Goal: Information Seeking & Learning: Learn about a topic

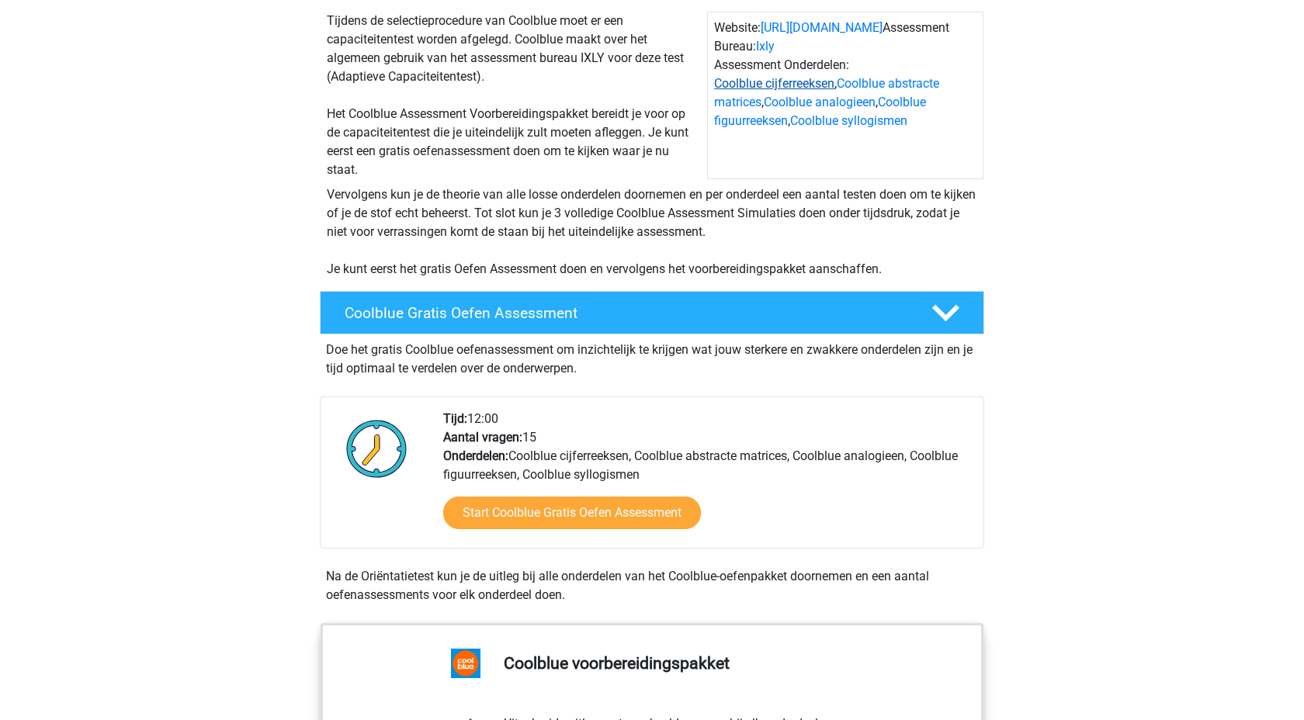
scroll to position [187, 0]
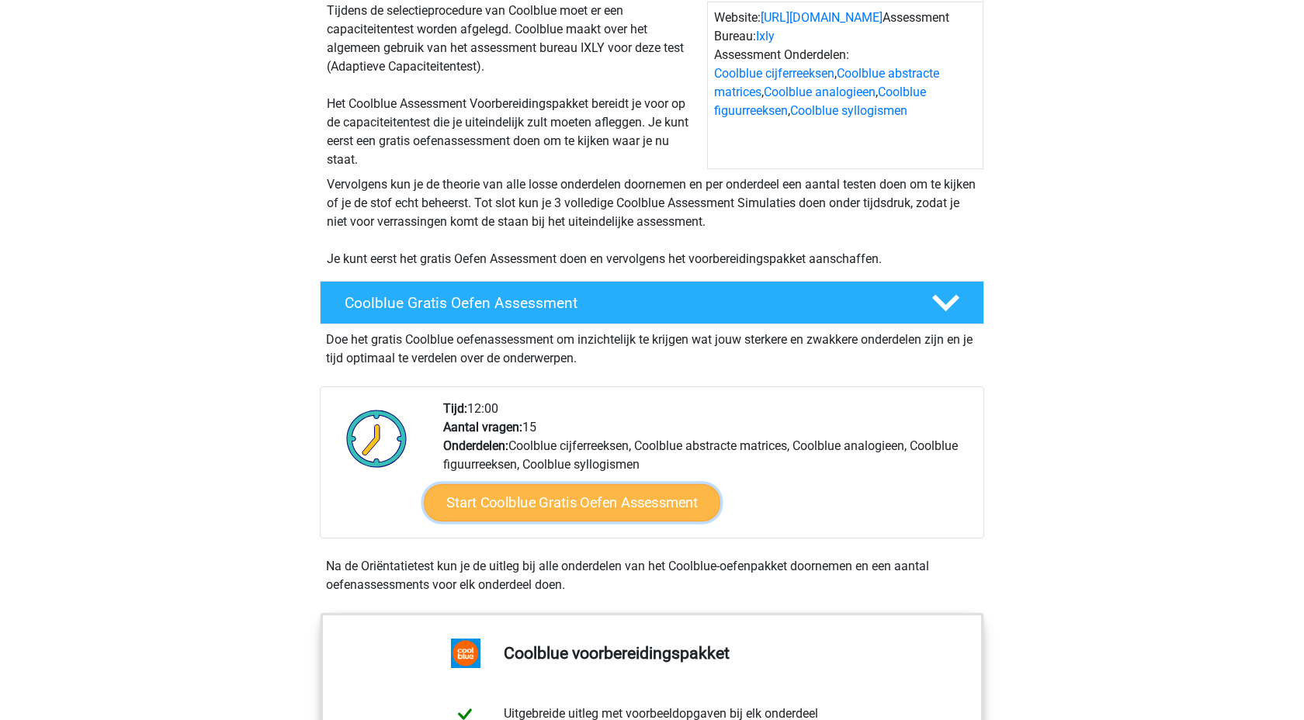
click at [672, 487] on link "Start Coolblue Gratis Oefen Assessment" at bounding box center [572, 502] width 296 height 37
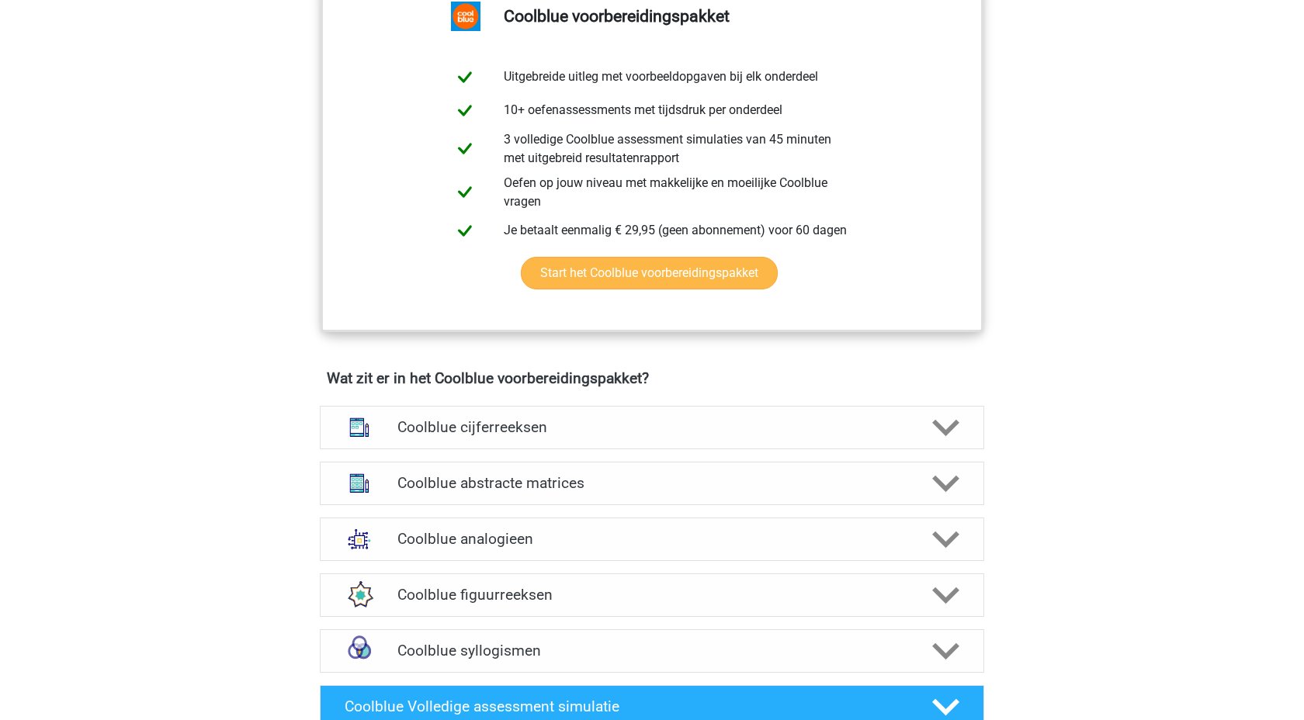
scroll to position [958, 0]
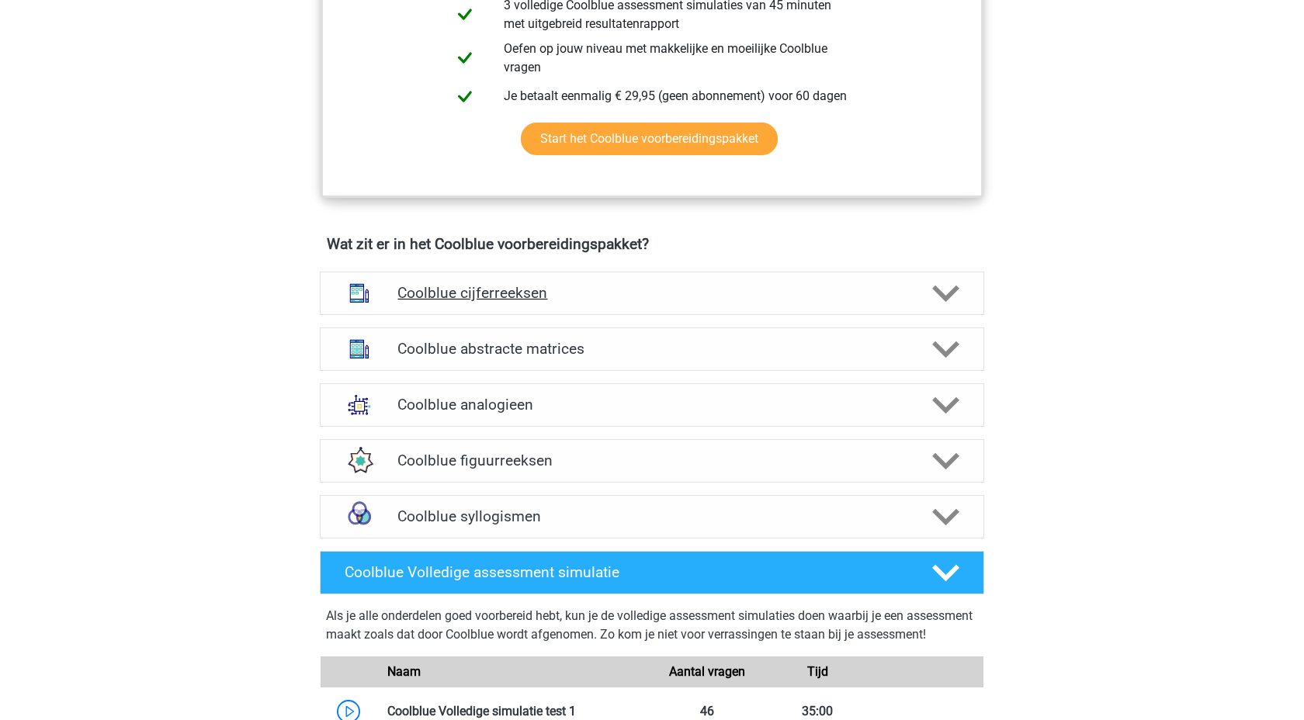
click at [913, 289] on div "Coolblue cijferreeksen" at bounding box center [652, 293] width 532 height 18
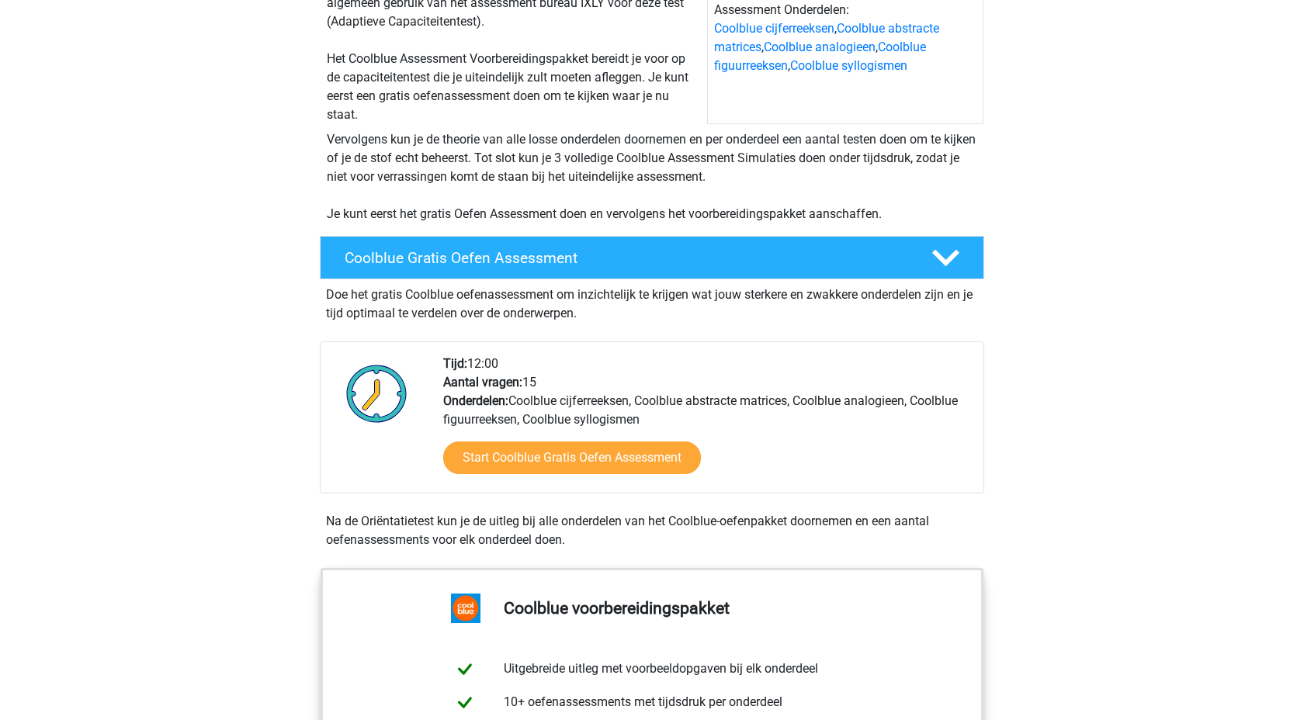
scroll to position [237, 0]
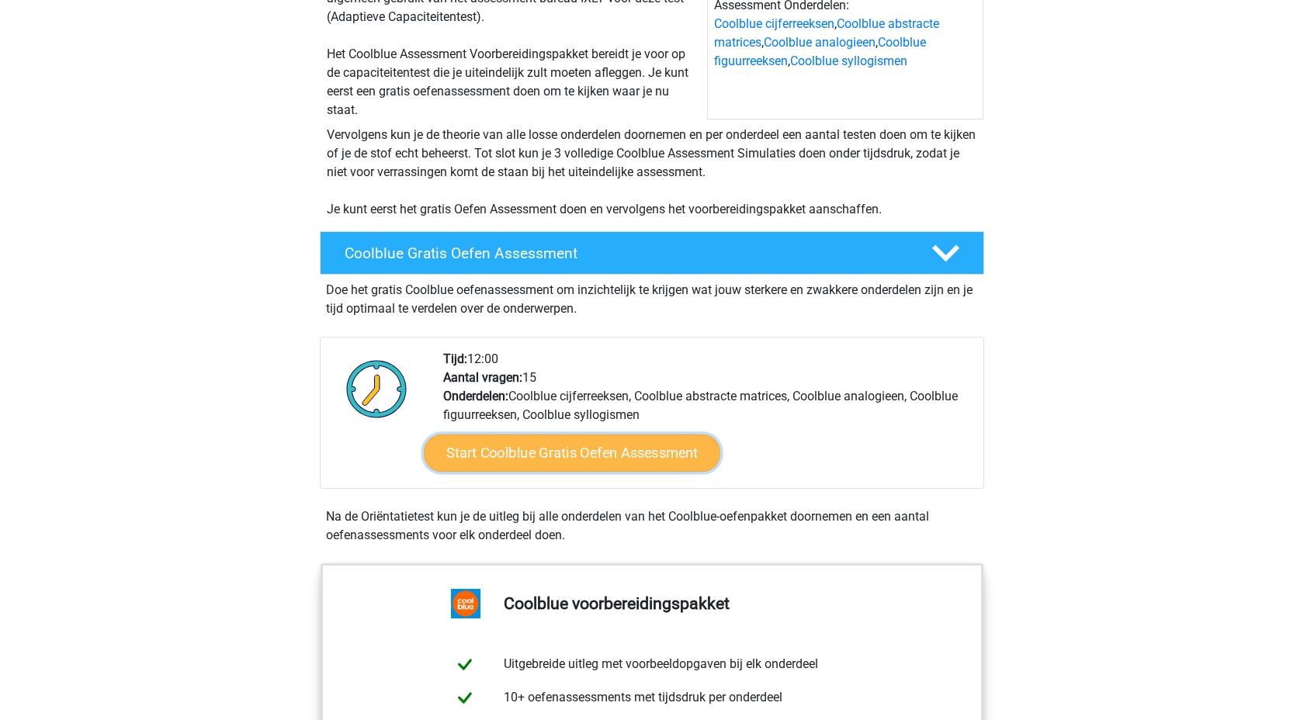
click at [617, 455] on link "Start Coolblue Gratis Oefen Assessment" at bounding box center [572, 453] width 296 height 37
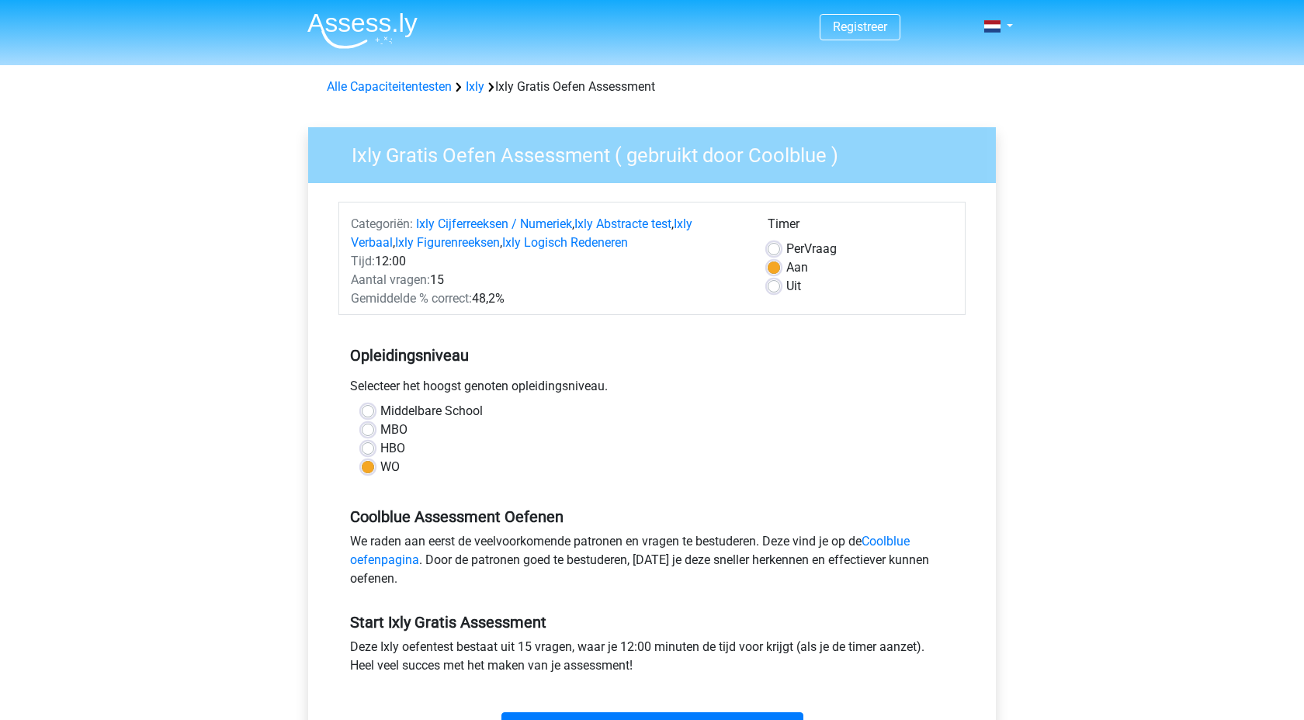
click at [786, 287] on label "Uit" at bounding box center [793, 286] width 15 height 19
click at [770, 287] on input "Uit" at bounding box center [774, 285] width 12 height 16
radio input "true"
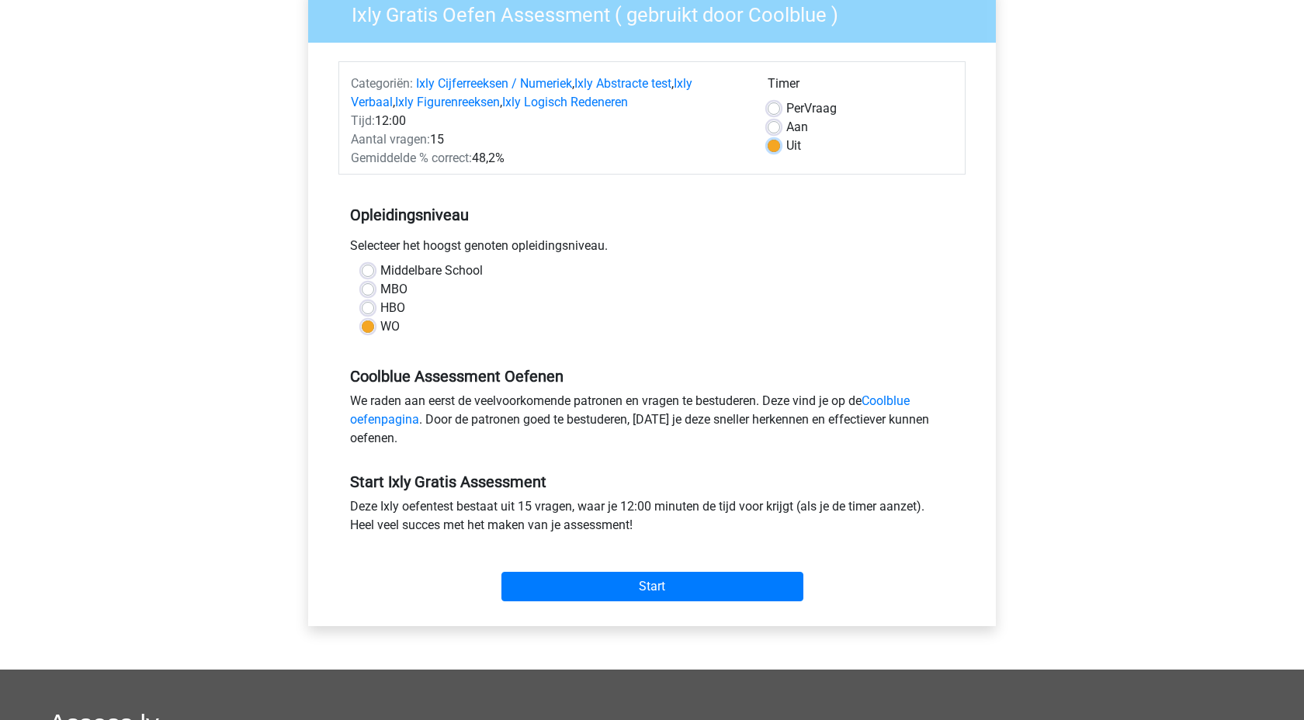
scroll to position [147, 0]
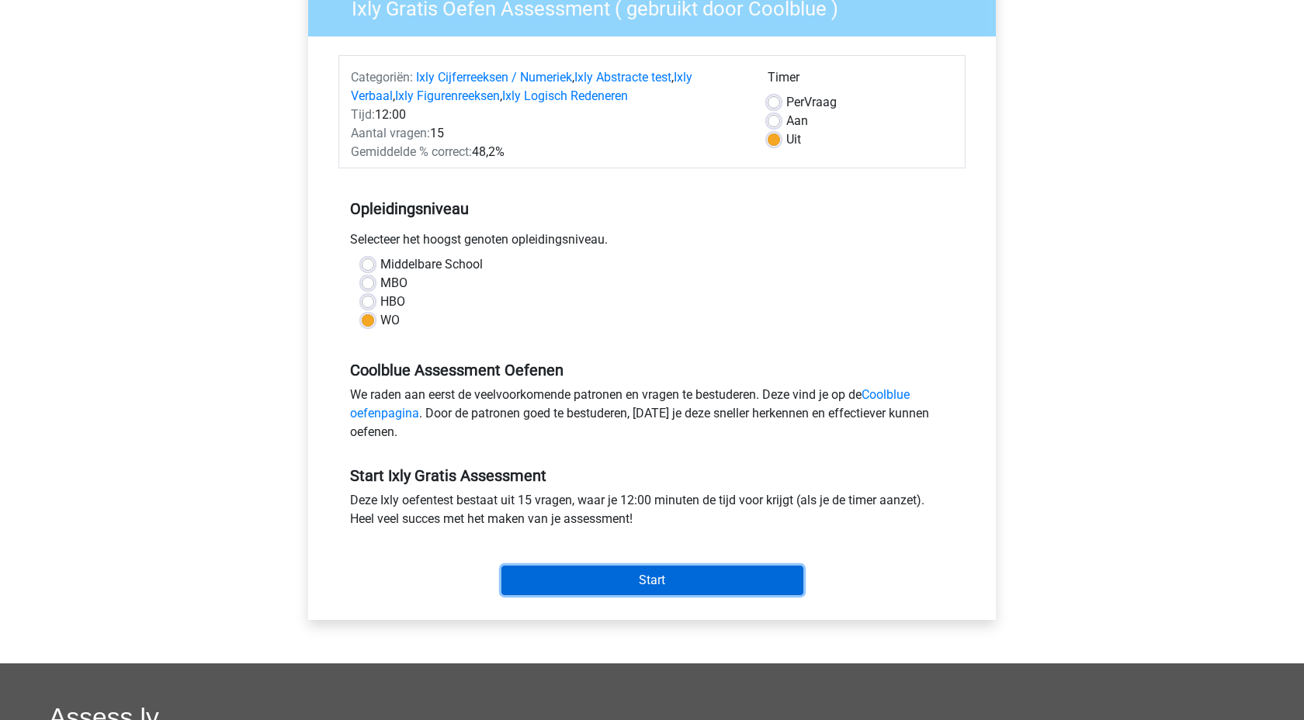
click at [648, 585] on input "Start" at bounding box center [652, 580] width 302 height 29
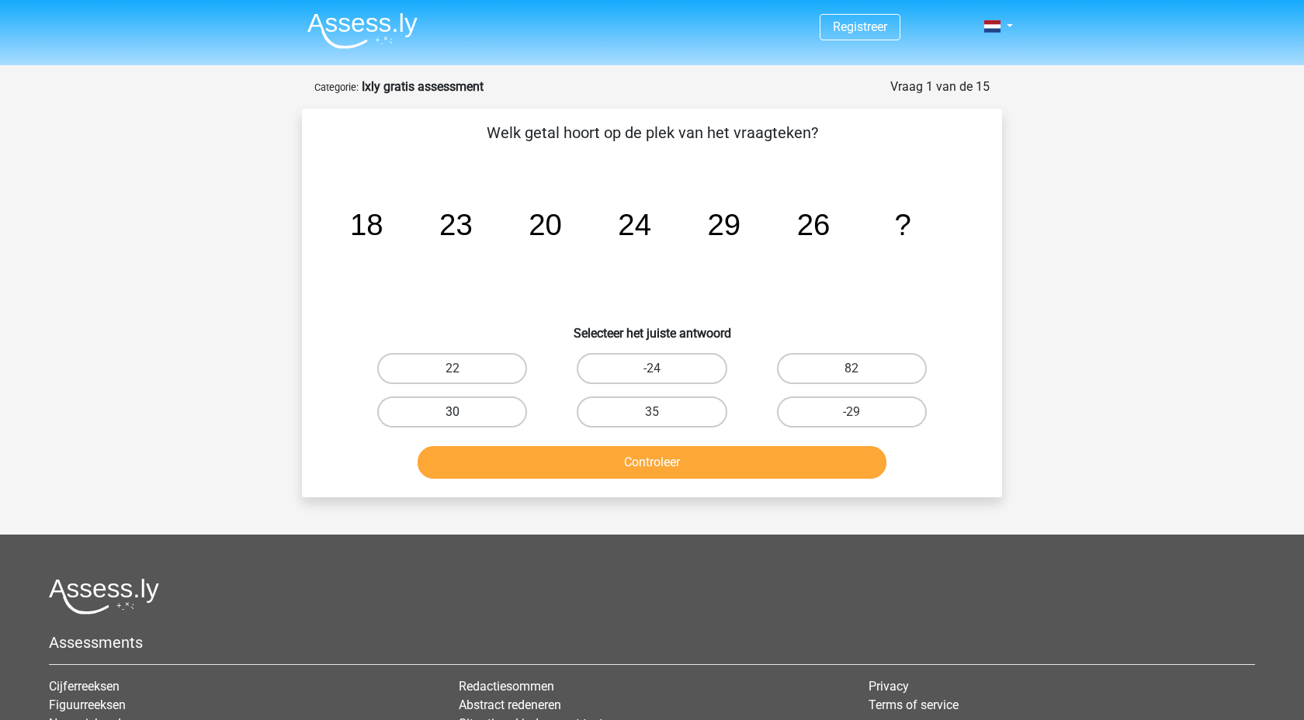
click at [442, 424] on label "30" at bounding box center [452, 412] width 150 height 31
click at [452, 422] on input "30" at bounding box center [457, 417] width 10 height 10
radio input "true"
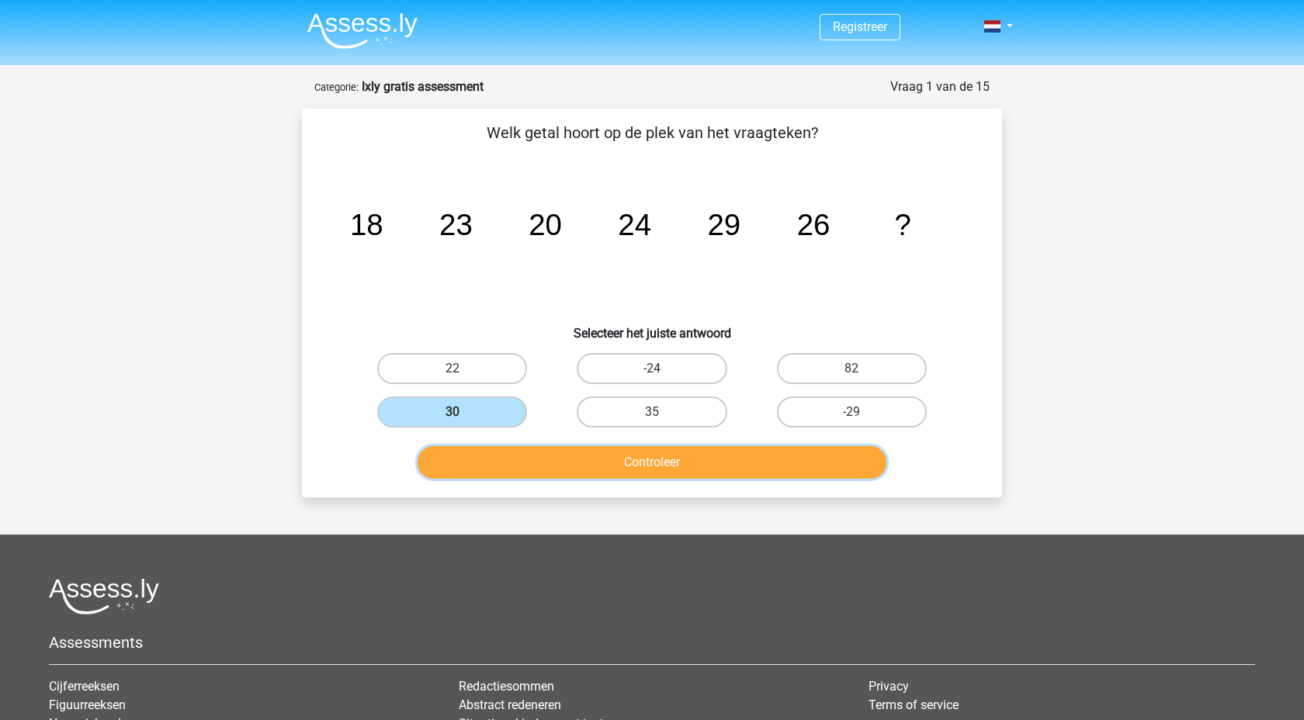
click at [637, 471] on button "Controleer" at bounding box center [653, 462] width 470 height 33
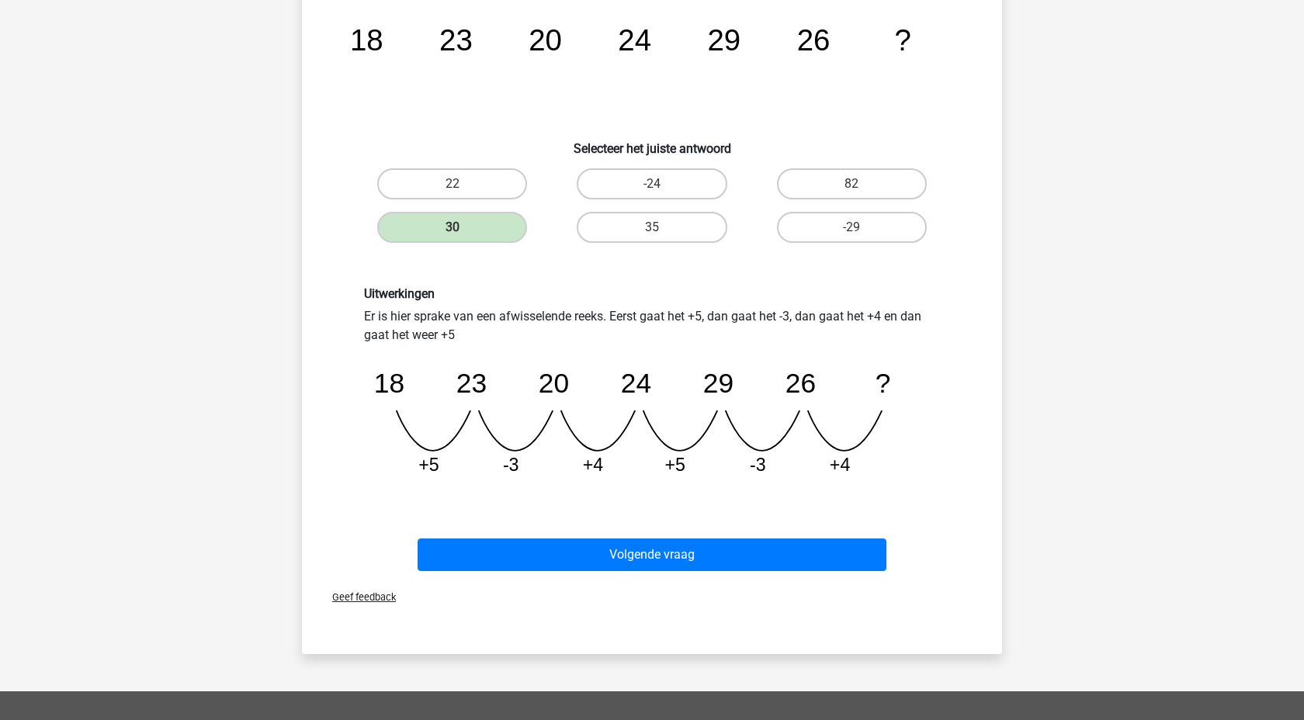
scroll to position [188, 0]
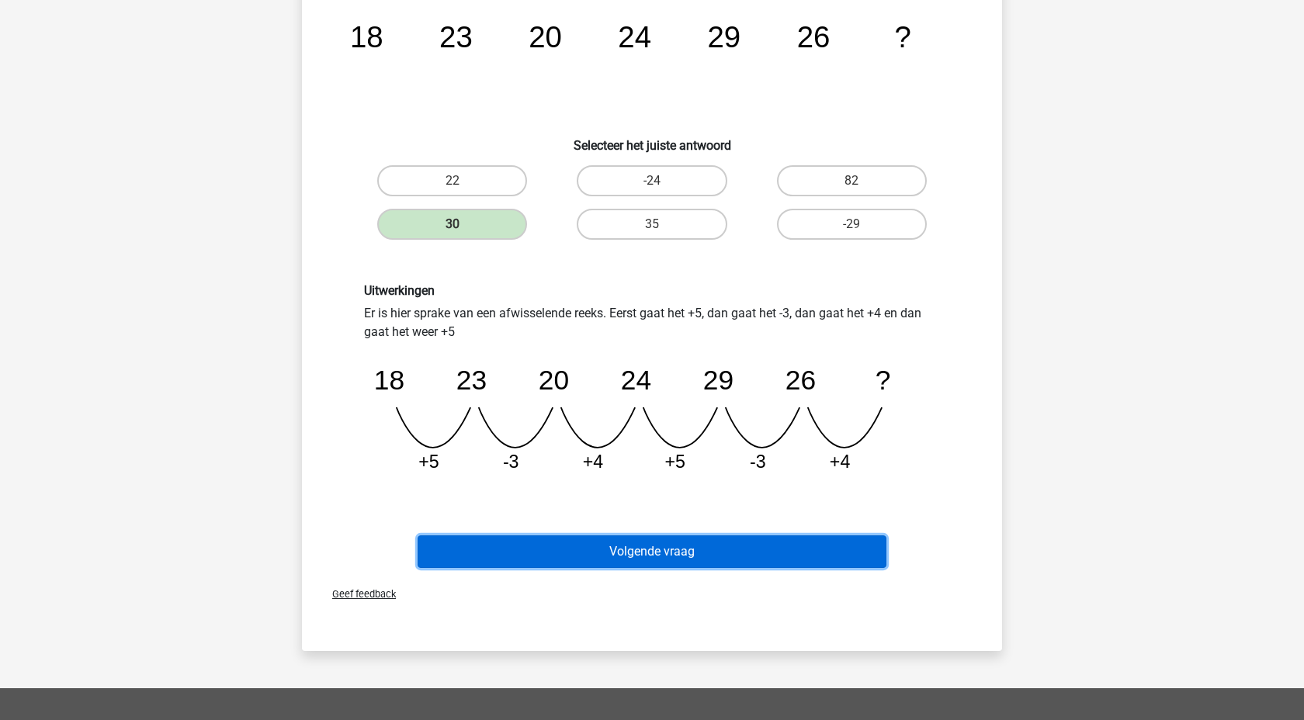
click at [698, 550] on button "Volgende vraag" at bounding box center [653, 552] width 470 height 33
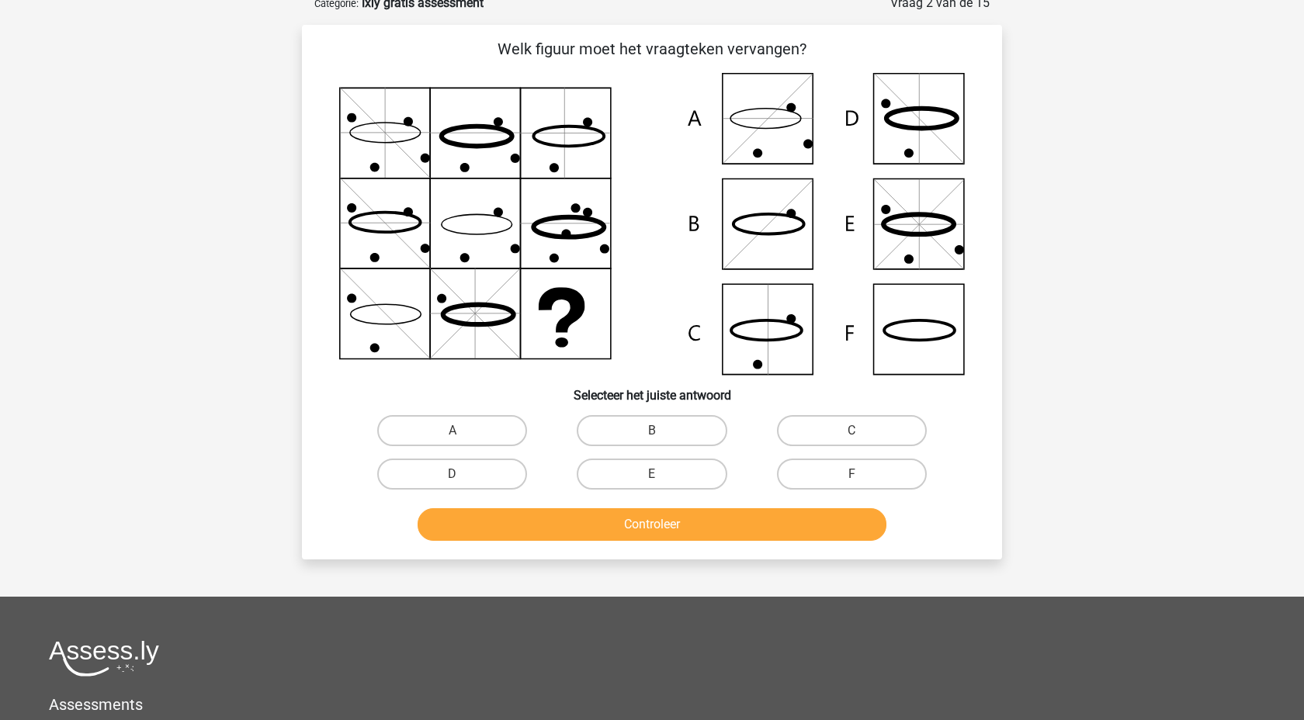
scroll to position [78, 0]
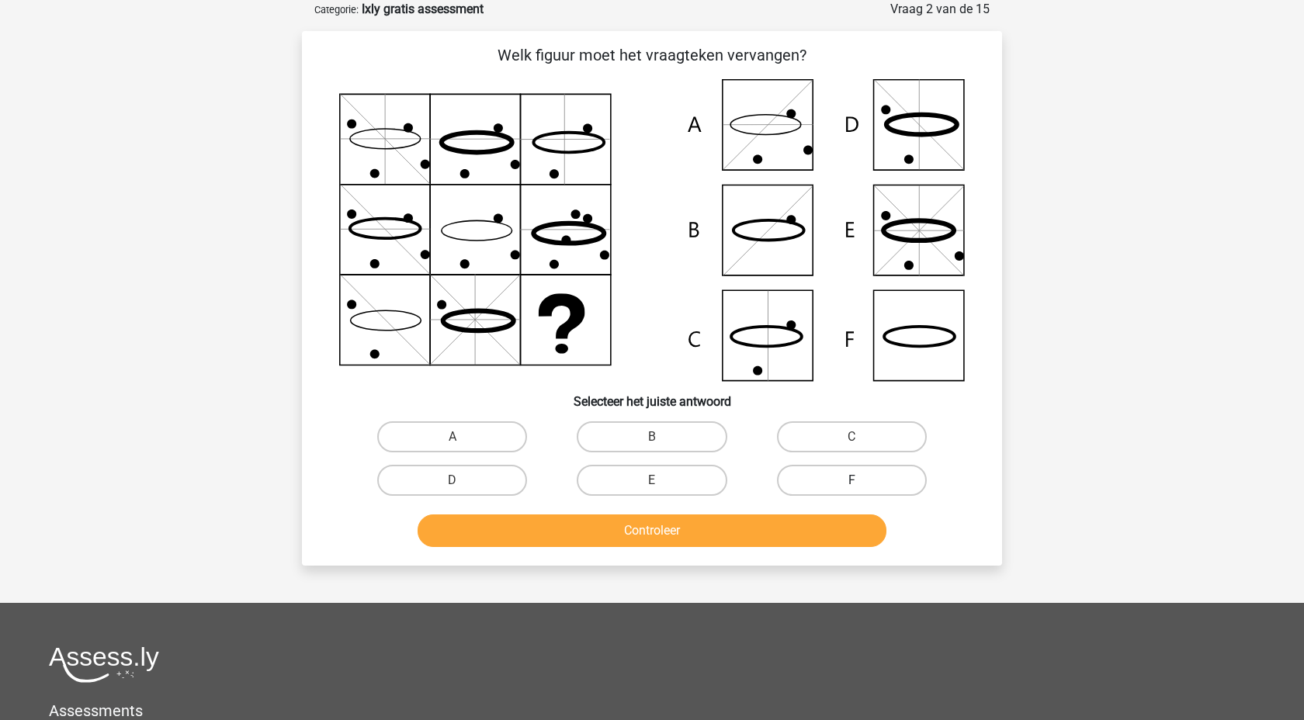
click at [838, 466] on label "F" at bounding box center [852, 480] width 150 height 31
click at [851, 480] on input "F" at bounding box center [856, 485] width 10 height 10
radio input "true"
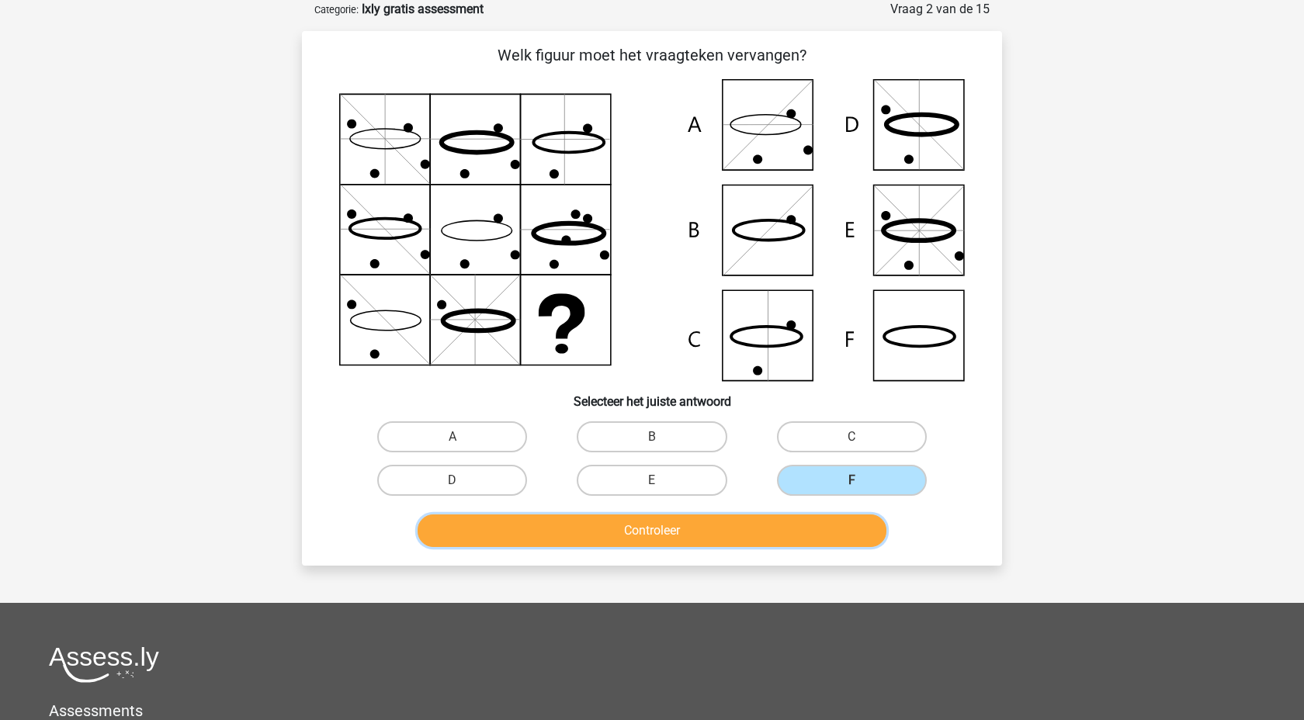
click at [768, 533] on button "Controleer" at bounding box center [653, 531] width 470 height 33
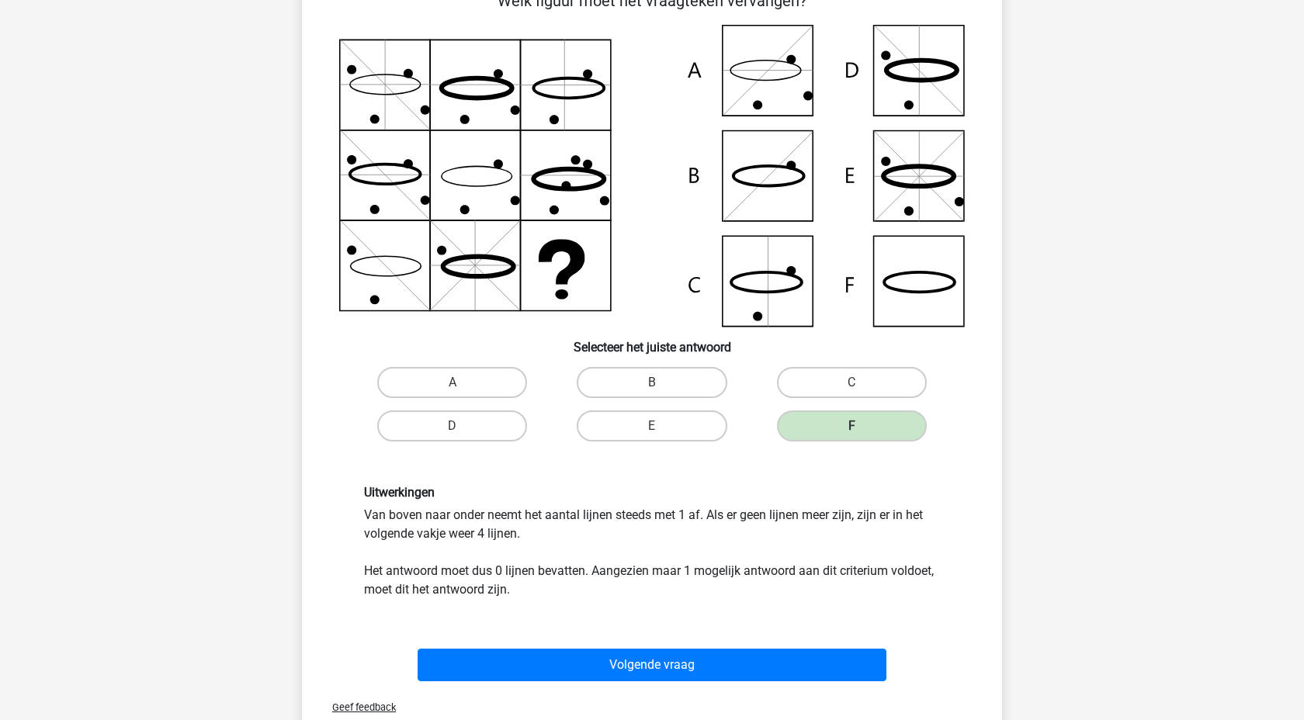
scroll to position [131, 0]
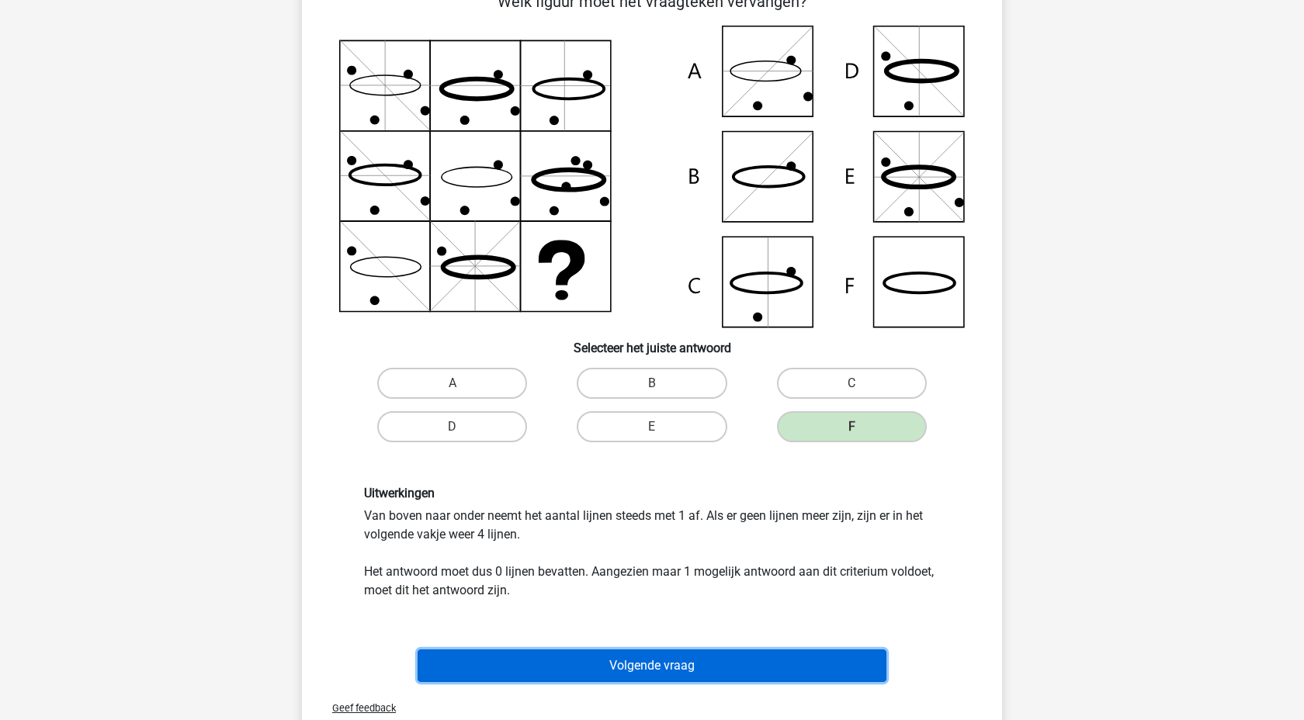
click at [705, 670] on button "Volgende vraag" at bounding box center [653, 666] width 470 height 33
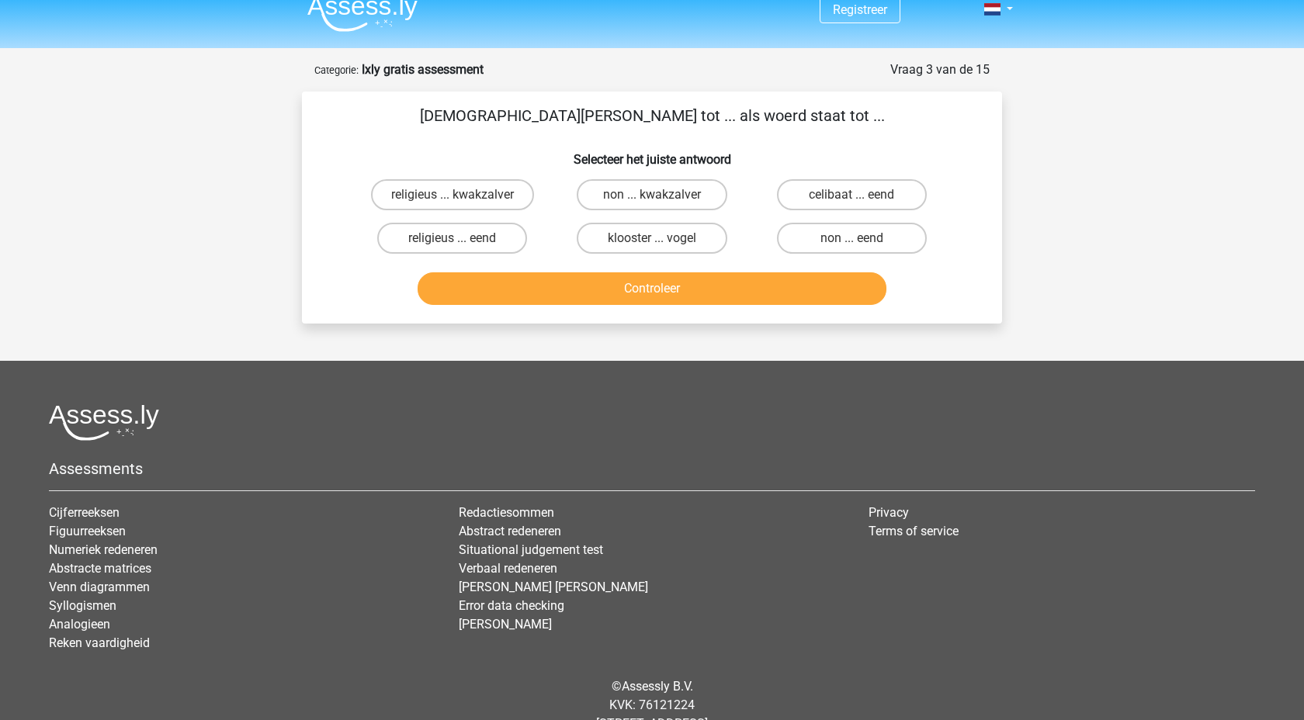
scroll to position [16, 0]
click at [843, 243] on label "non ... eend" at bounding box center [852, 239] width 150 height 31
click at [851, 243] on input "non ... eend" at bounding box center [856, 244] width 10 height 10
radio input "true"
click at [747, 303] on button "Controleer" at bounding box center [653, 289] width 470 height 33
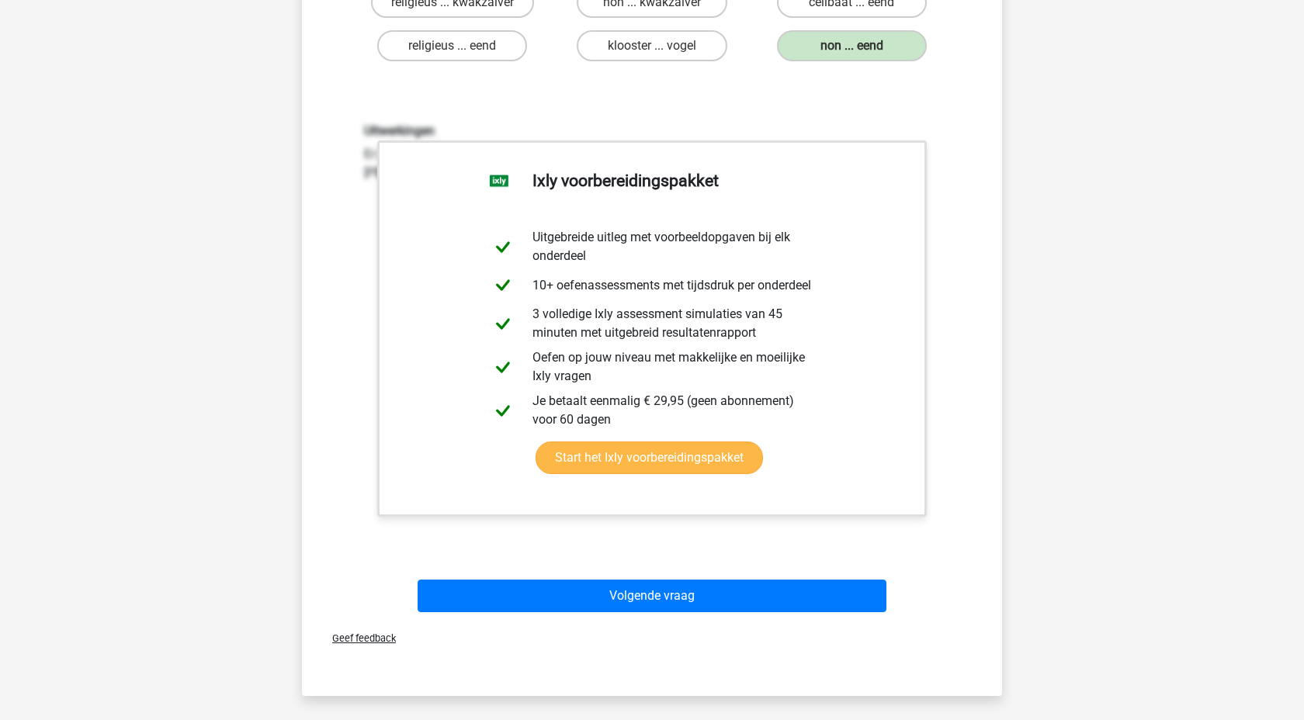
scroll to position [212, 0]
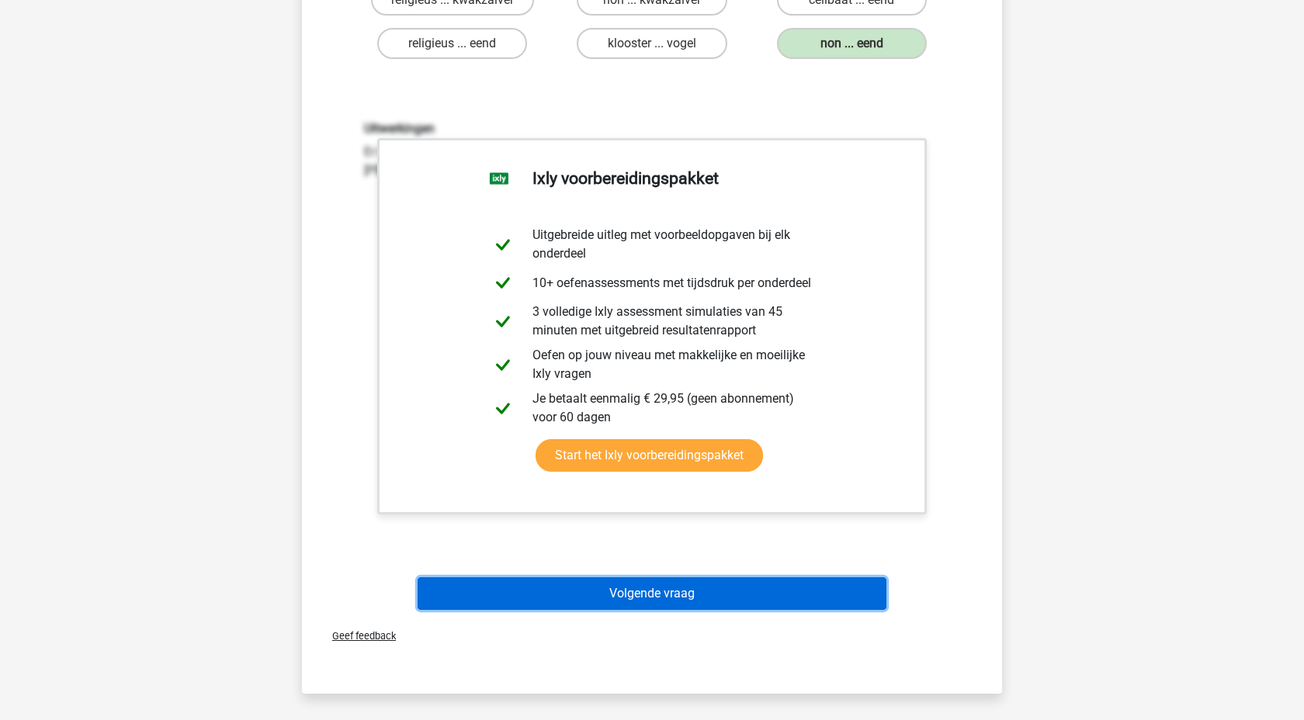
click at [675, 584] on button "Volgende vraag" at bounding box center [653, 593] width 470 height 33
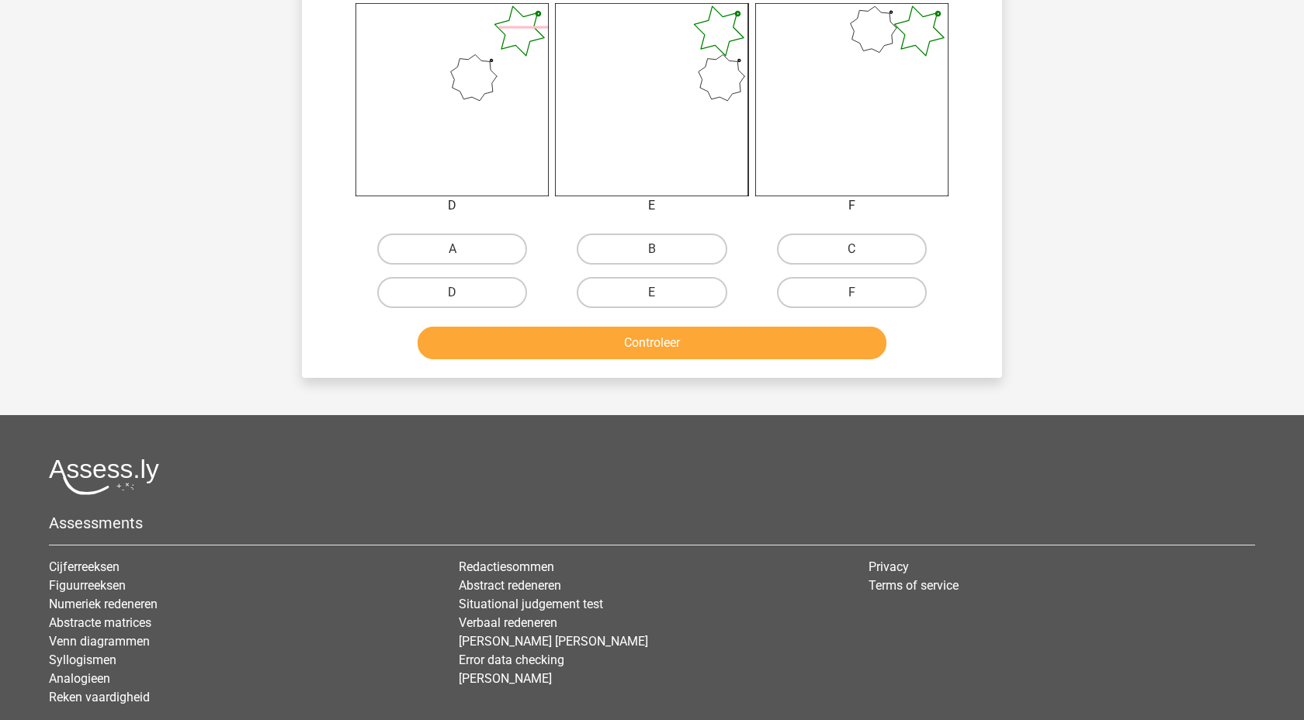
scroll to position [895, 0]
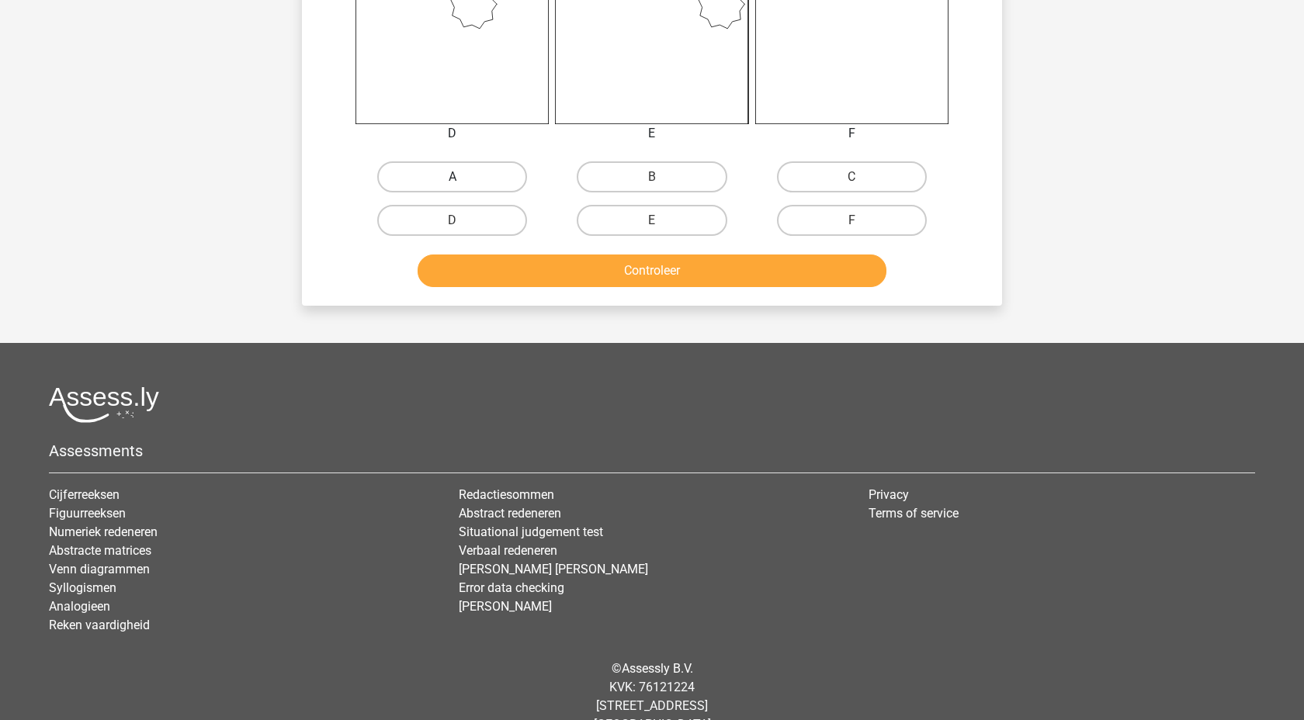
click at [477, 175] on label "A" at bounding box center [452, 176] width 150 height 31
click at [463, 177] on input "A" at bounding box center [457, 182] width 10 height 10
radio input "true"
click at [515, 254] on div "Controleer" at bounding box center [652, 267] width 650 height 51
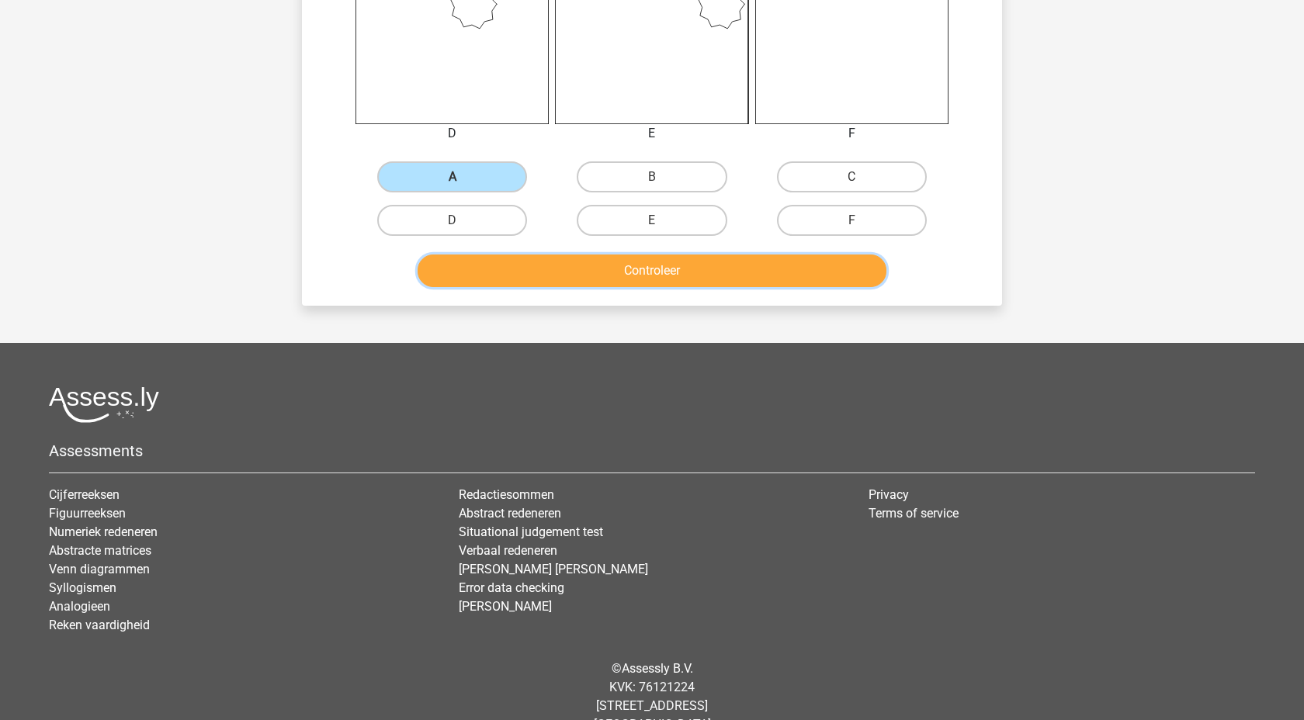
click at [520, 258] on button "Controleer" at bounding box center [653, 271] width 470 height 33
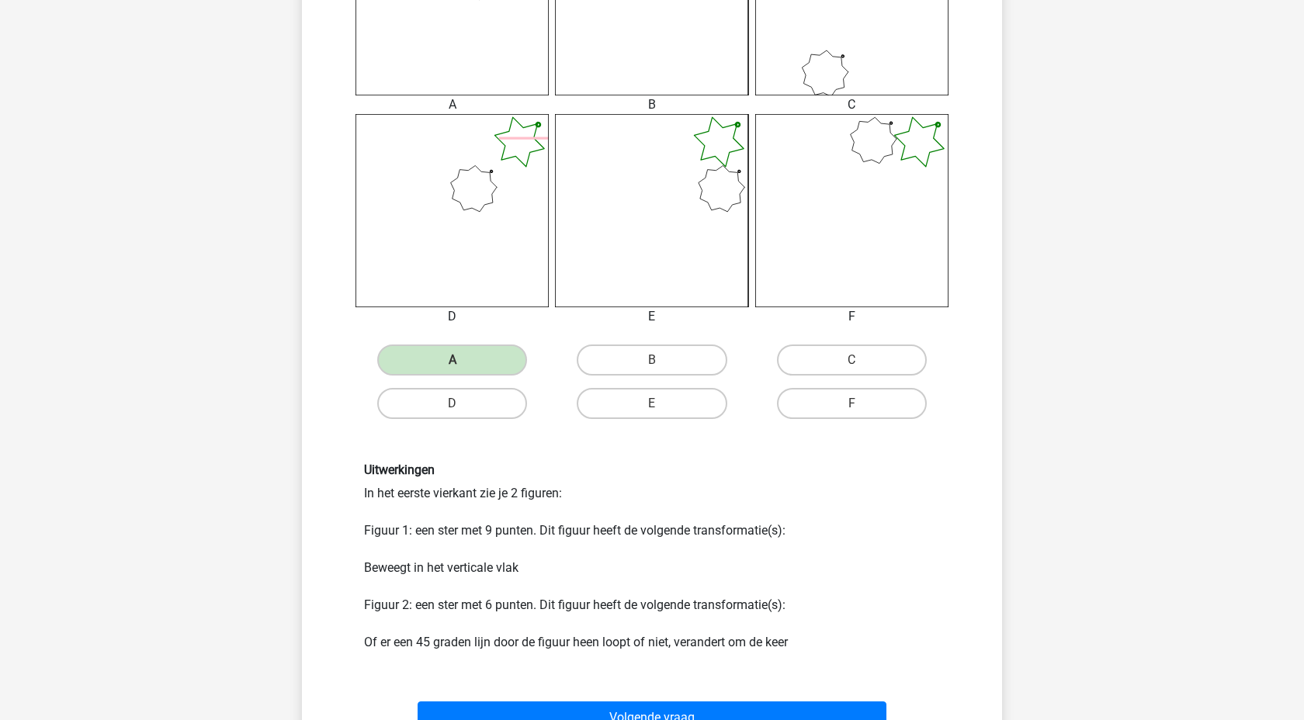
scroll to position [712, 0]
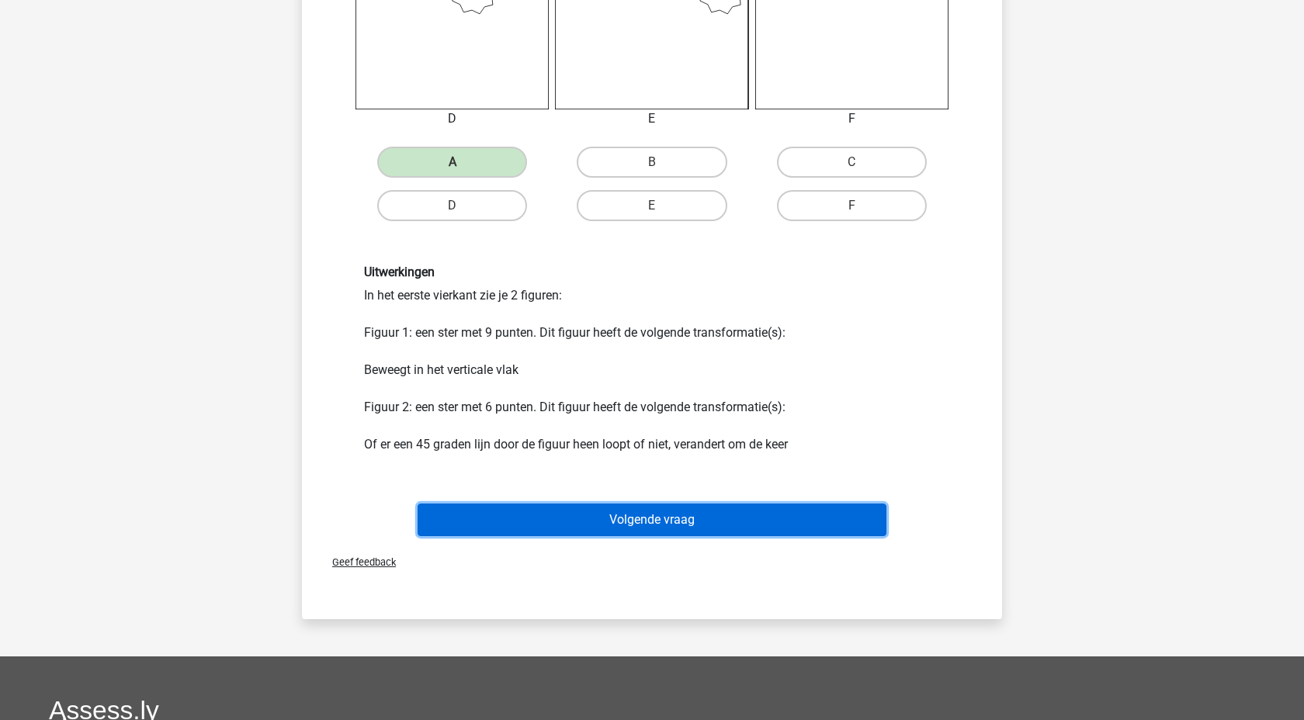
click at [751, 529] on button "Volgende vraag" at bounding box center [653, 520] width 470 height 33
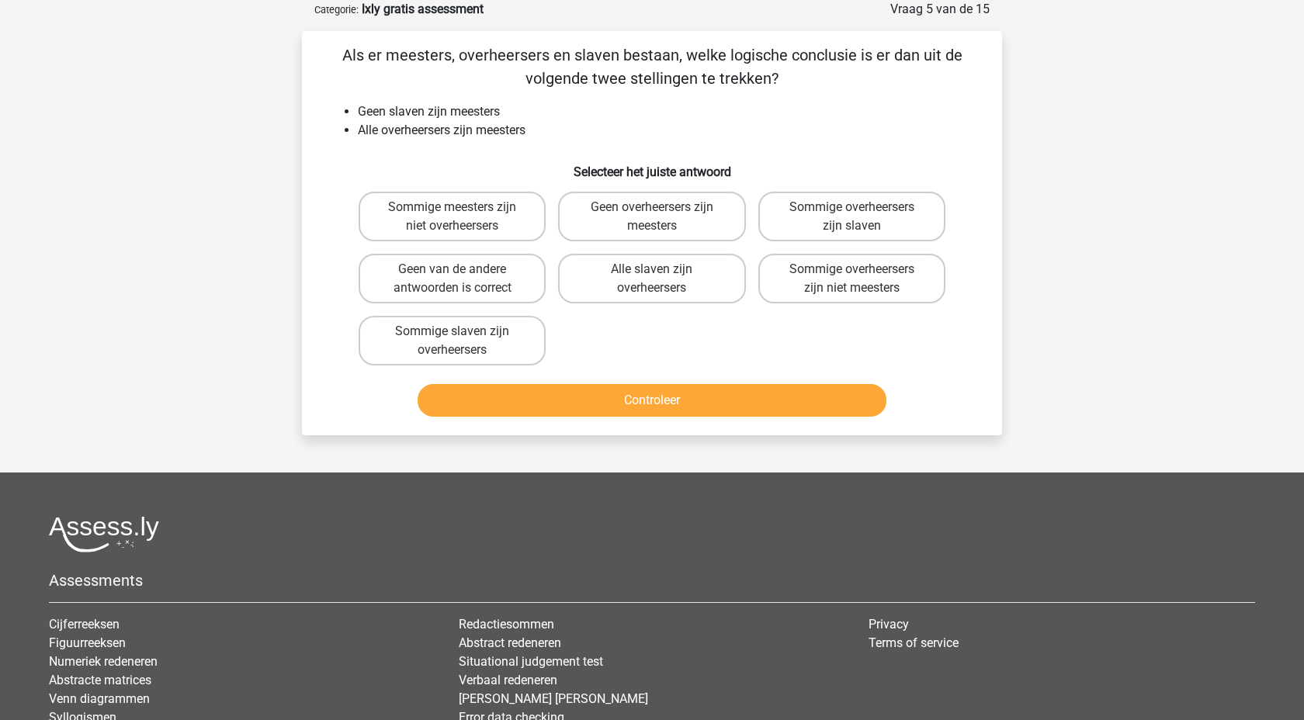
scroll to position [0, 0]
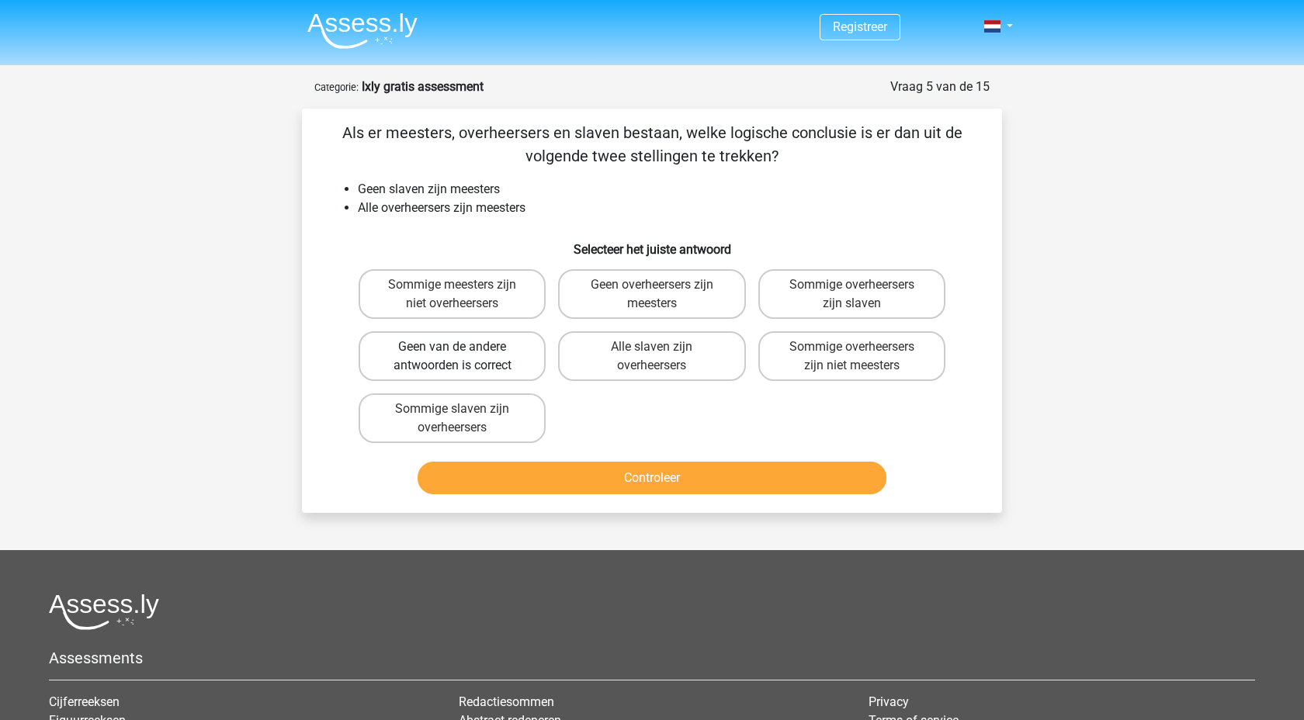
click at [514, 364] on label "Geen van de andere antwoorden is correct" at bounding box center [452, 356] width 187 height 50
click at [463, 357] on input "Geen van de andere antwoorden is correct" at bounding box center [457, 352] width 10 height 10
radio input "true"
click at [809, 365] on label "Sommige overheersers zijn niet meesters" at bounding box center [851, 356] width 187 height 50
click at [851, 357] on input "Sommige overheersers zijn niet meesters" at bounding box center [856, 352] width 10 height 10
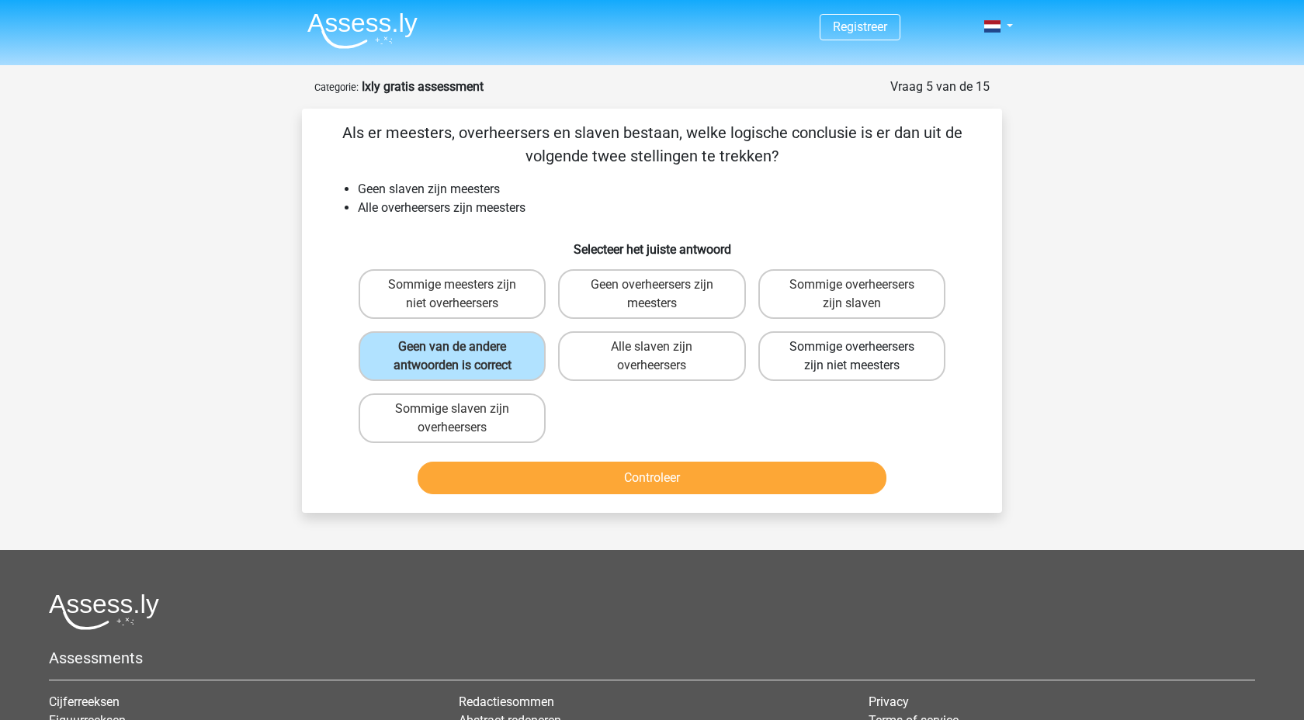
radio input "true"
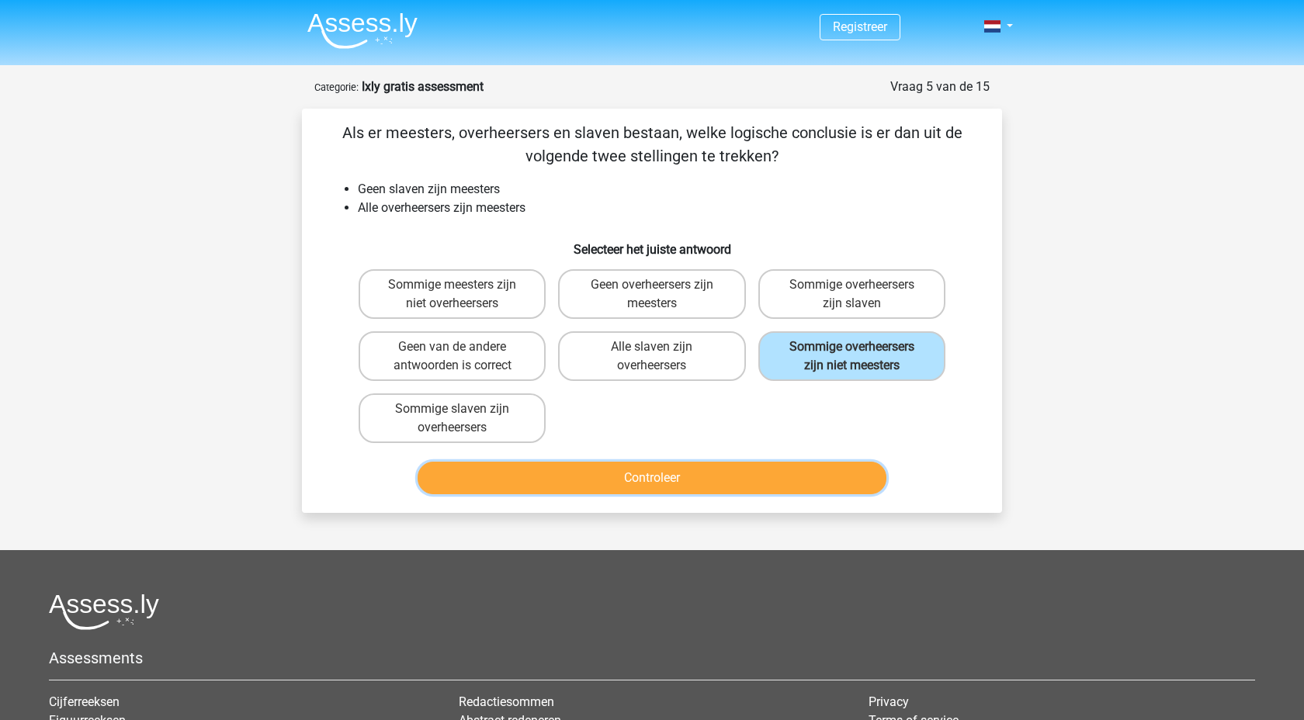
click at [744, 472] on button "Controleer" at bounding box center [653, 478] width 470 height 33
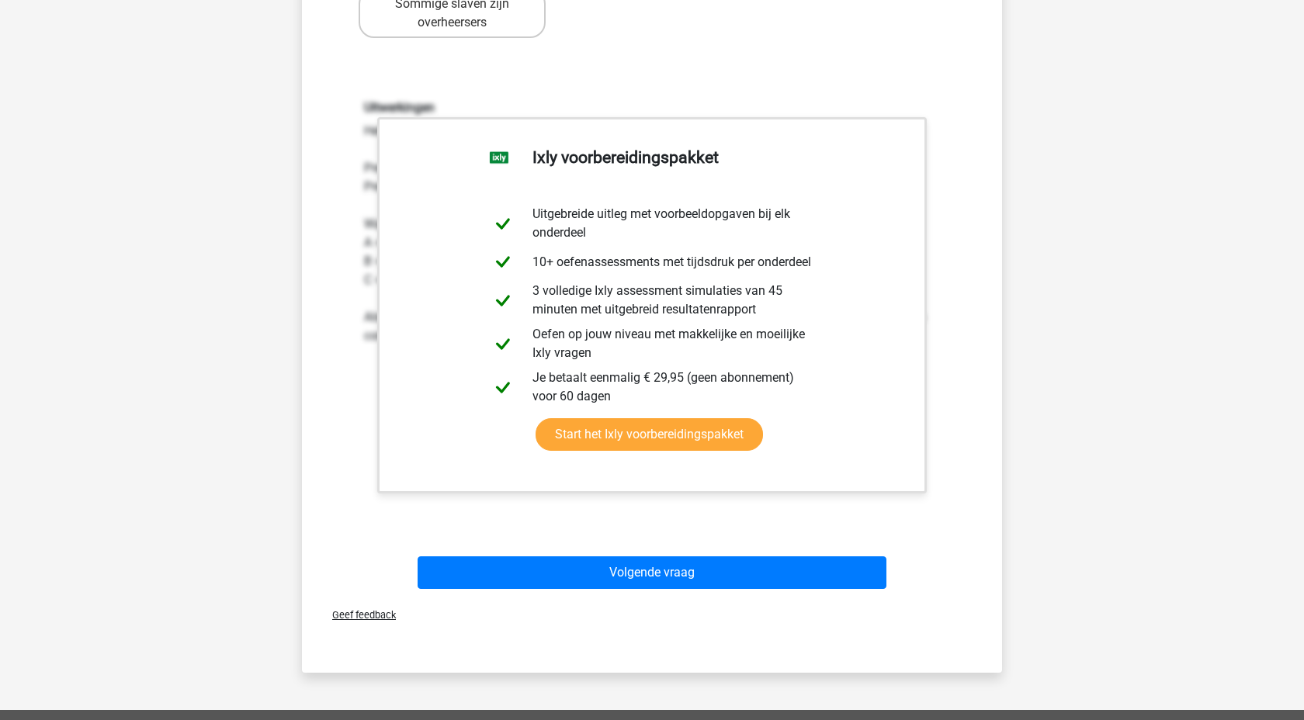
scroll to position [542, 0]
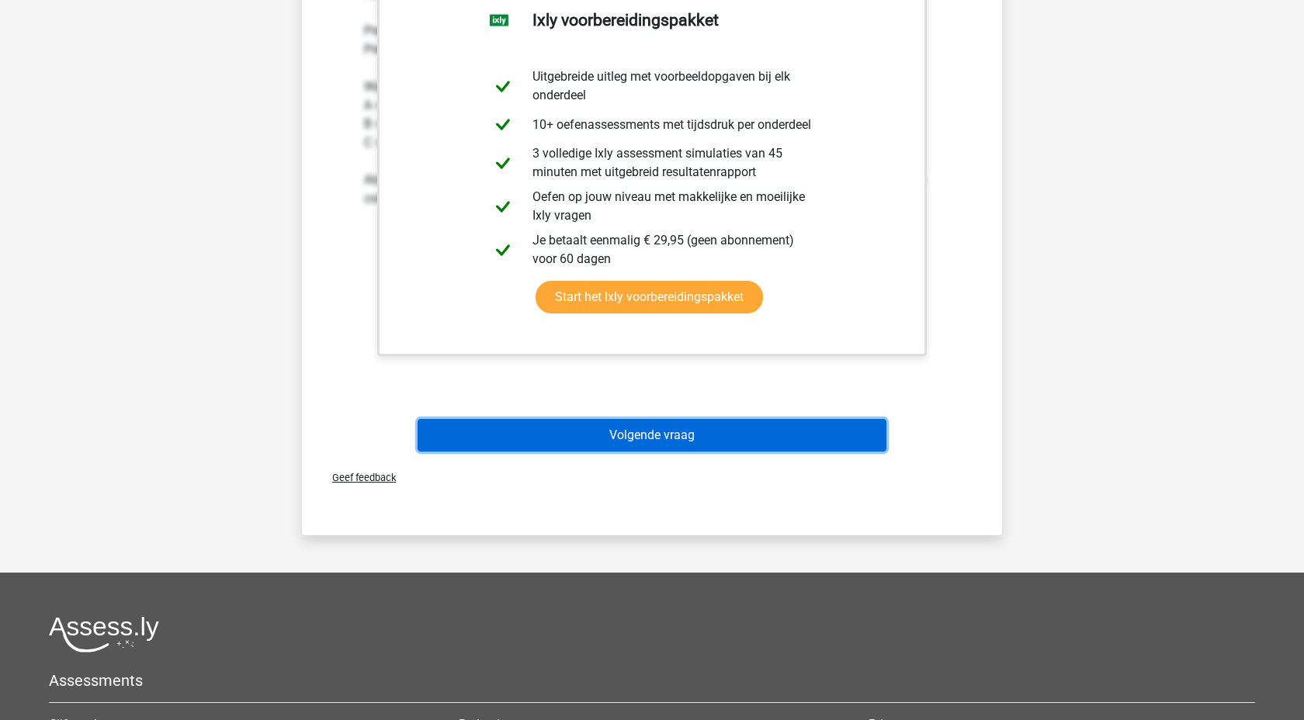
click at [635, 445] on button "Volgende vraag" at bounding box center [653, 435] width 470 height 33
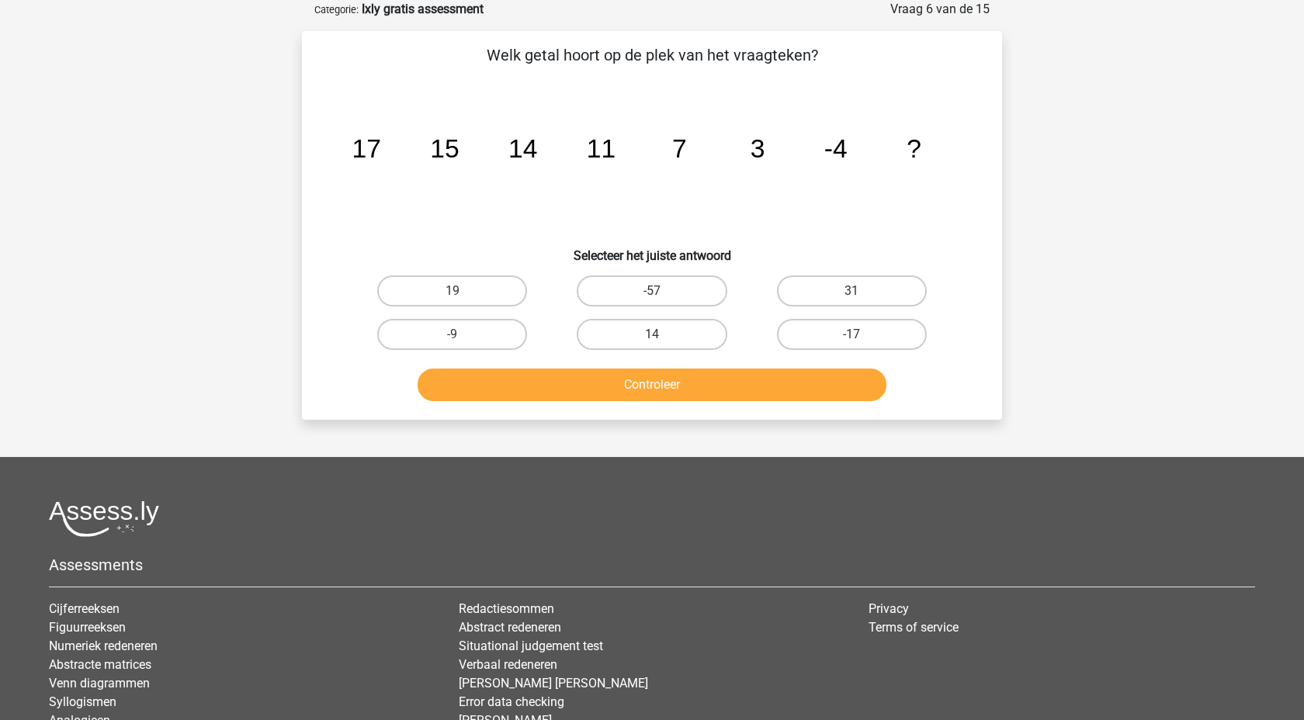
scroll to position [78, 0]
click at [821, 333] on label "-17" at bounding box center [852, 334] width 150 height 31
click at [851, 335] on input "-17" at bounding box center [856, 340] width 10 height 10
radio input "true"
click at [703, 395] on button "Controleer" at bounding box center [653, 385] width 470 height 33
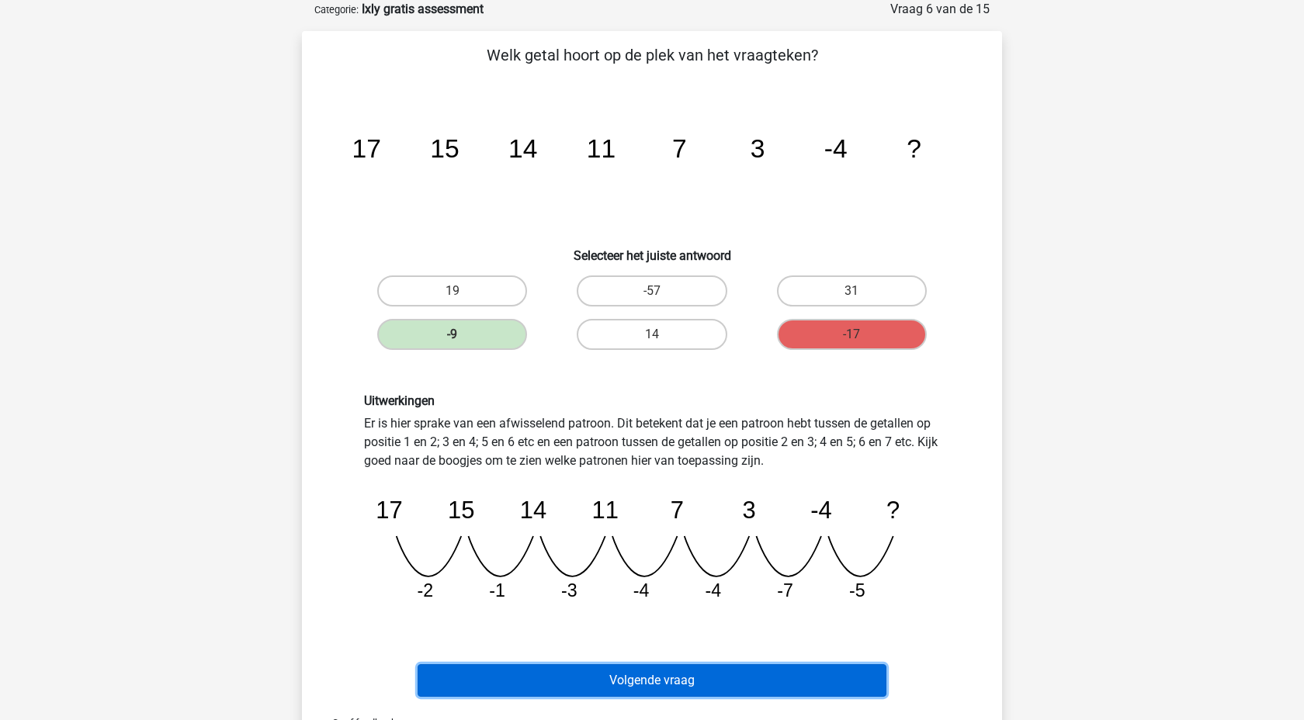
click at [648, 688] on button "Volgende vraag" at bounding box center [653, 680] width 470 height 33
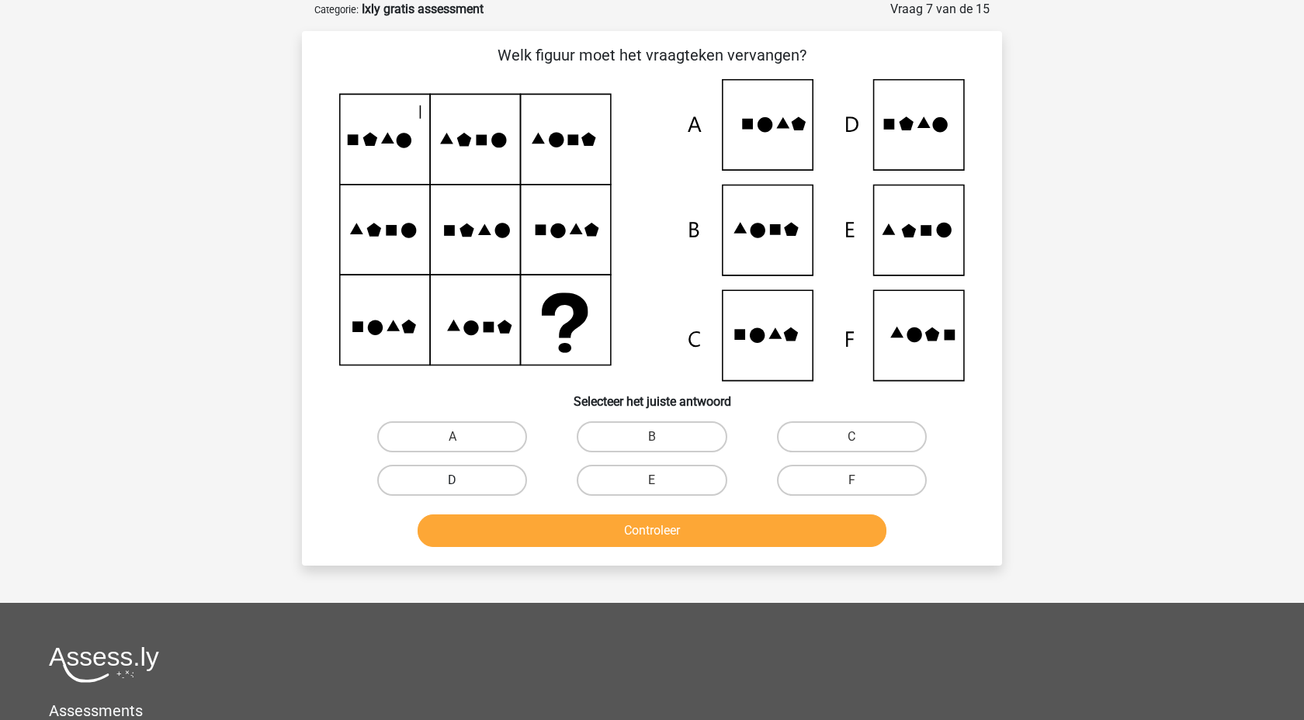
click at [444, 484] on label "D" at bounding box center [452, 480] width 150 height 31
click at [452, 484] on input "D" at bounding box center [457, 485] width 10 height 10
radio input "true"
click at [556, 510] on div "Controleer" at bounding box center [652, 527] width 650 height 51
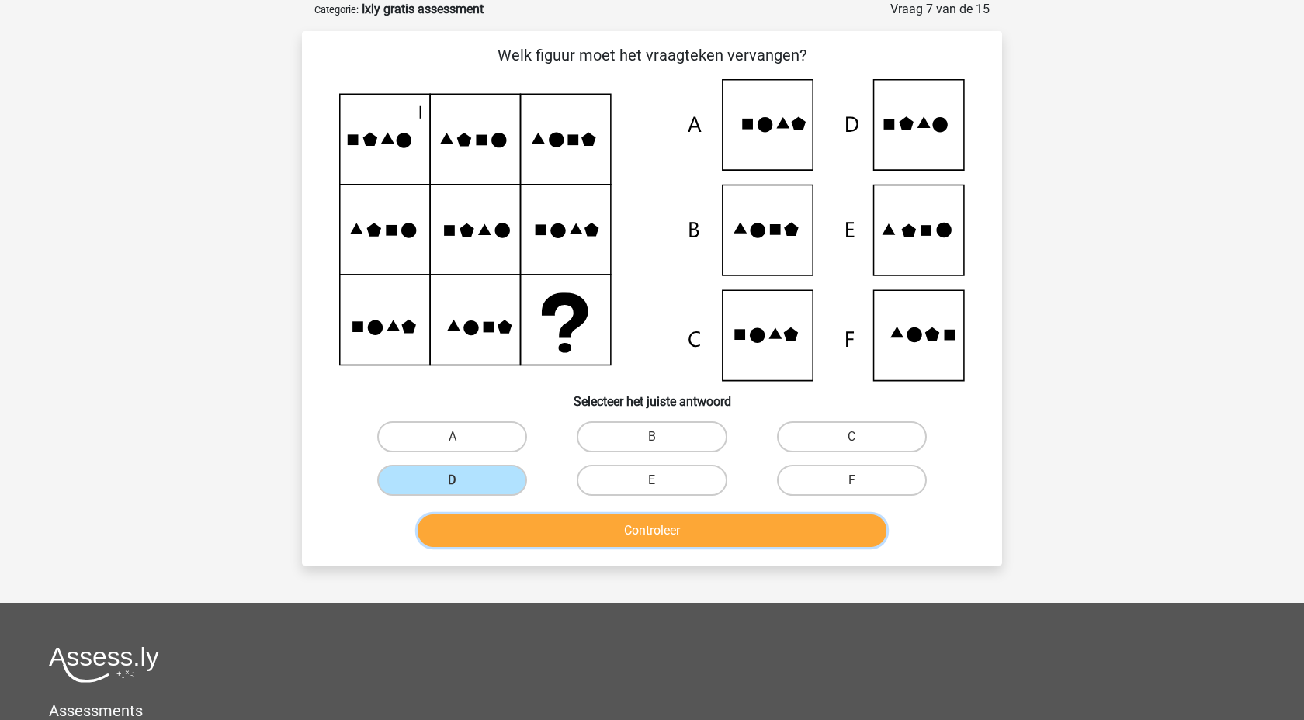
click at [557, 527] on button "Controleer" at bounding box center [653, 531] width 470 height 33
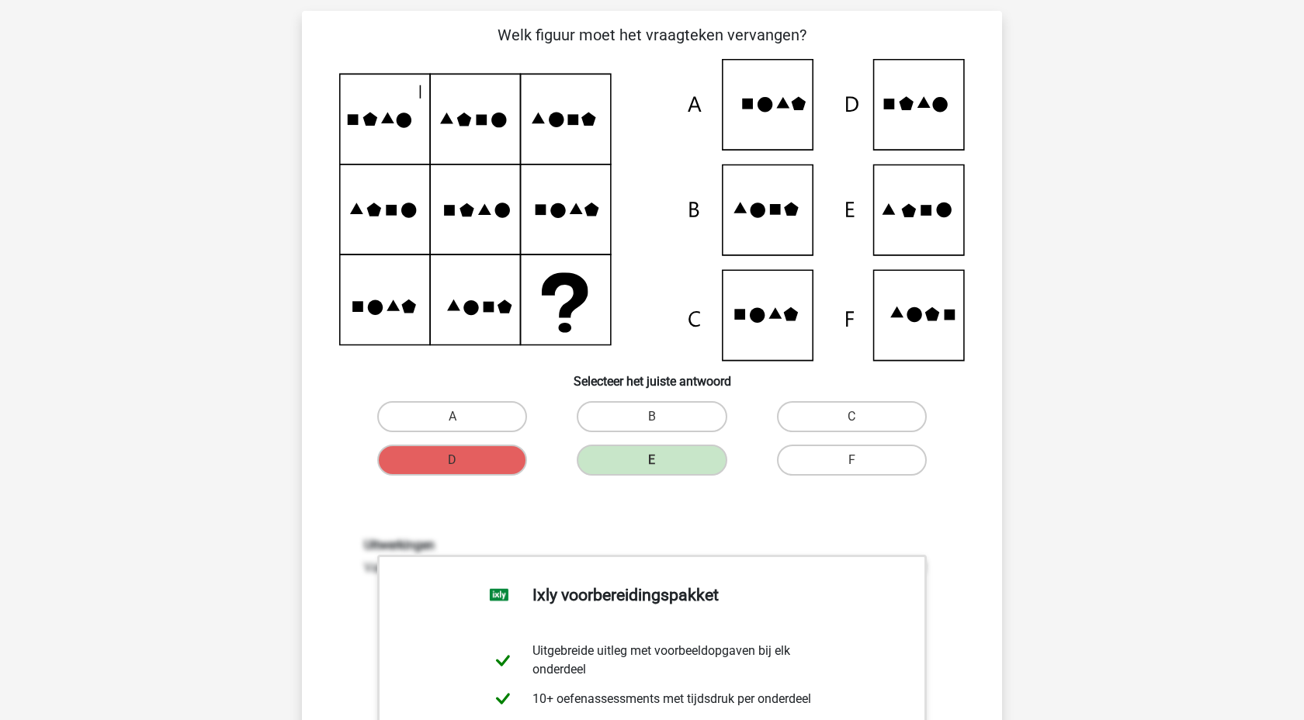
scroll to position [103, 0]
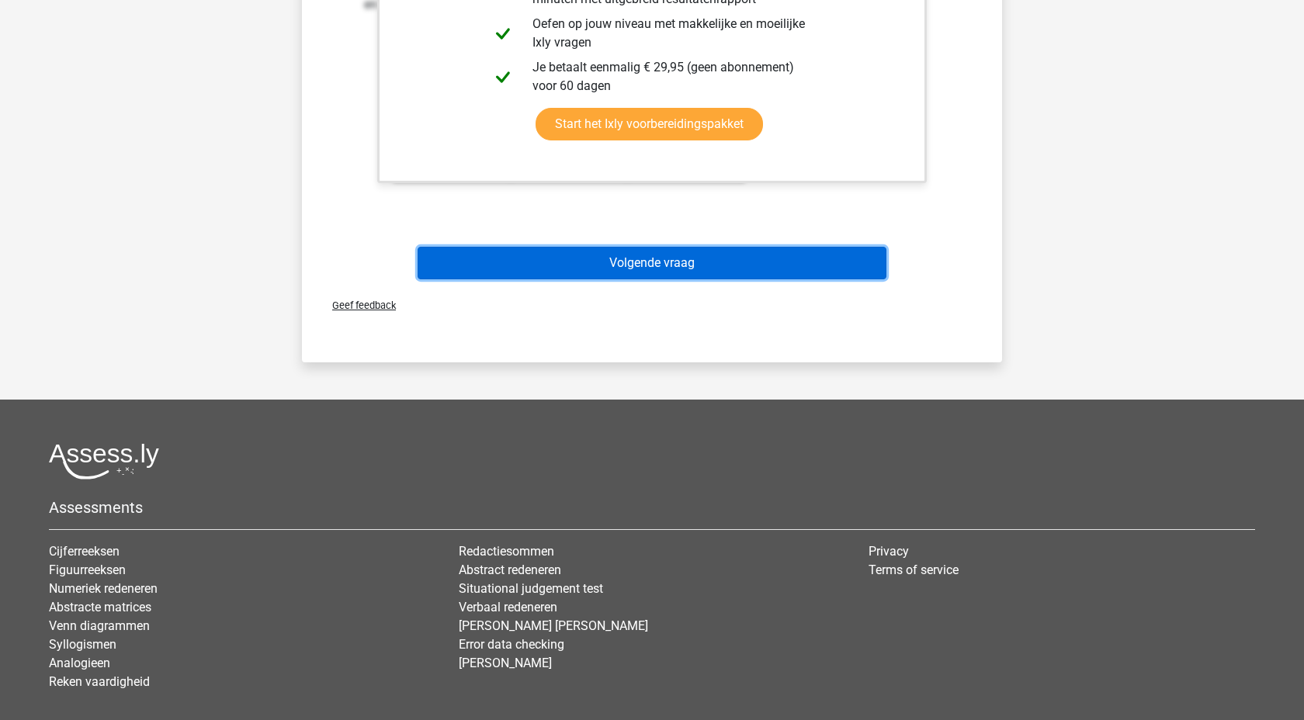
click at [782, 260] on button "Volgende vraag" at bounding box center [653, 263] width 470 height 33
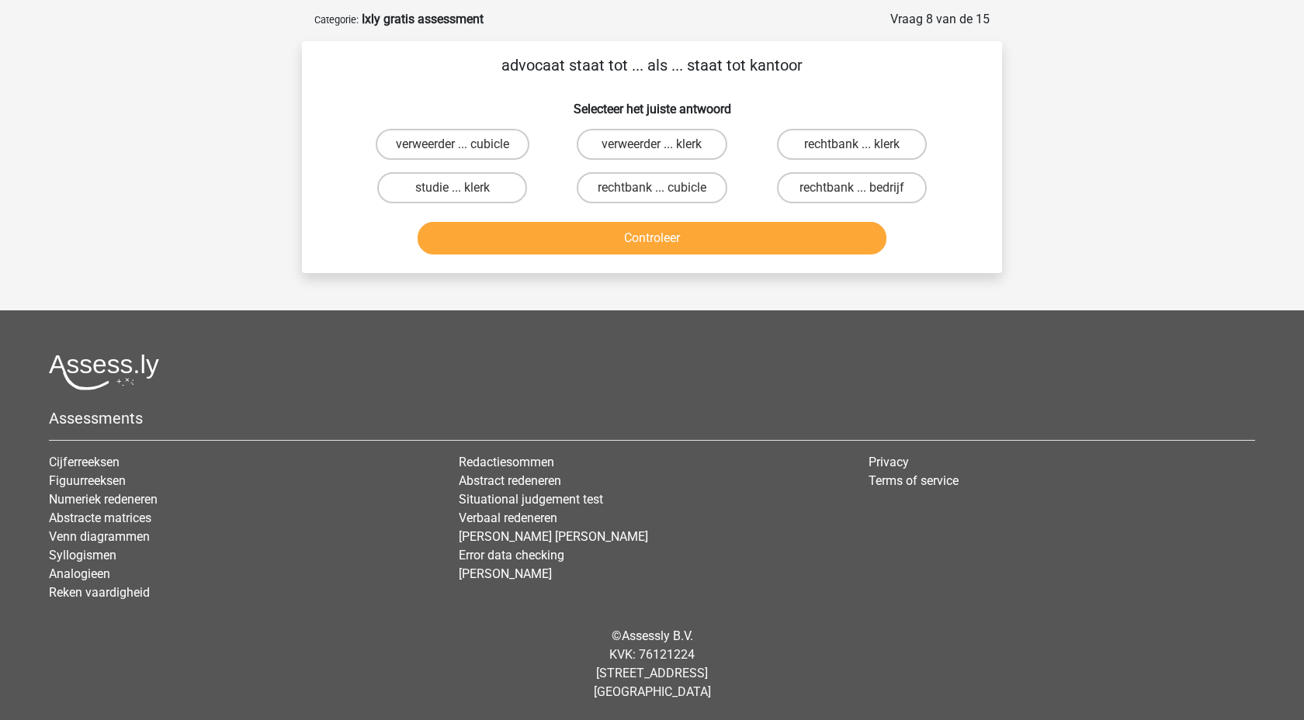
scroll to position [0, 0]
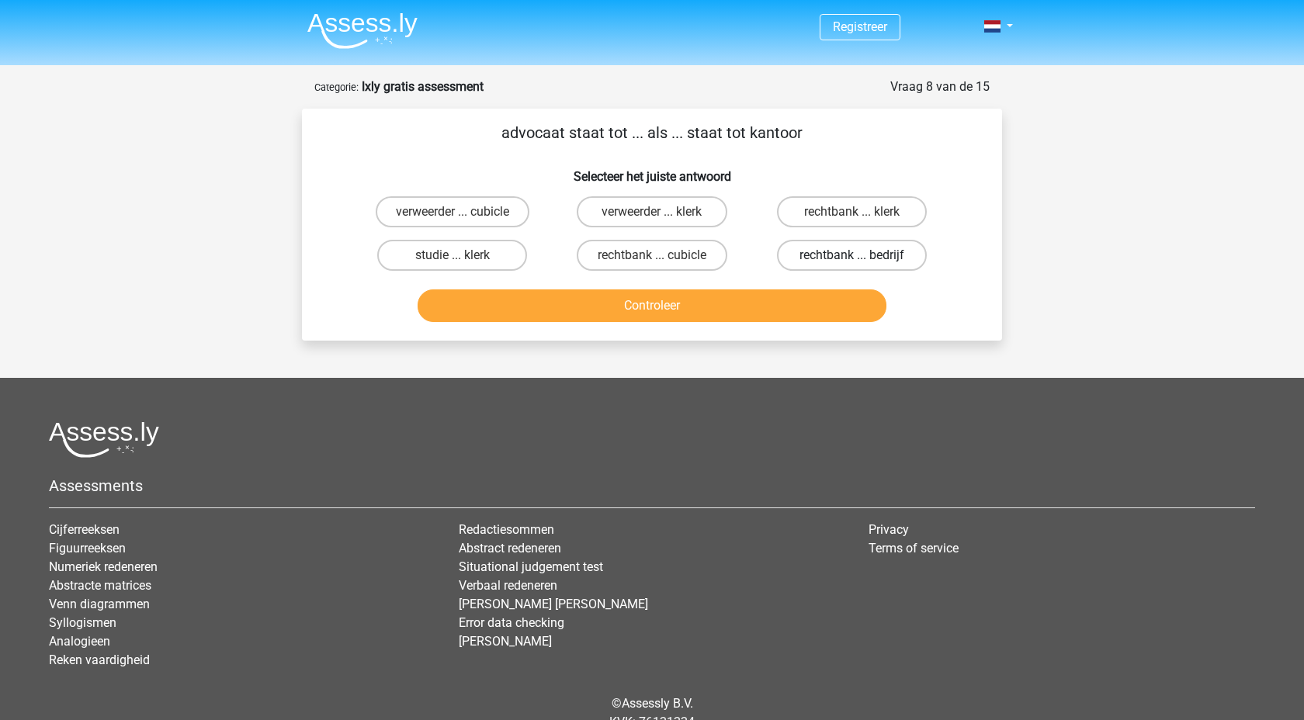
click at [809, 258] on label "rechtbank ... bedrijf" at bounding box center [852, 255] width 150 height 31
click at [851, 258] on input "rechtbank ... bedrijf" at bounding box center [856, 260] width 10 height 10
radio input "true"
click at [751, 300] on button "Controleer" at bounding box center [653, 305] width 470 height 33
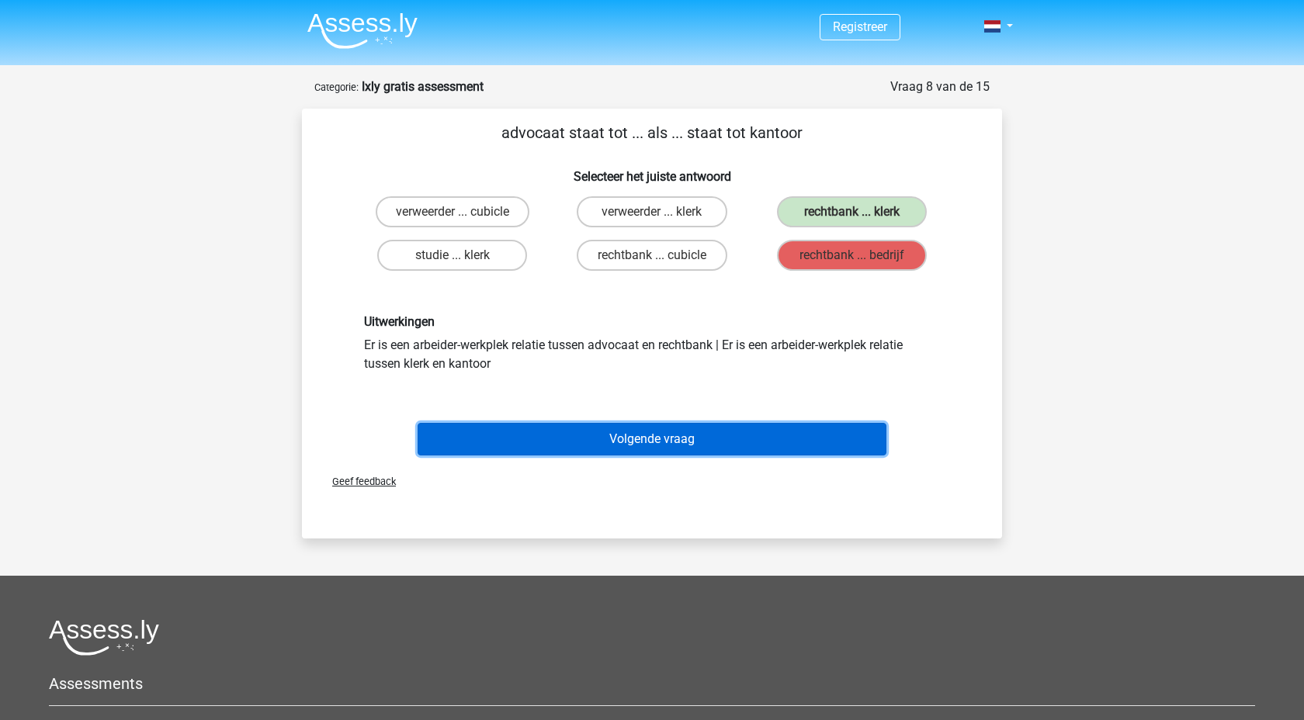
click at [704, 441] on button "Volgende vraag" at bounding box center [653, 439] width 470 height 33
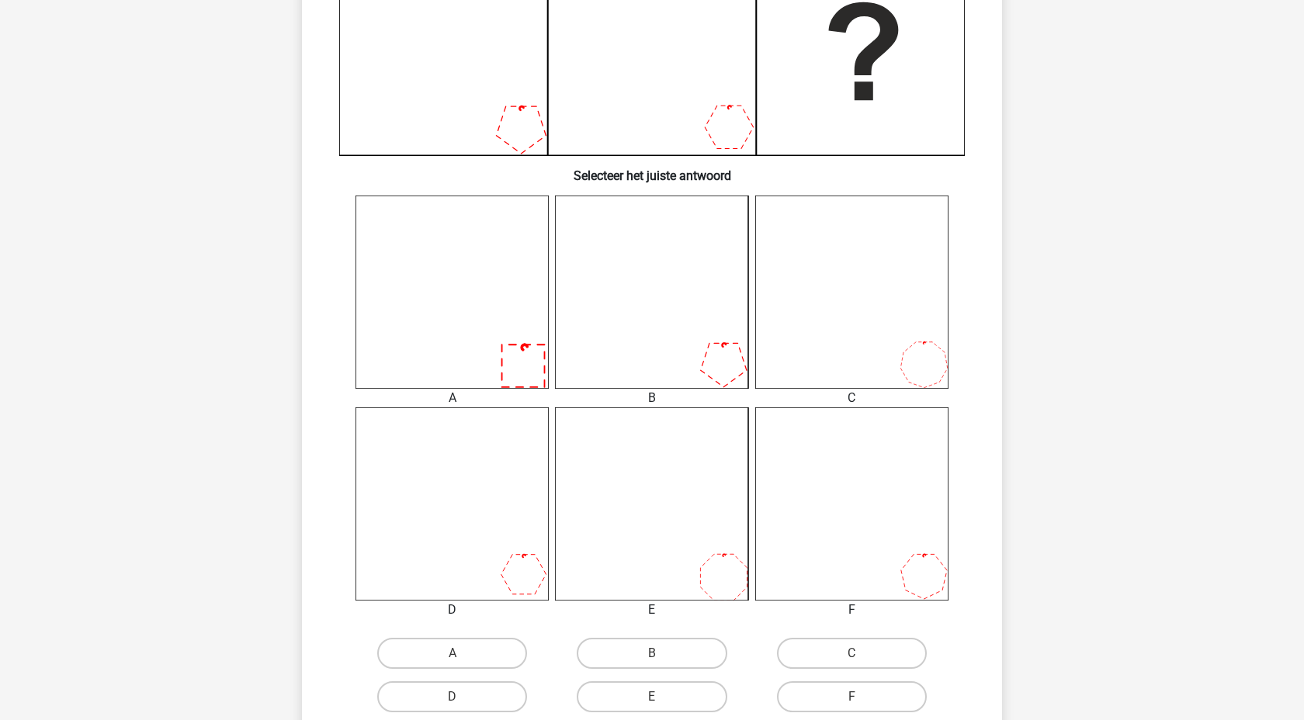
scroll to position [419, 0]
click at [859, 689] on label "F" at bounding box center [852, 696] width 150 height 31
click at [859, 696] on input "F" at bounding box center [856, 701] width 10 height 10
radio input "true"
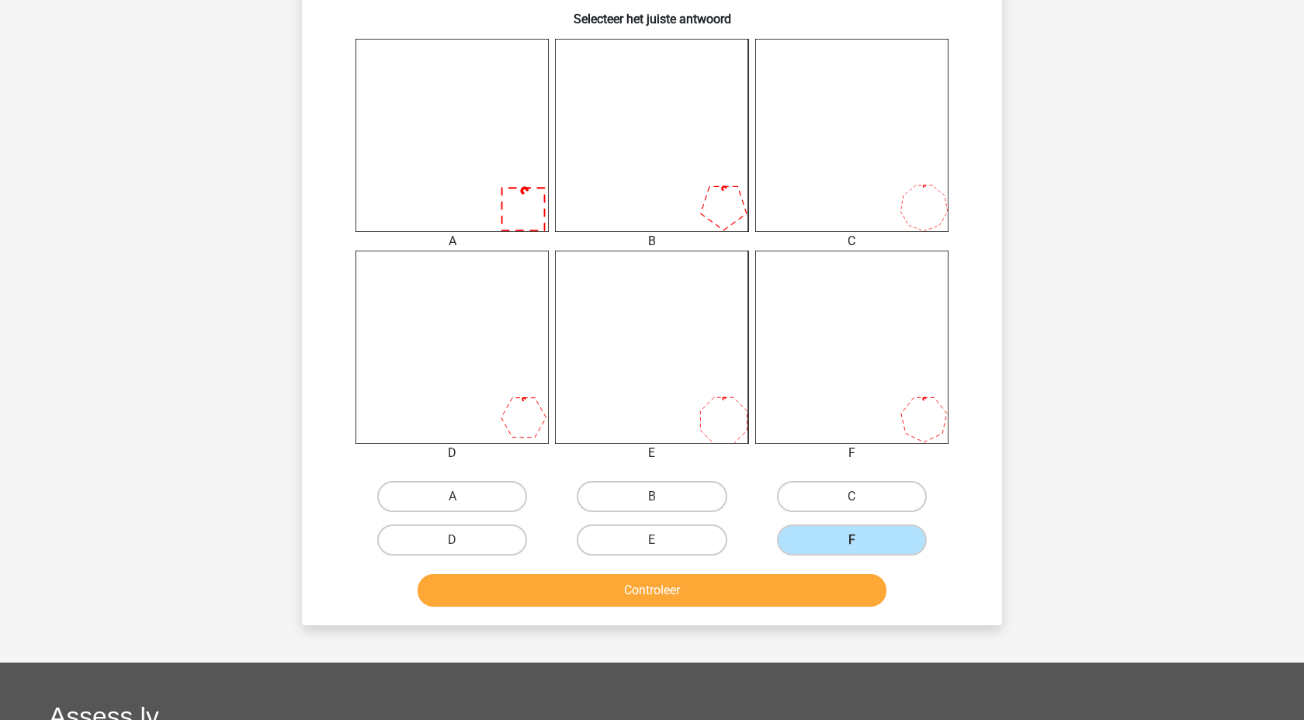
scroll to position [578, 0]
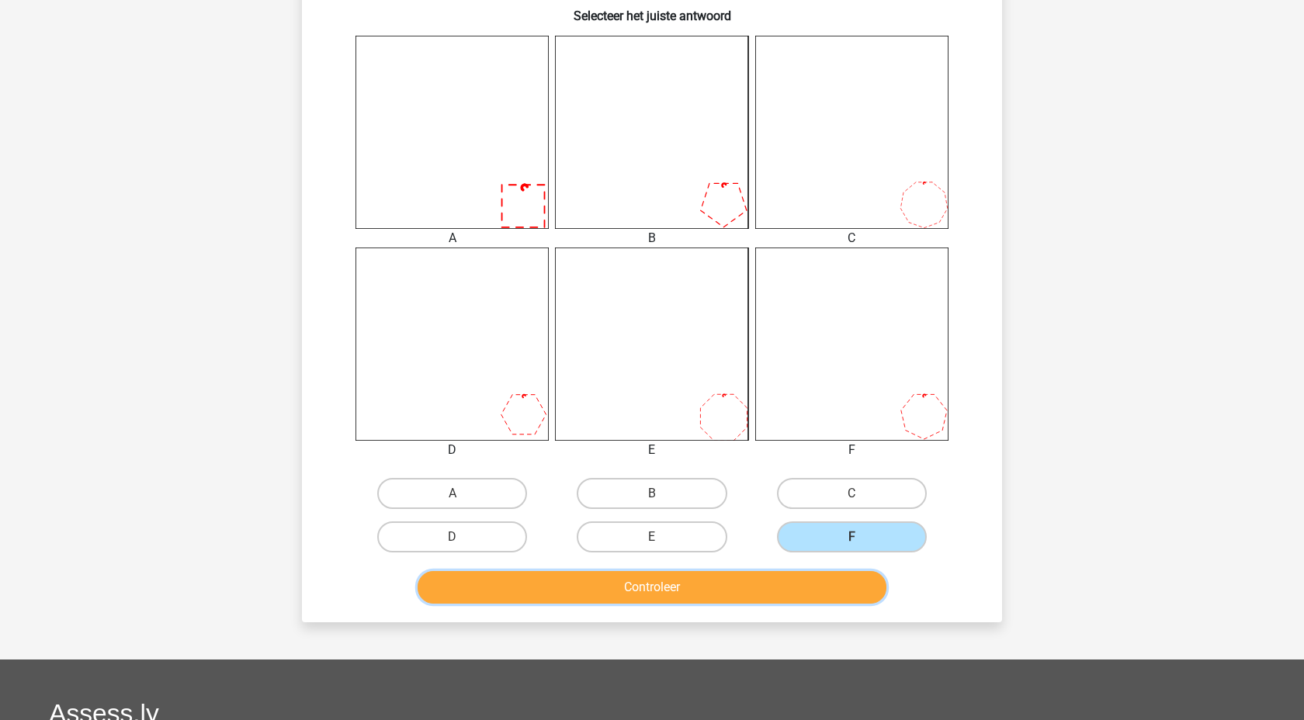
click at [820, 581] on button "Controleer" at bounding box center [653, 587] width 470 height 33
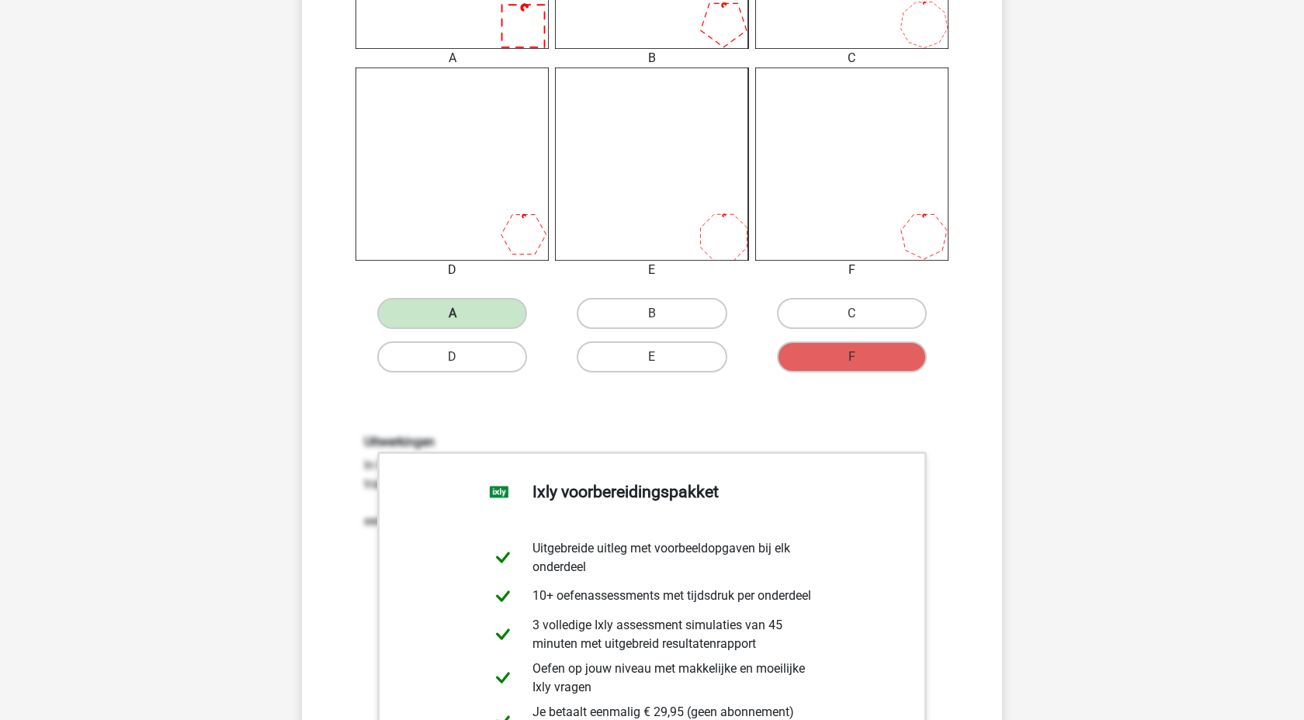
scroll to position [1051, 0]
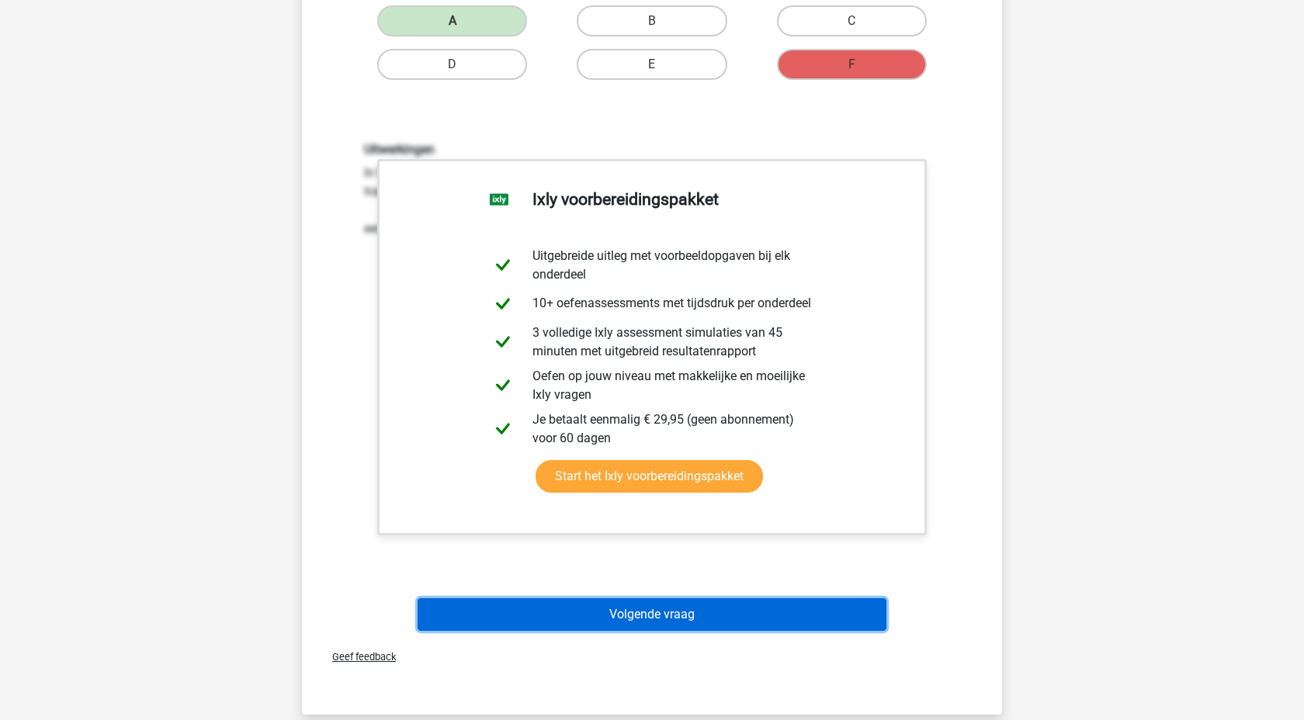
click at [746, 601] on button "Volgende vraag" at bounding box center [653, 614] width 470 height 33
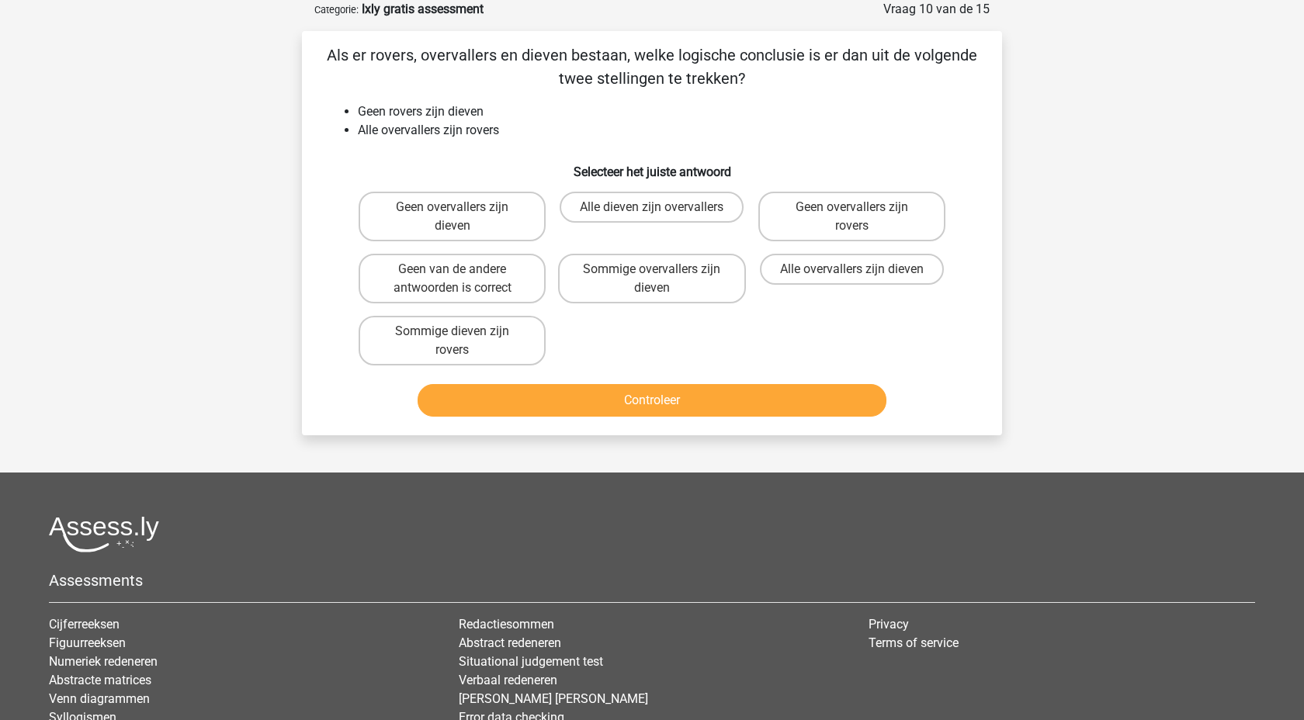
scroll to position [0, 0]
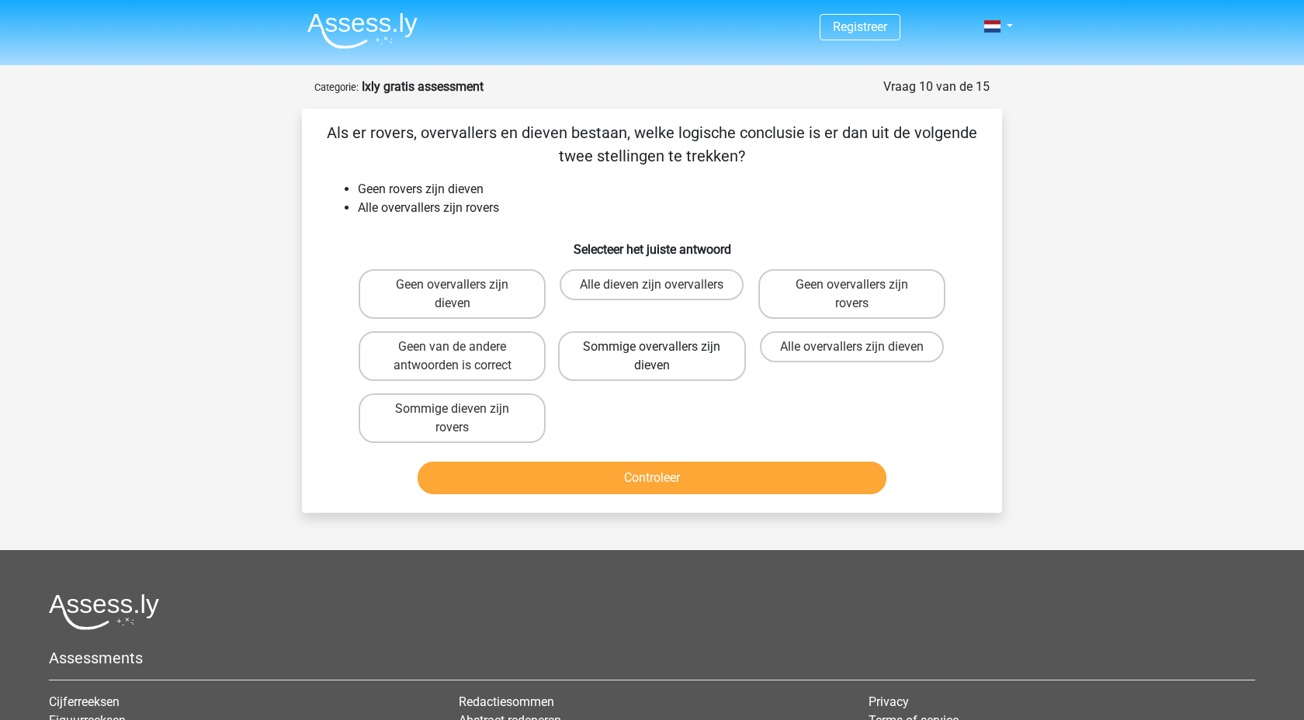
click at [676, 362] on label "Sommige overvallers zijn dieven" at bounding box center [651, 356] width 187 height 50
click at [662, 357] on input "Sommige overvallers zijn dieven" at bounding box center [657, 352] width 10 height 10
radio input "true"
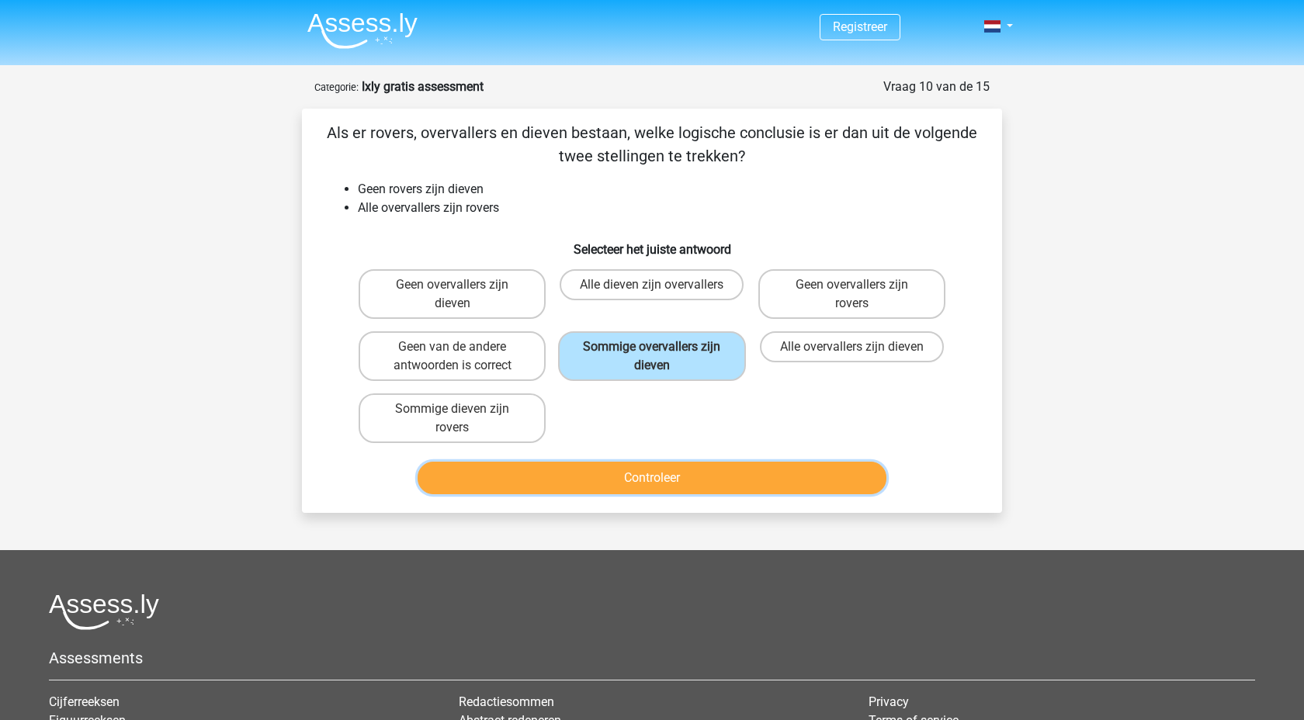
click at [683, 488] on button "Controleer" at bounding box center [653, 478] width 470 height 33
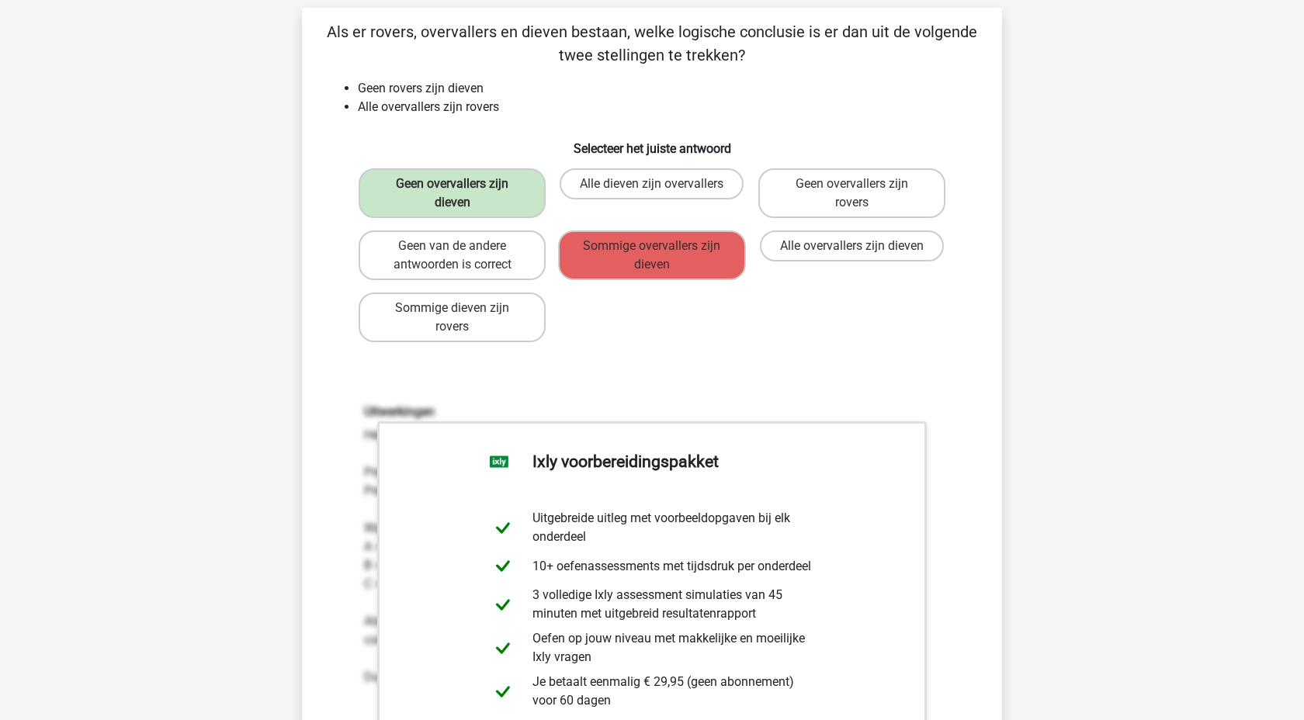
scroll to position [300, 0]
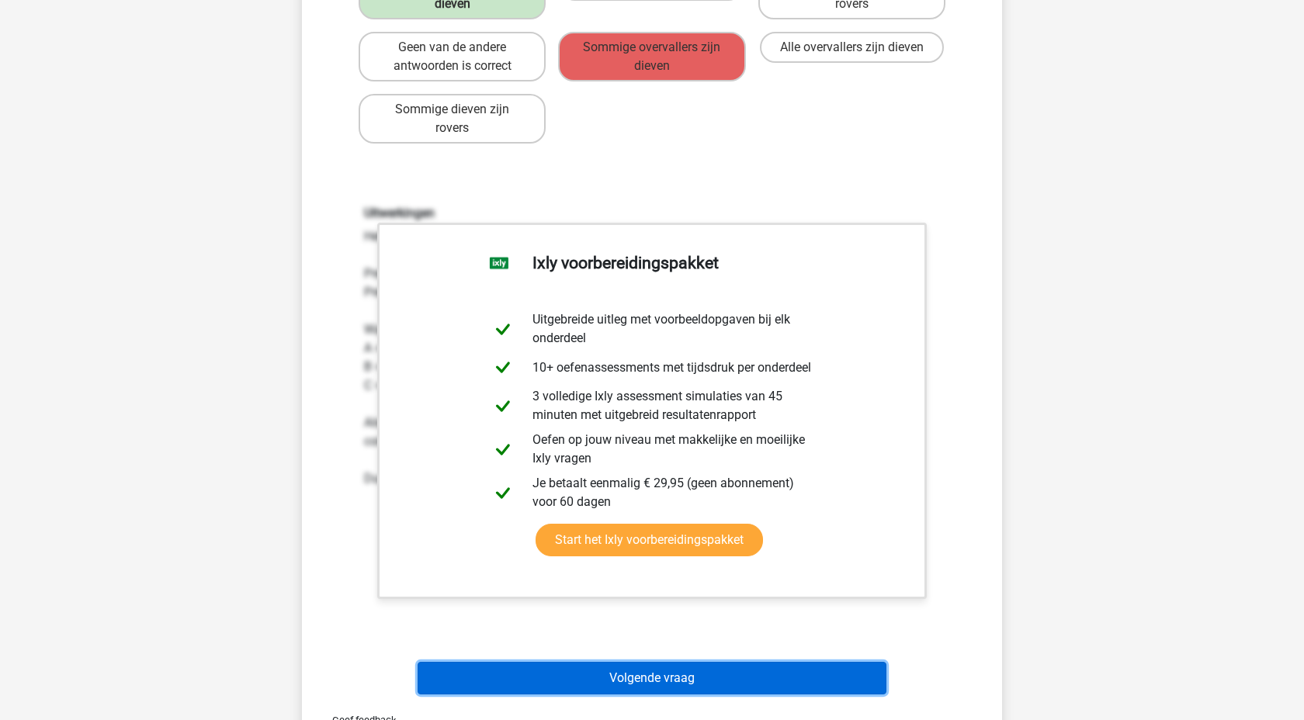
click at [740, 669] on button "Volgende vraag" at bounding box center [653, 678] width 470 height 33
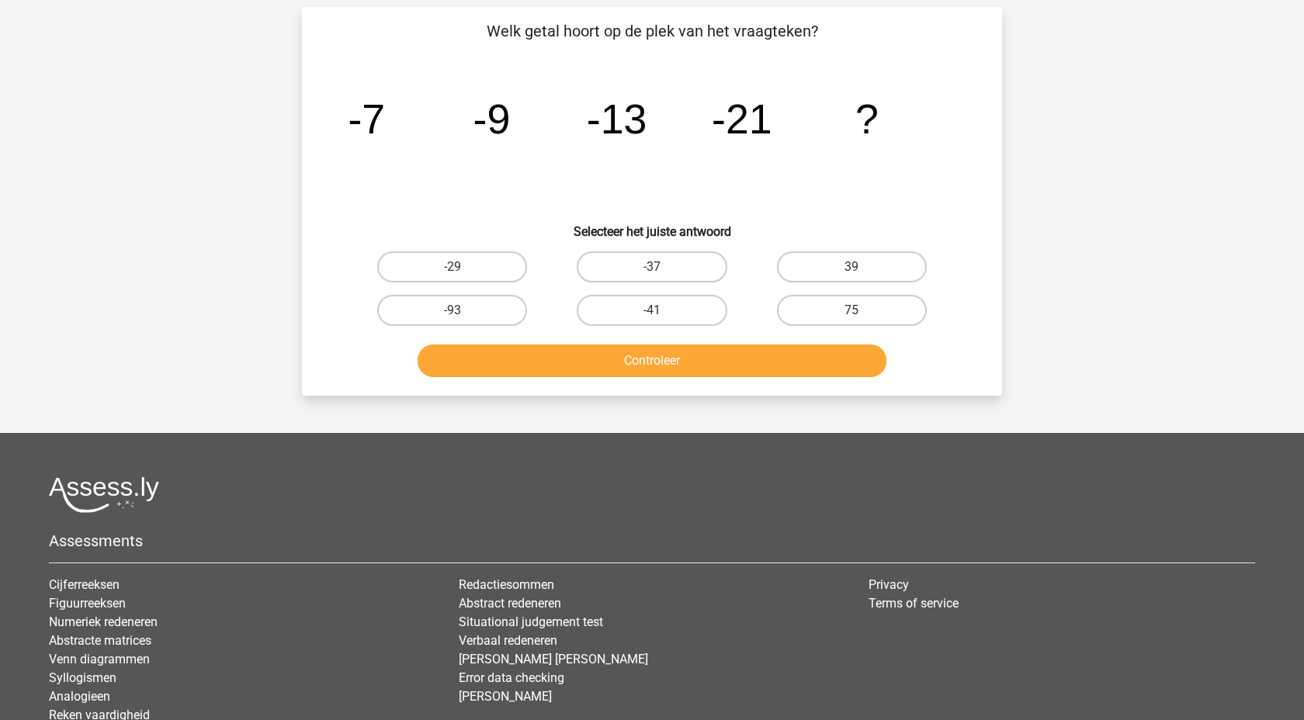
scroll to position [78, 0]
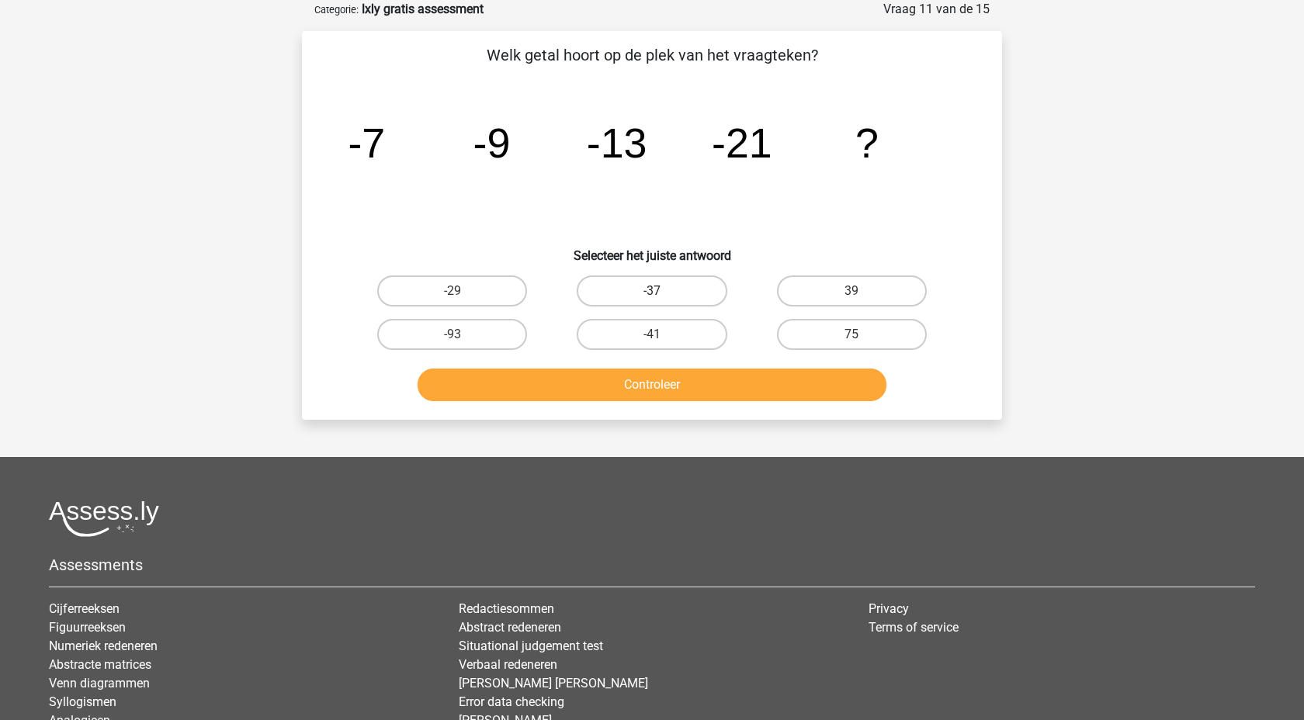
click at [685, 284] on label "-37" at bounding box center [652, 291] width 150 height 31
click at [662, 291] on input "-37" at bounding box center [657, 296] width 10 height 10
radio input "true"
click at [661, 383] on button "Controleer" at bounding box center [653, 385] width 470 height 33
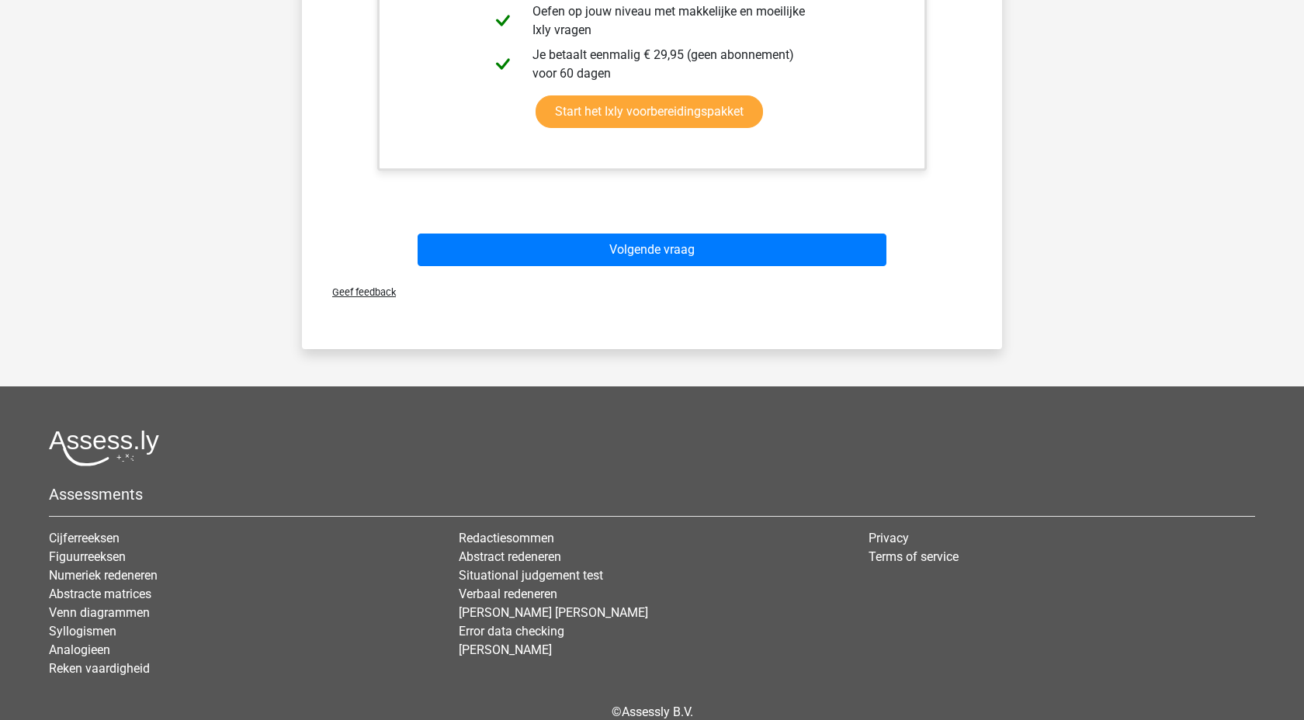
scroll to position [761, 0]
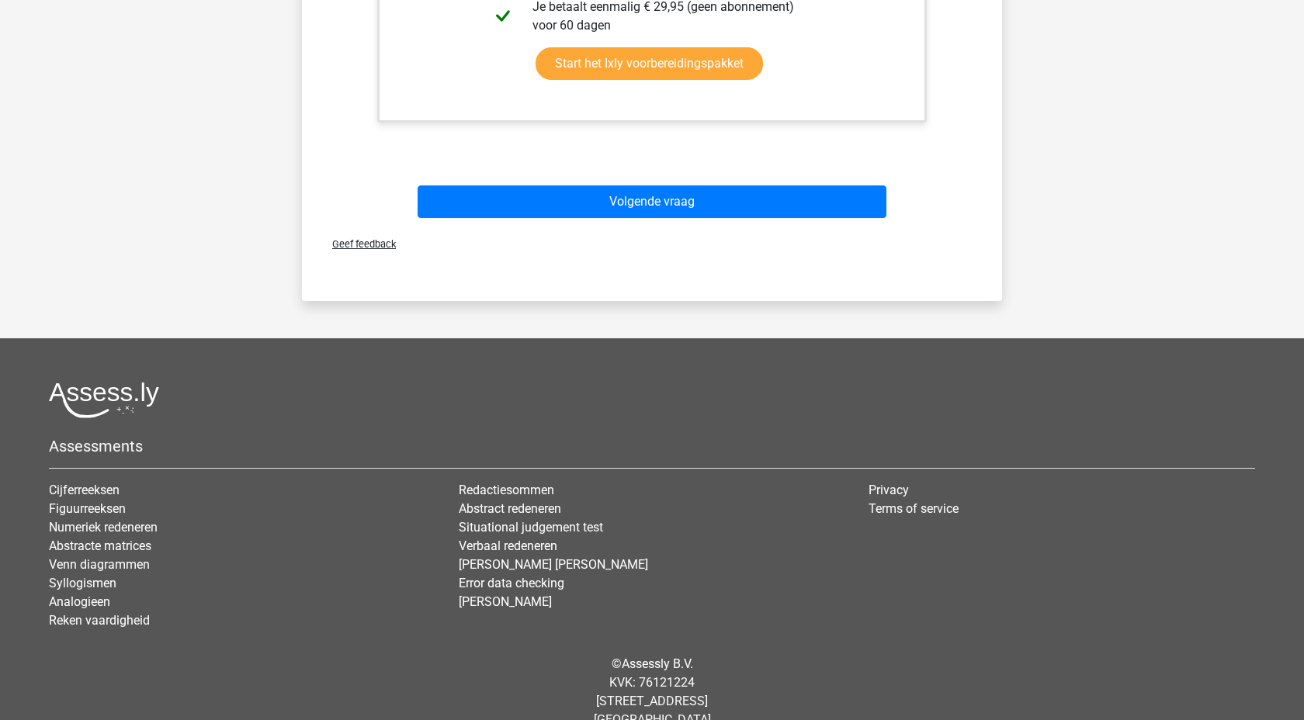
click at [792, 219] on div "Volgende vraag" at bounding box center [651, 204] width 599 height 39
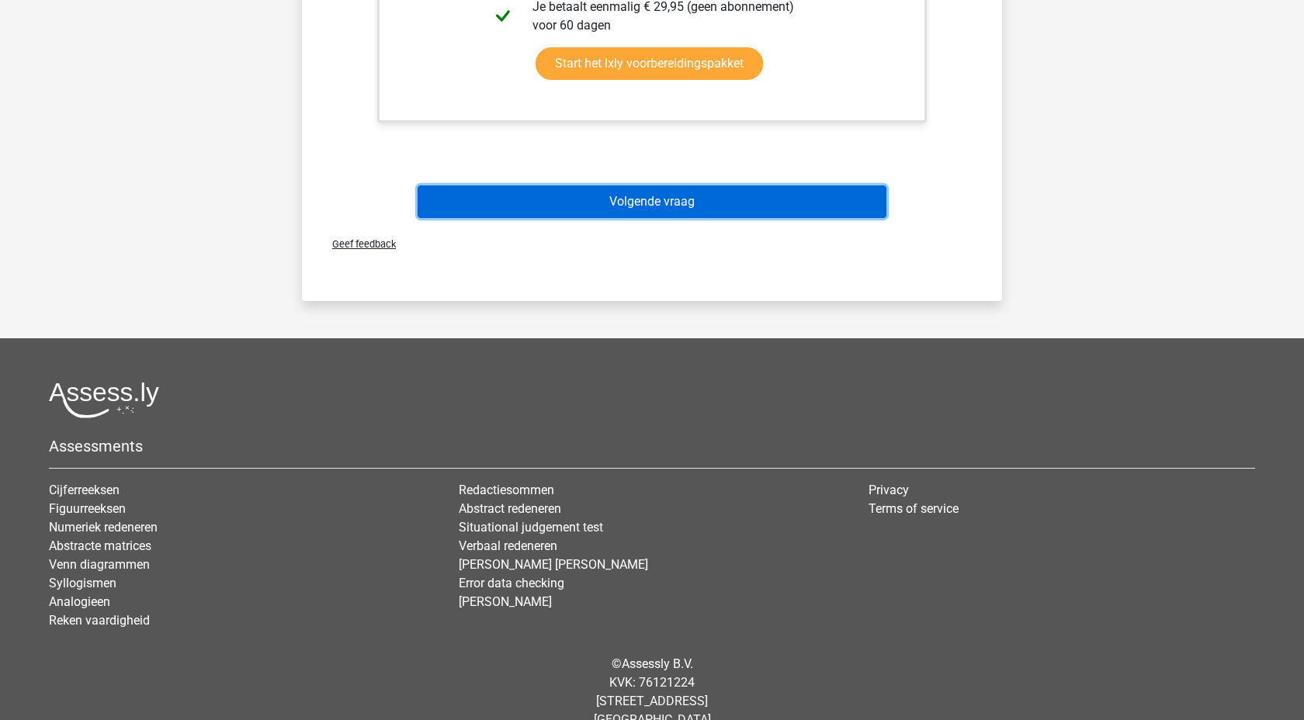
click at [788, 203] on button "Volgende vraag" at bounding box center [653, 201] width 470 height 33
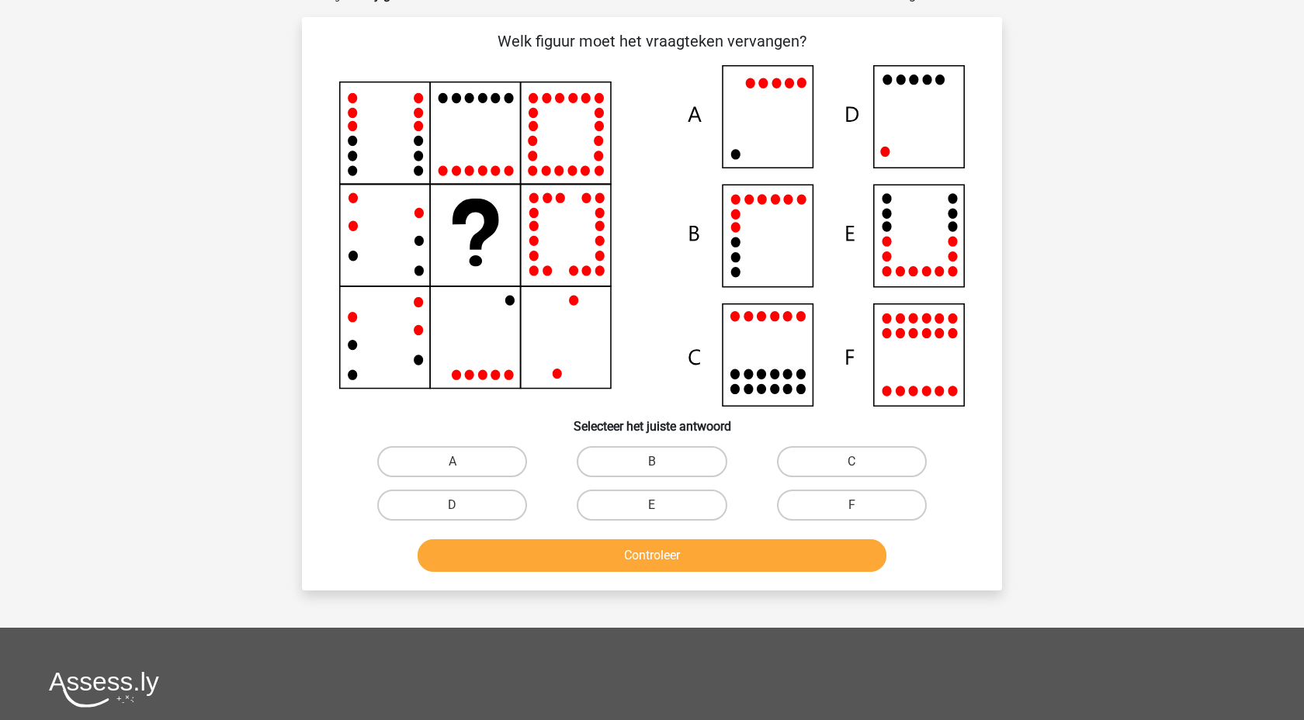
scroll to position [78, 0]
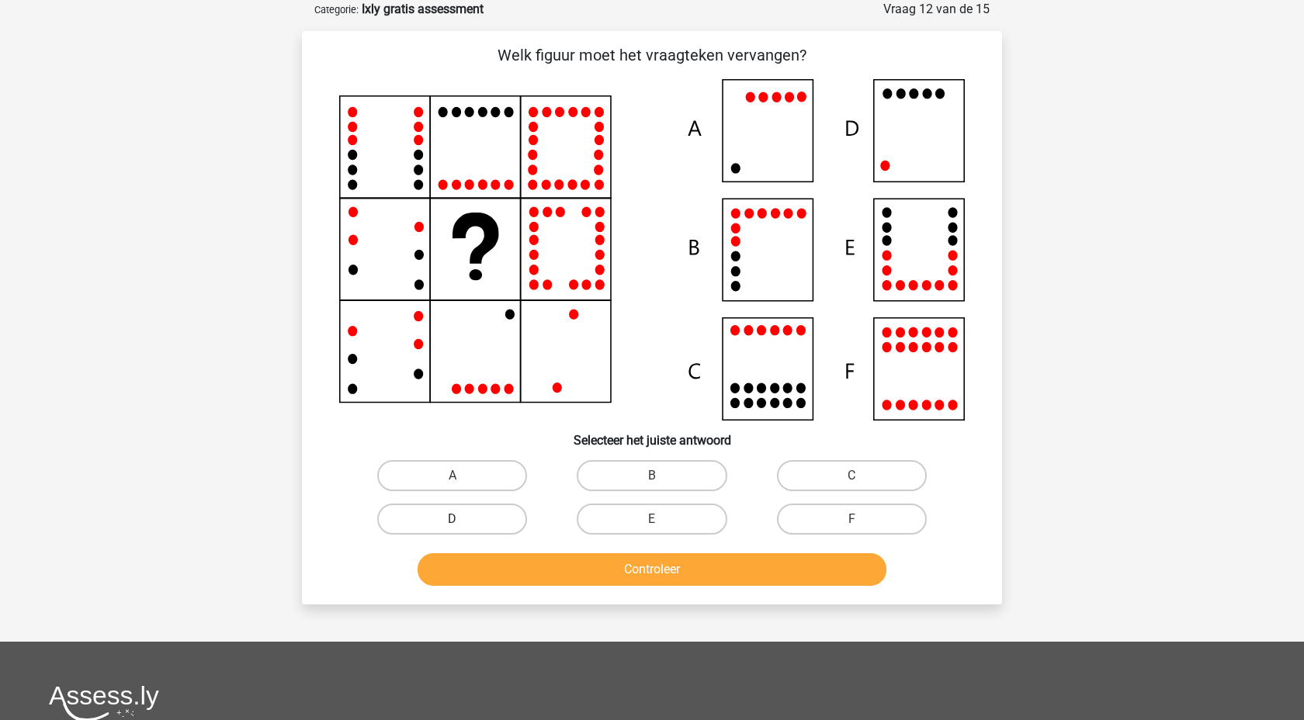
click at [487, 522] on label "D" at bounding box center [452, 519] width 150 height 31
click at [463, 522] on input "D" at bounding box center [457, 524] width 10 height 10
radio input "true"
click at [542, 560] on button "Controleer" at bounding box center [653, 569] width 470 height 33
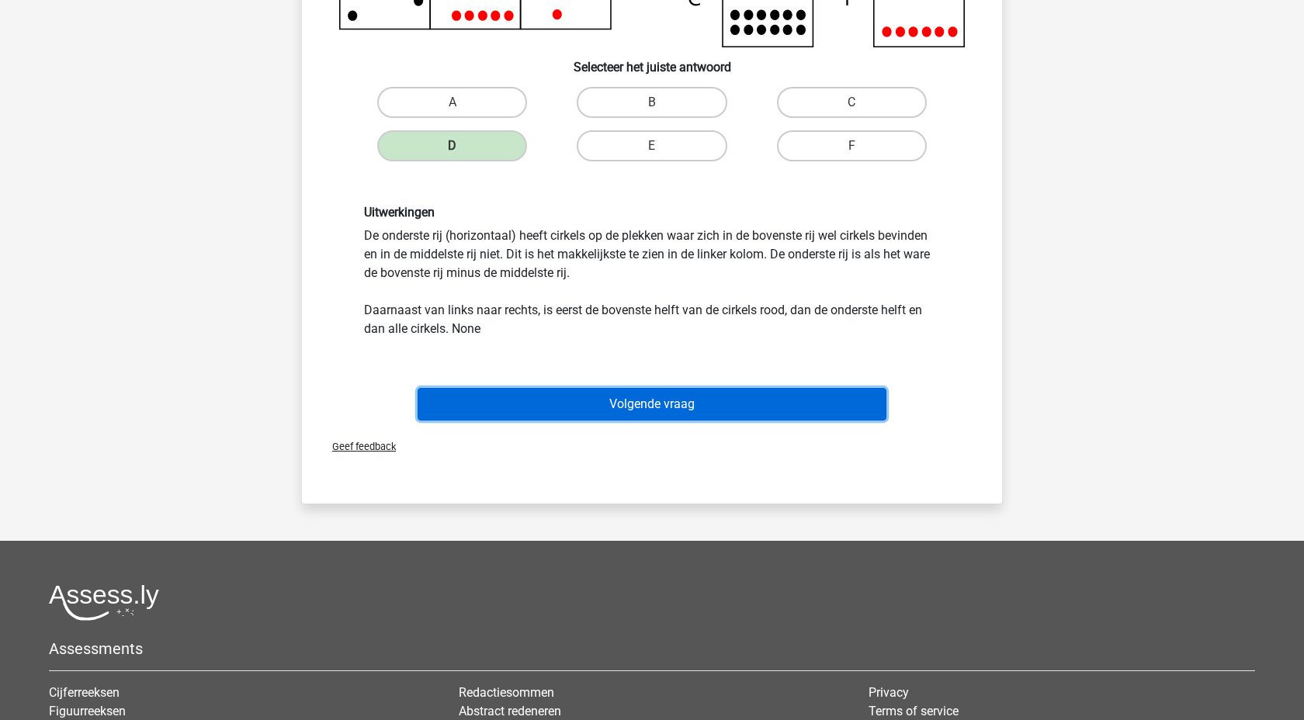
click at [723, 392] on button "Volgende vraag" at bounding box center [653, 404] width 470 height 33
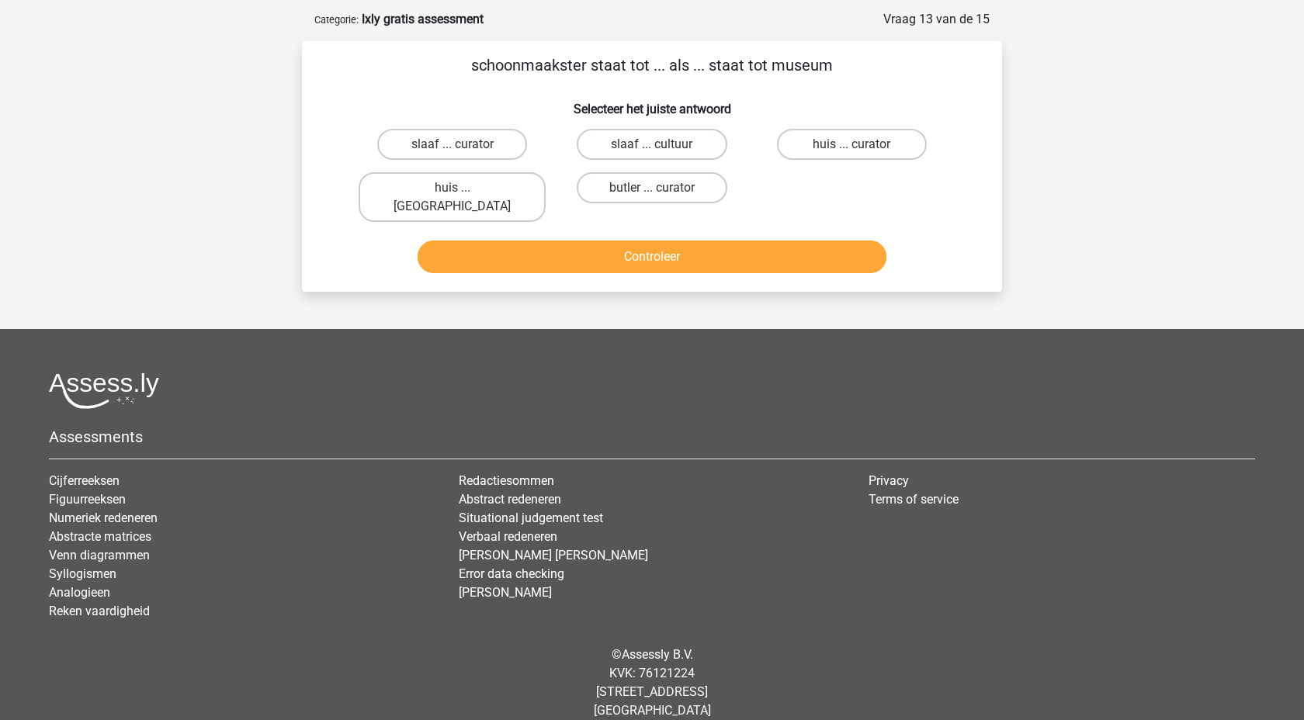
scroll to position [0, 0]
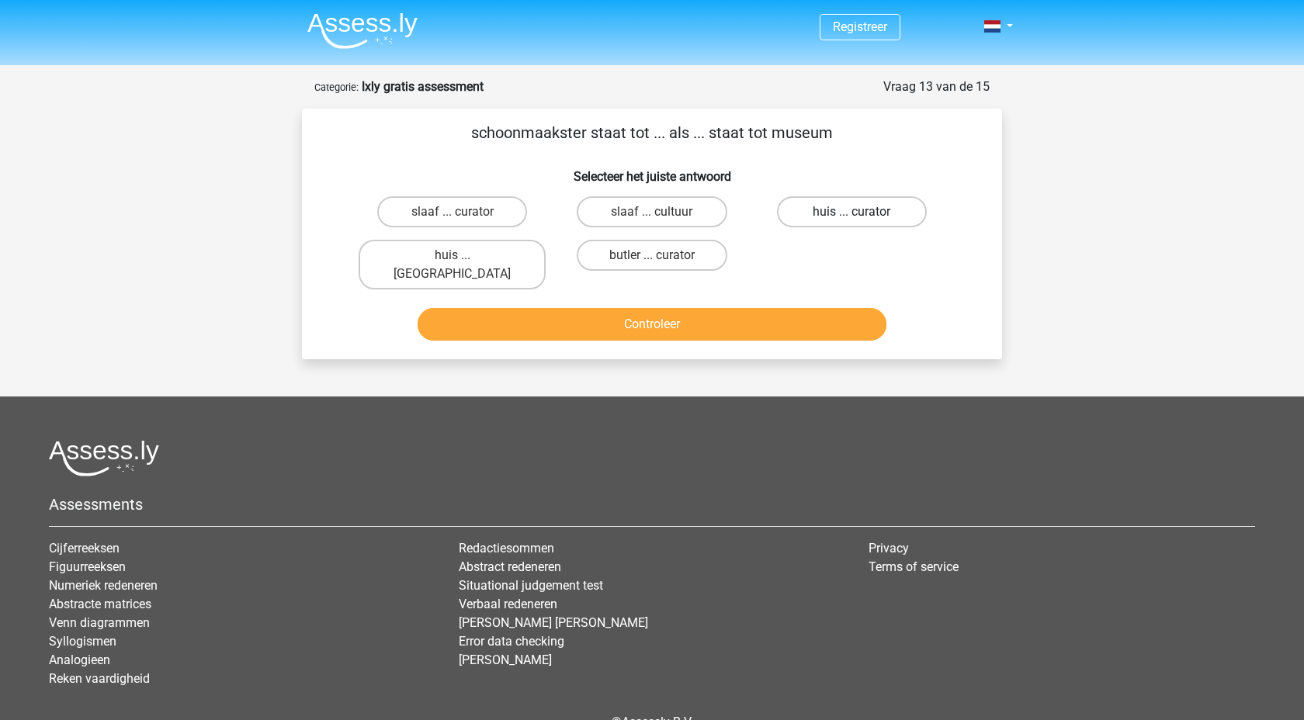
click at [802, 213] on label "huis ... curator" at bounding box center [852, 211] width 150 height 31
click at [851, 213] on input "huis ... curator" at bounding box center [856, 217] width 10 height 10
radio input "true"
click at [694, 309] on button "Controleer" at bounding box center [653, 324] width 470 height 33
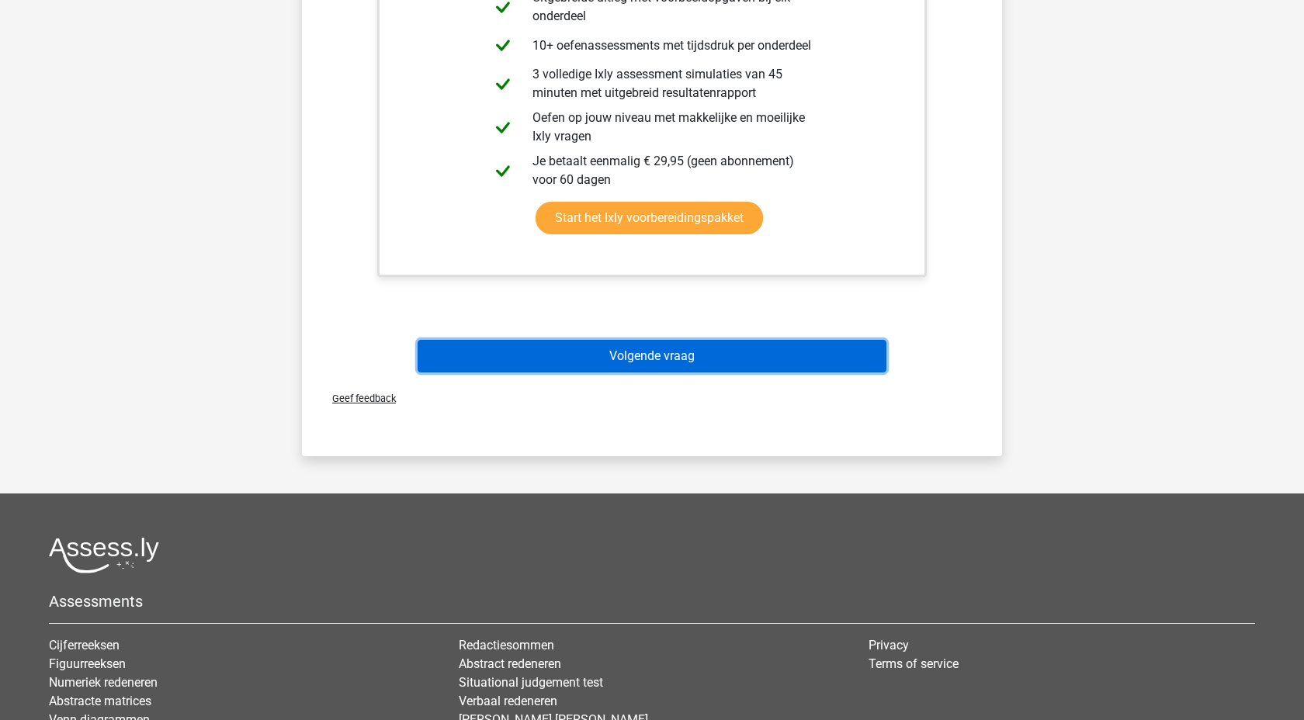
click at [733, 344] on button "Volgende vraag" at bounding box center [653, 356] width 470 height 33
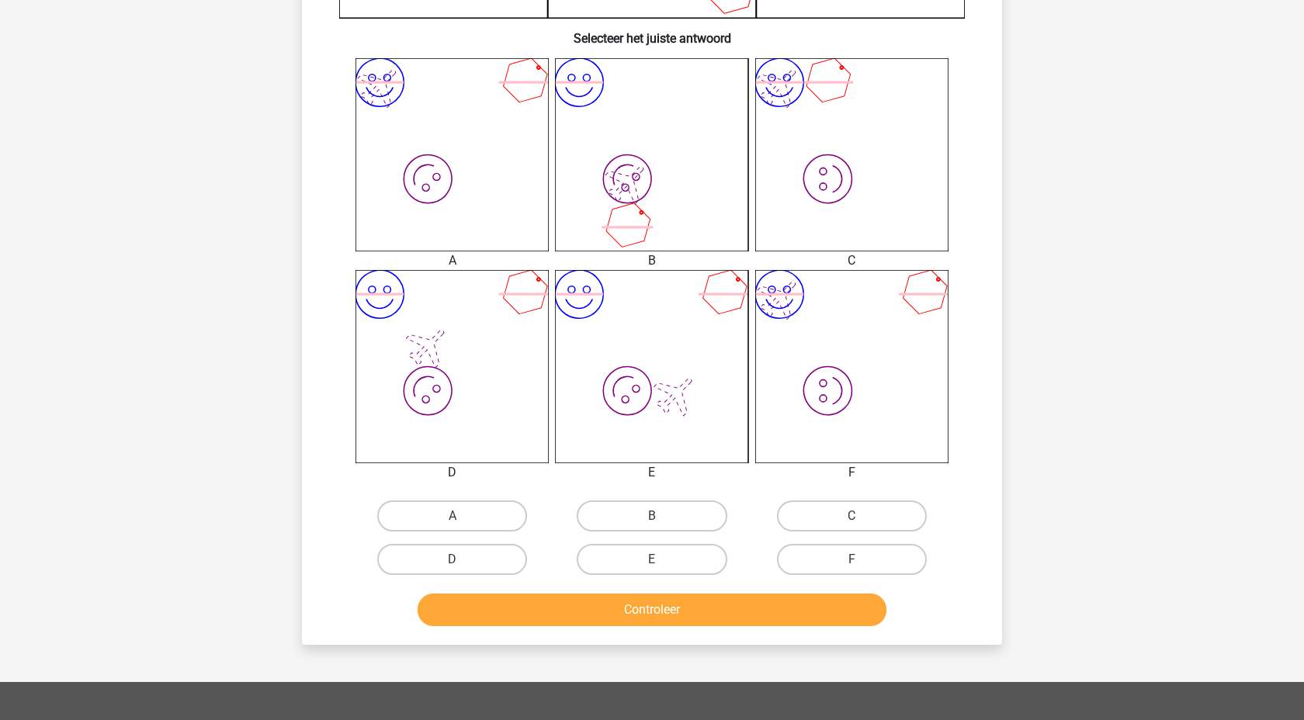
scroll to position [586, 0]
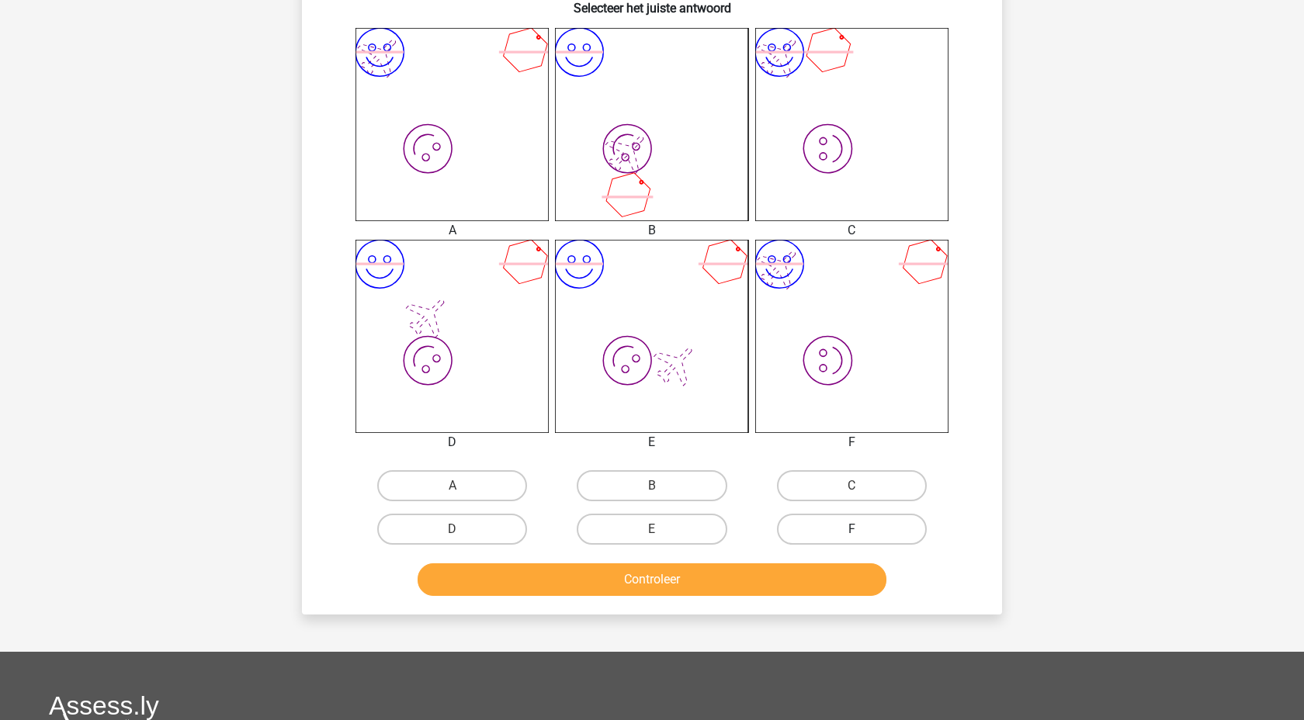
click at [861, 523] on label "F" at bounding box center [852, 529] width 150 height 31
click at [861, 529] on input "F" at bounding box center [856, 534] width 10 height 10
radio input "true"
click at [757, 601] on div "Controleer" at bounding box center [651, 582] width 599 height 39
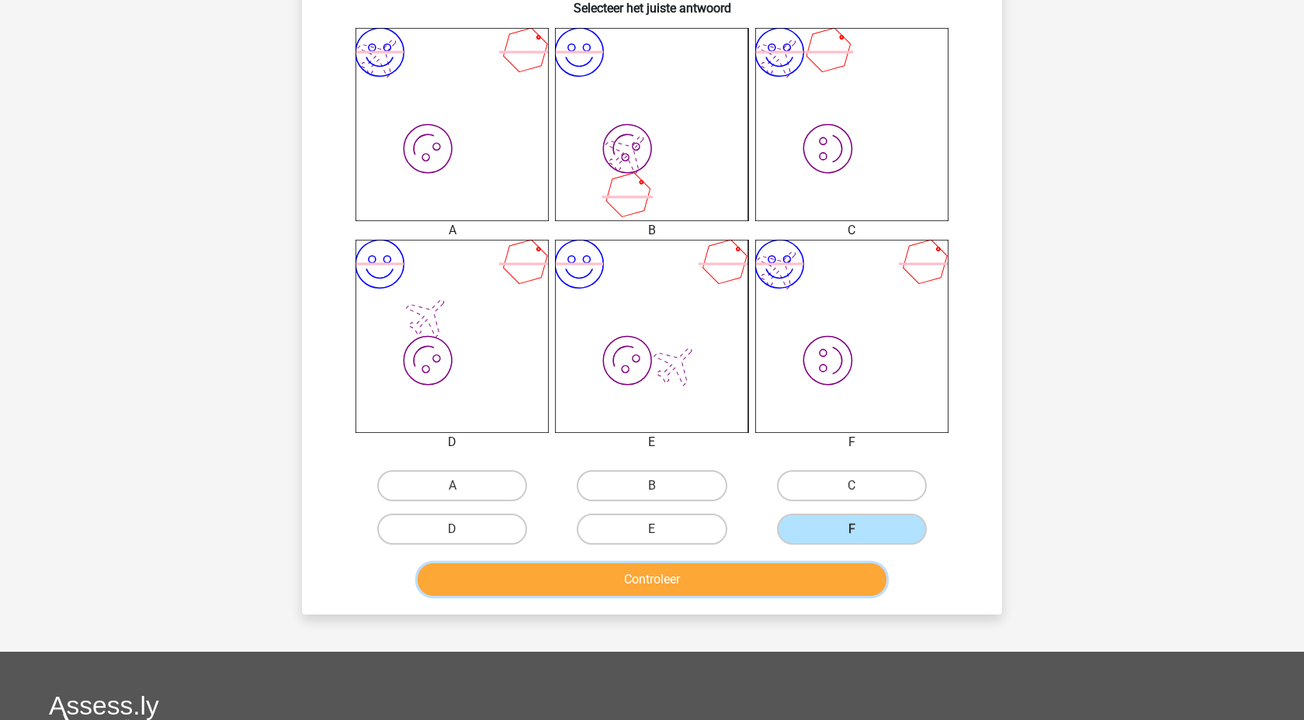
click at [757, 591] on button "Controleer" at bounding box center [653, 579] width 470 height 33
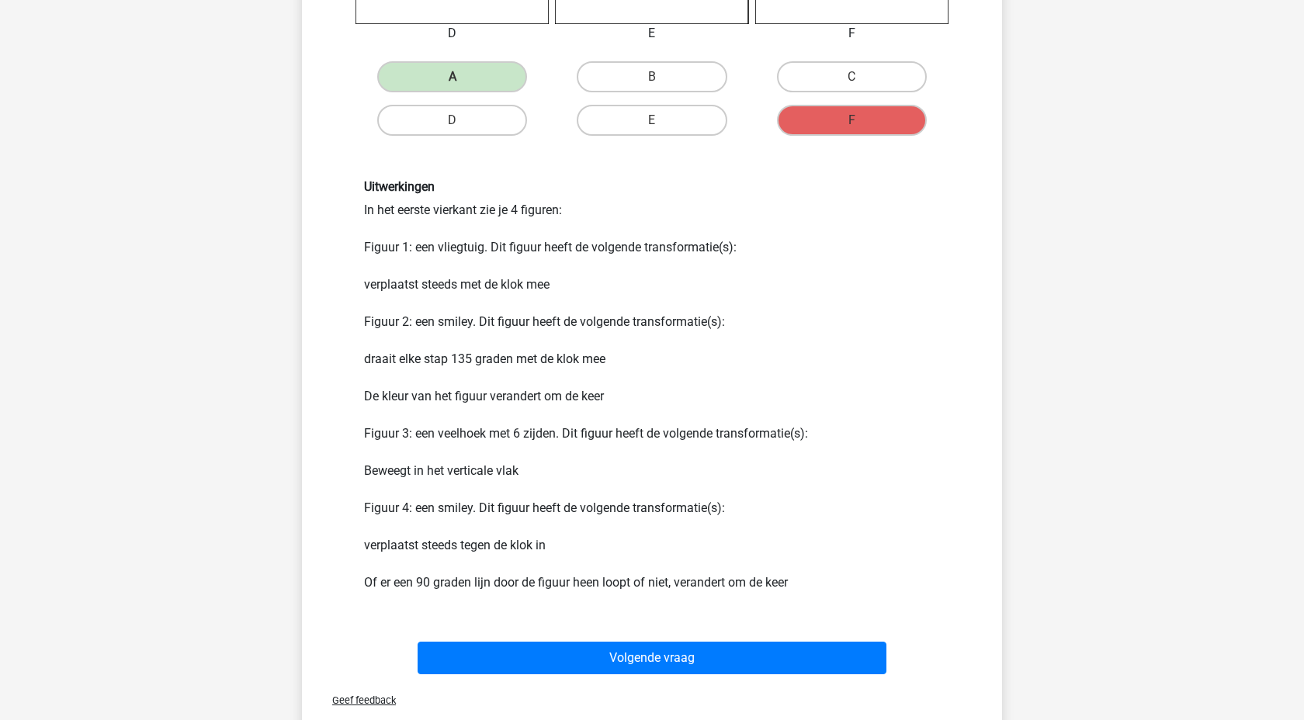
scroll to position [1220, 0]
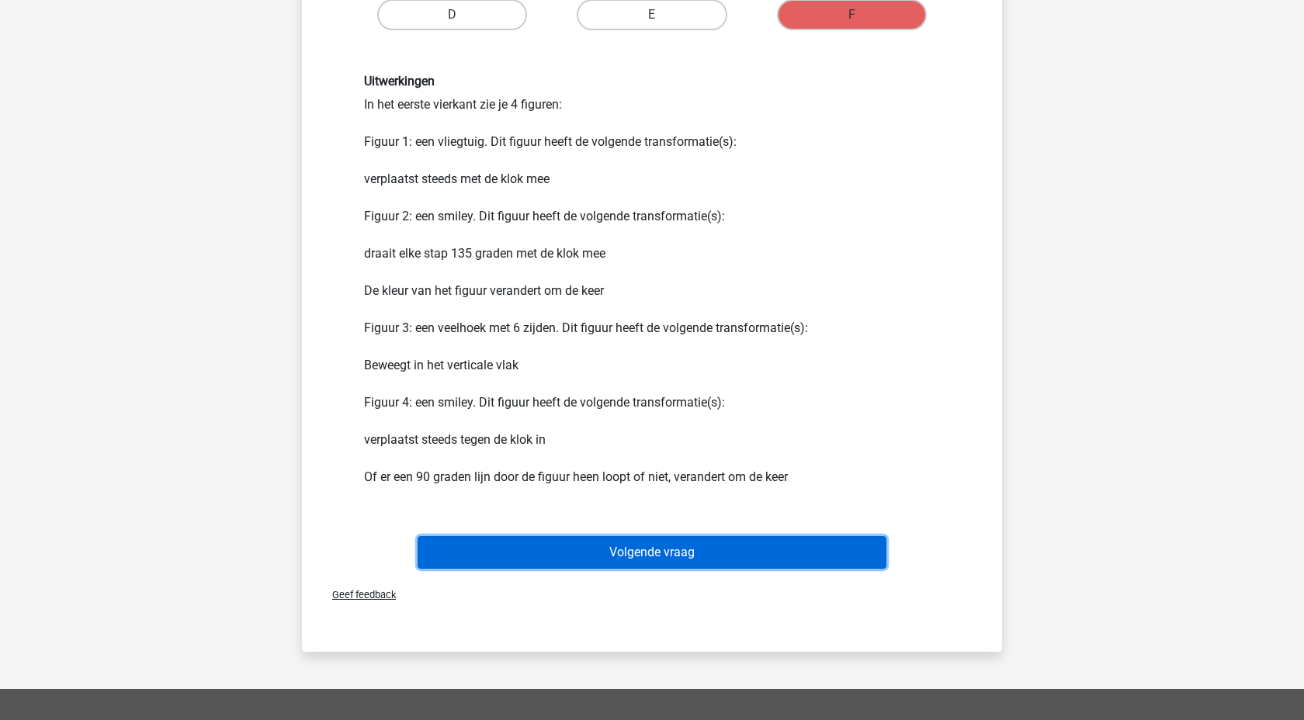
click at [687, 565] on button "Volgende vraag" at bounding box center [653, 552] width 470 height 33
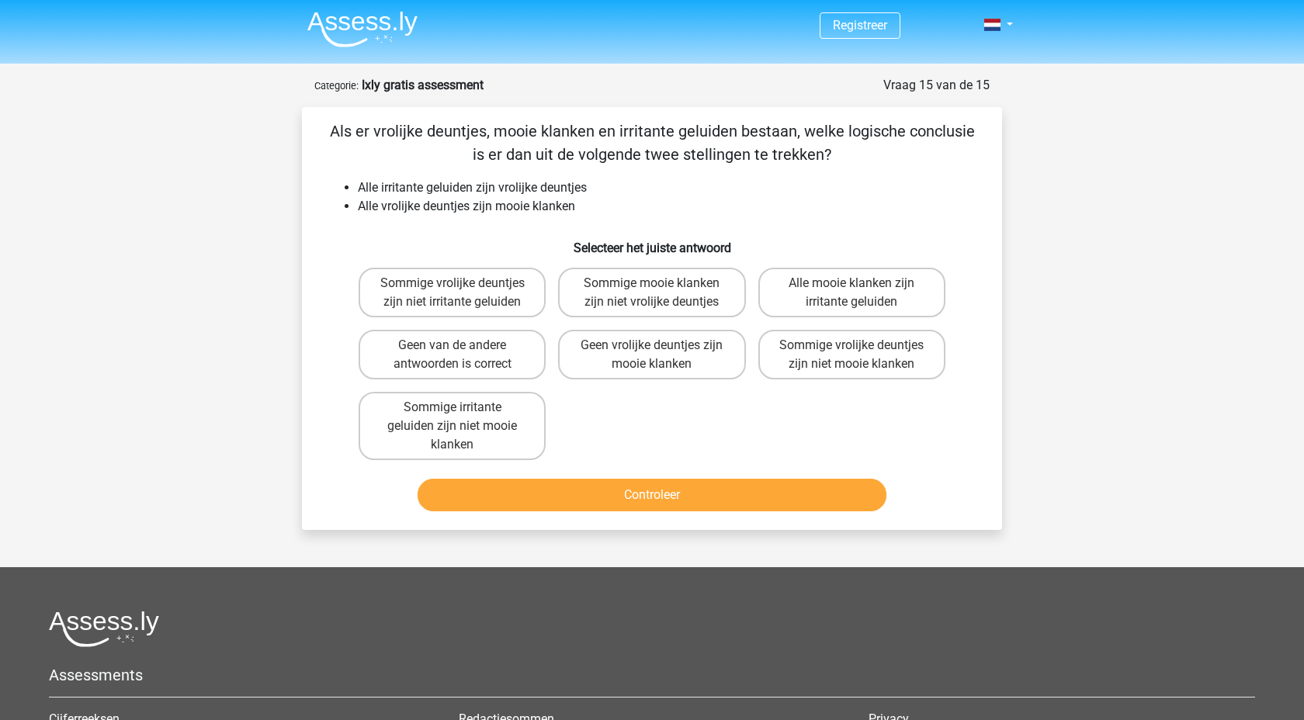
scroll to position [0, 0]
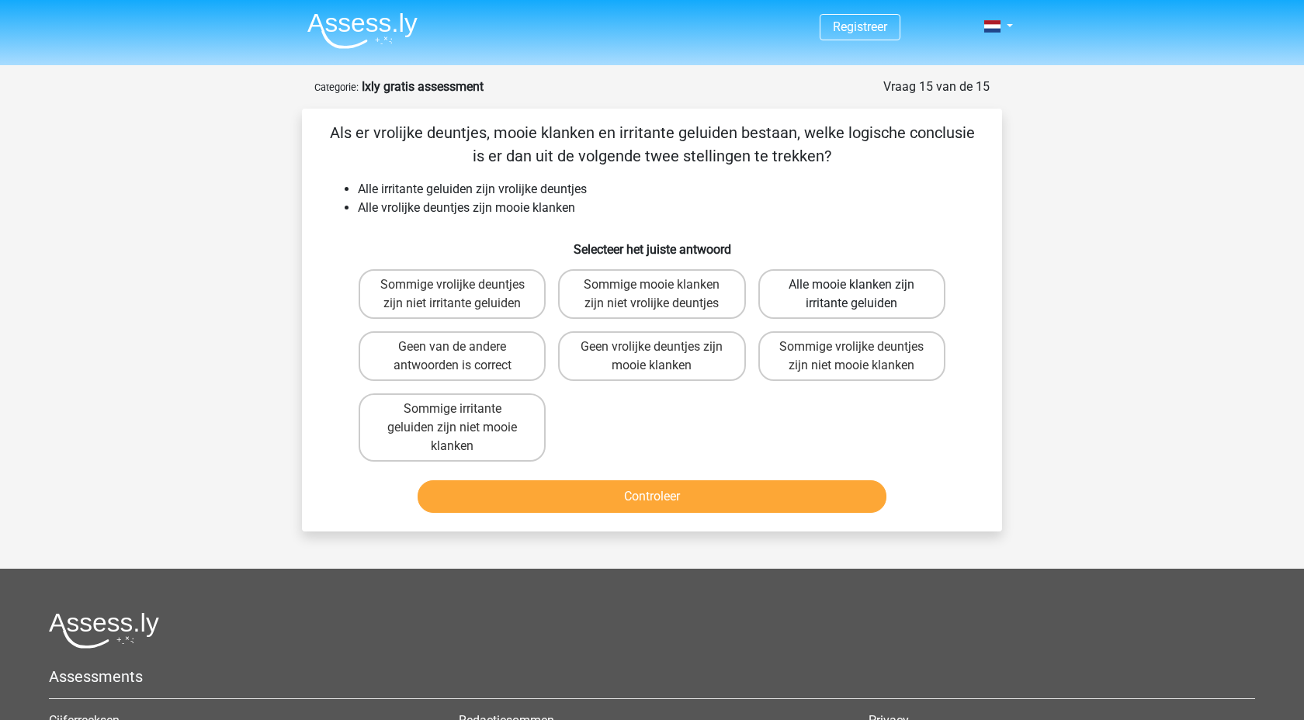
click at [809, 290] on label "Alle mooie klanken zijn irritante geluiden" at bounding box center [851, 294] width 187 height 50
click at [851, 290] on input "Alle mooie klanken zijn irritante geluiden" at bounding box center [856, 290] width 10 height 10
radio input "true"
click at [694, 475] on div "Controleer" at bounding box center [652, 493] width 650 height 51
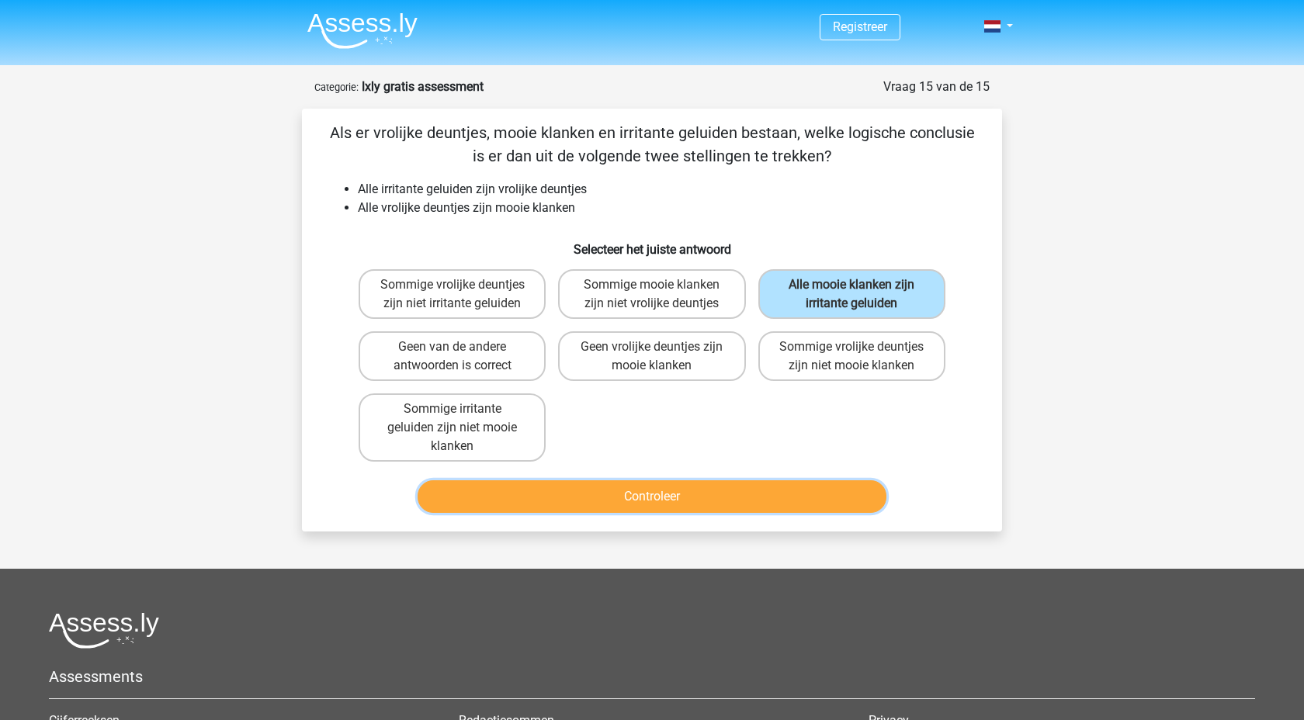
click at [683, 490] on button "Controleer" at bounding box center [653, 496] width 470 height 33
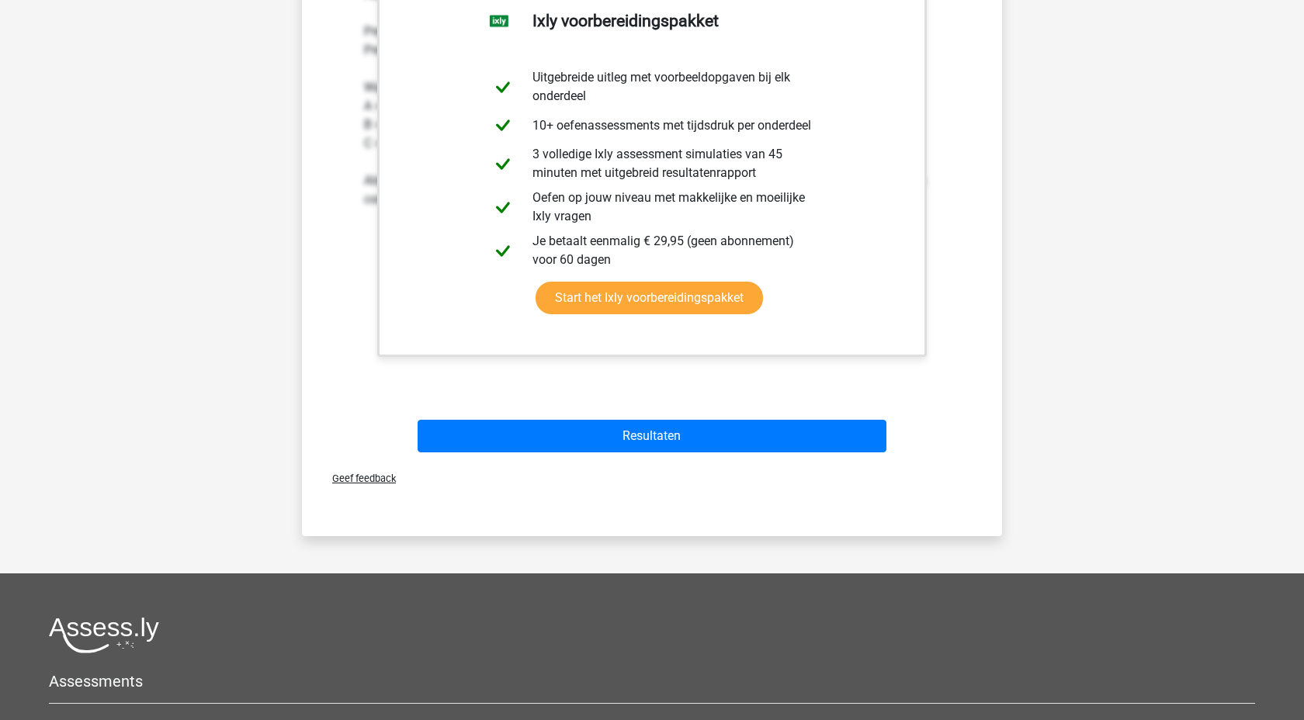
scroll to position [691, 0]
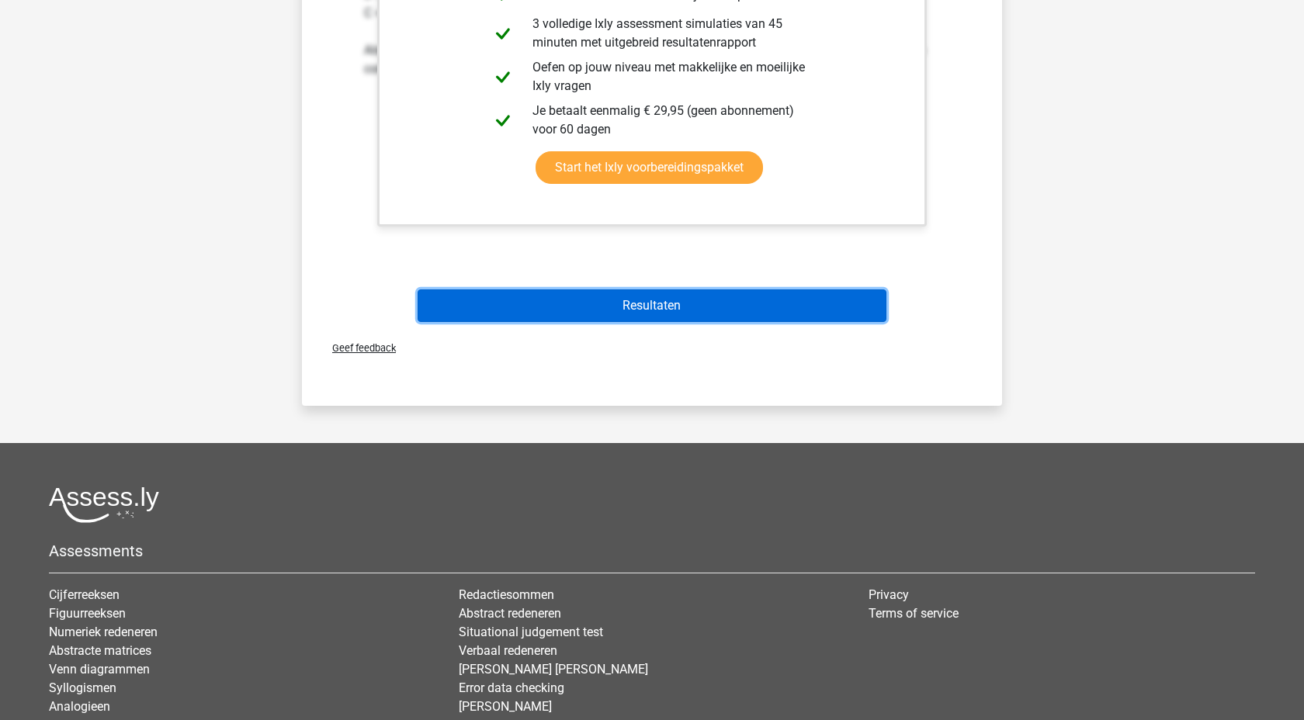
click at [700, 313] on button "Resultaten" at bounding box center [653, 305] width 470 height 33
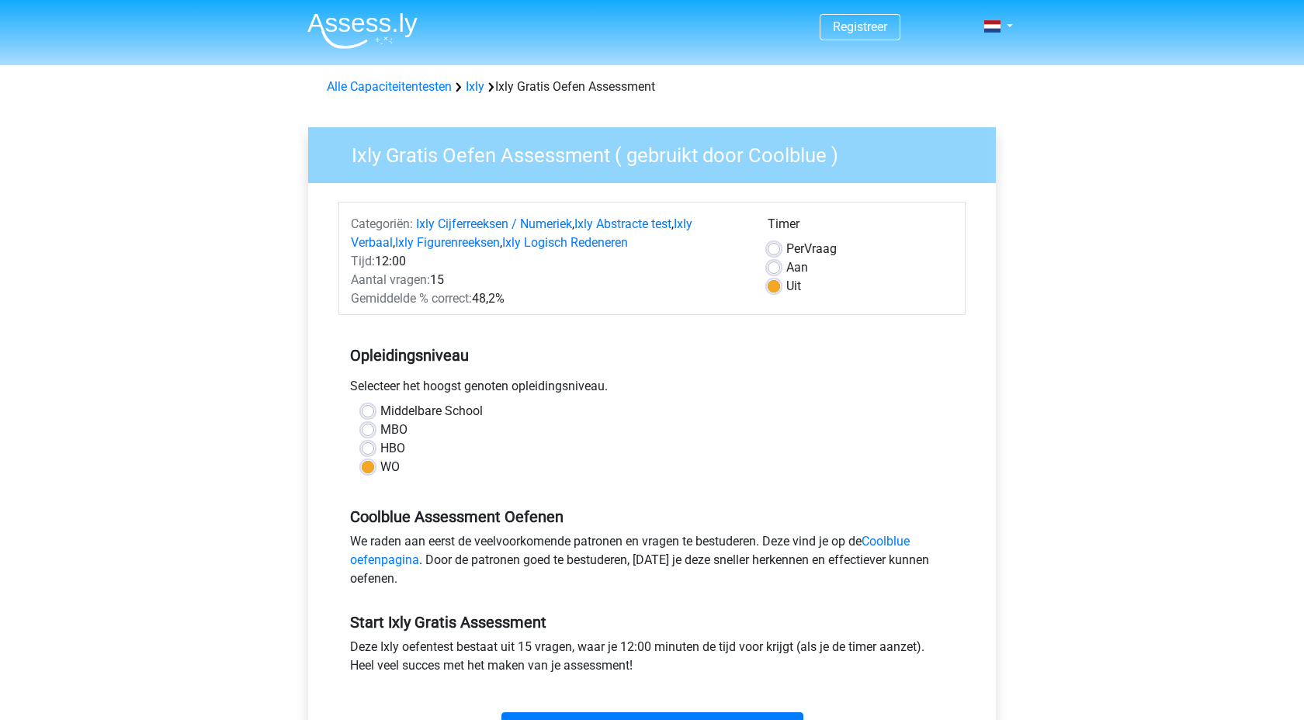
scroll to position [147, 0]
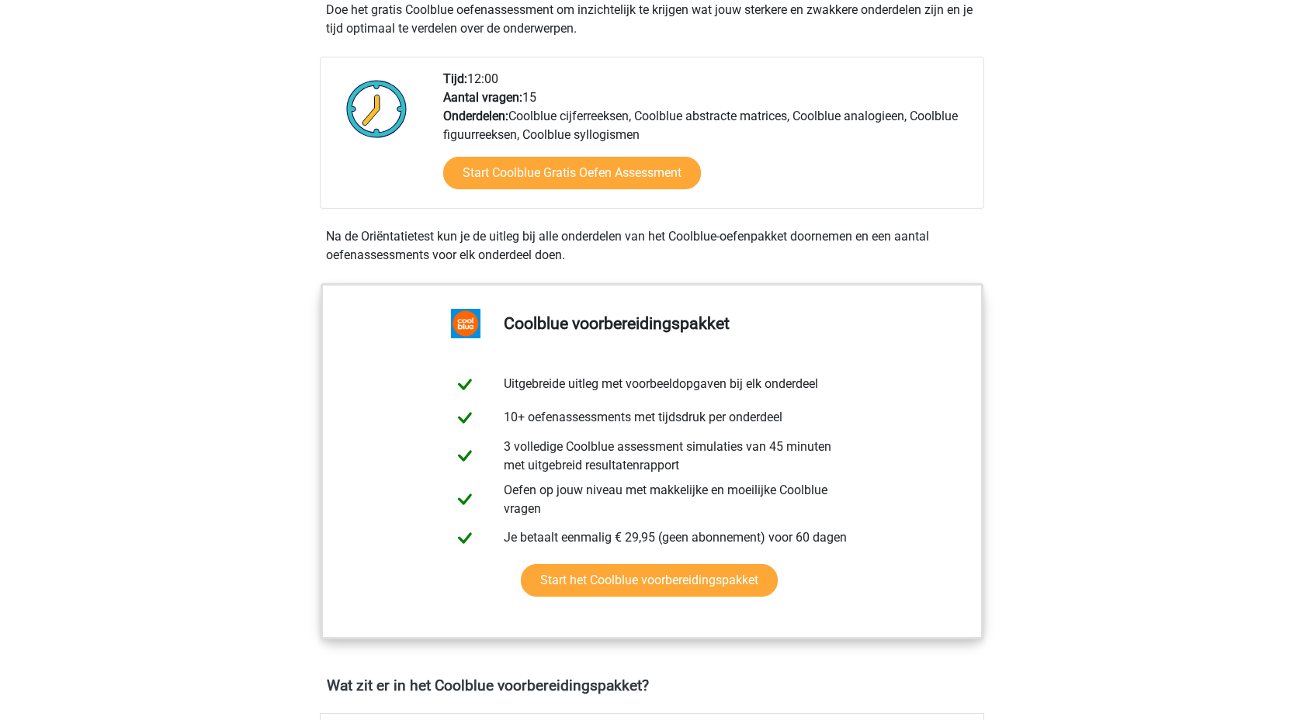
scroll to position [1328, 0]
